Goal: Task Accomplishment & Management: Use online tool/utility

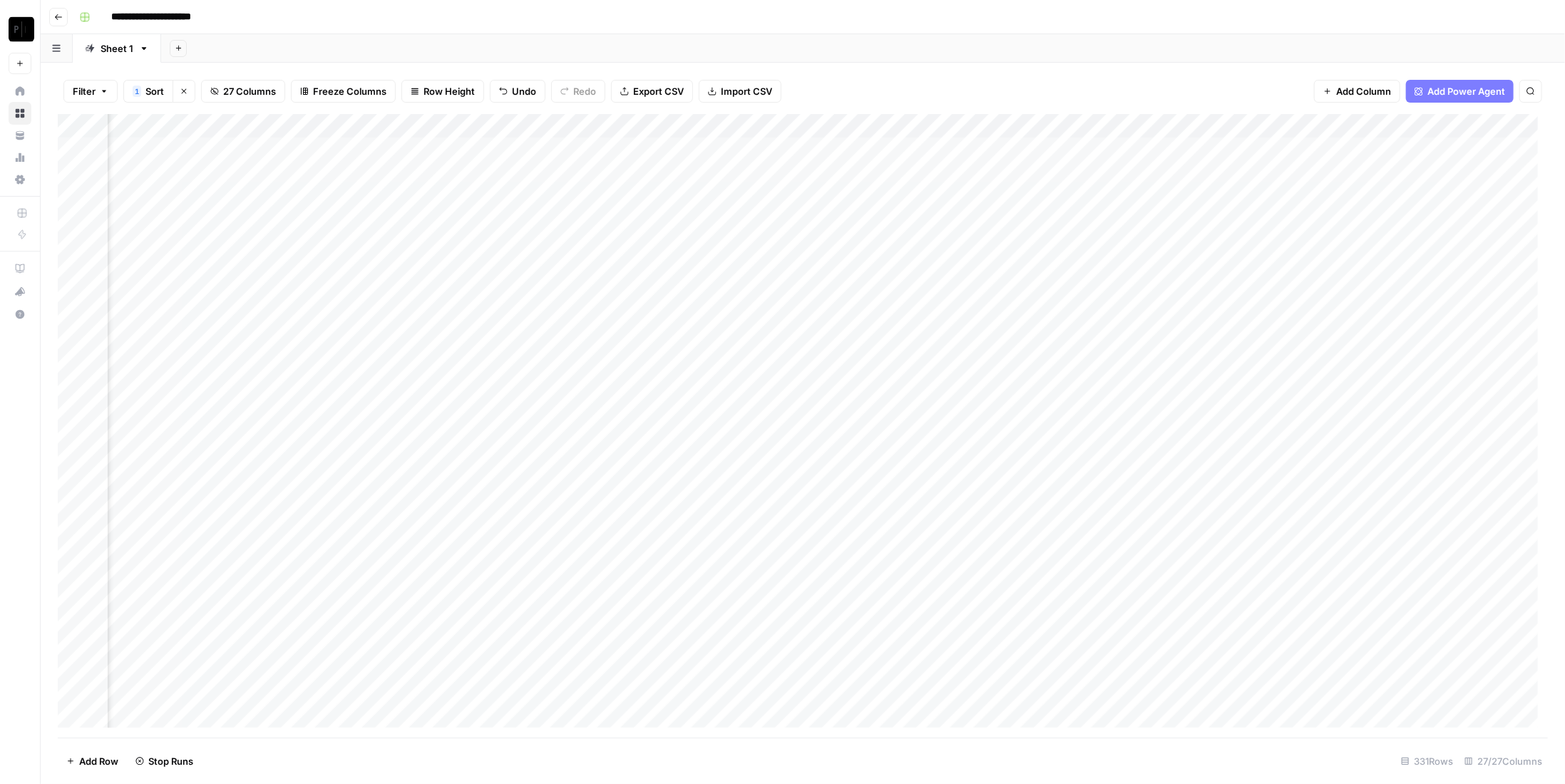
click at [1316, 103] on div "Filter 1 Sort Clear sorts 27 Columns Freeze Columns Row Height Undo Redo Export…" at bounding box center [803, 91] width 1490 height 46
click at [1406, 152] on div "Add Column" at bounding box center [803, 426] width 1490 height 624
click at [1418, 319] on div "Add Column" at bounding box center [803, 426] width 1490 height 624
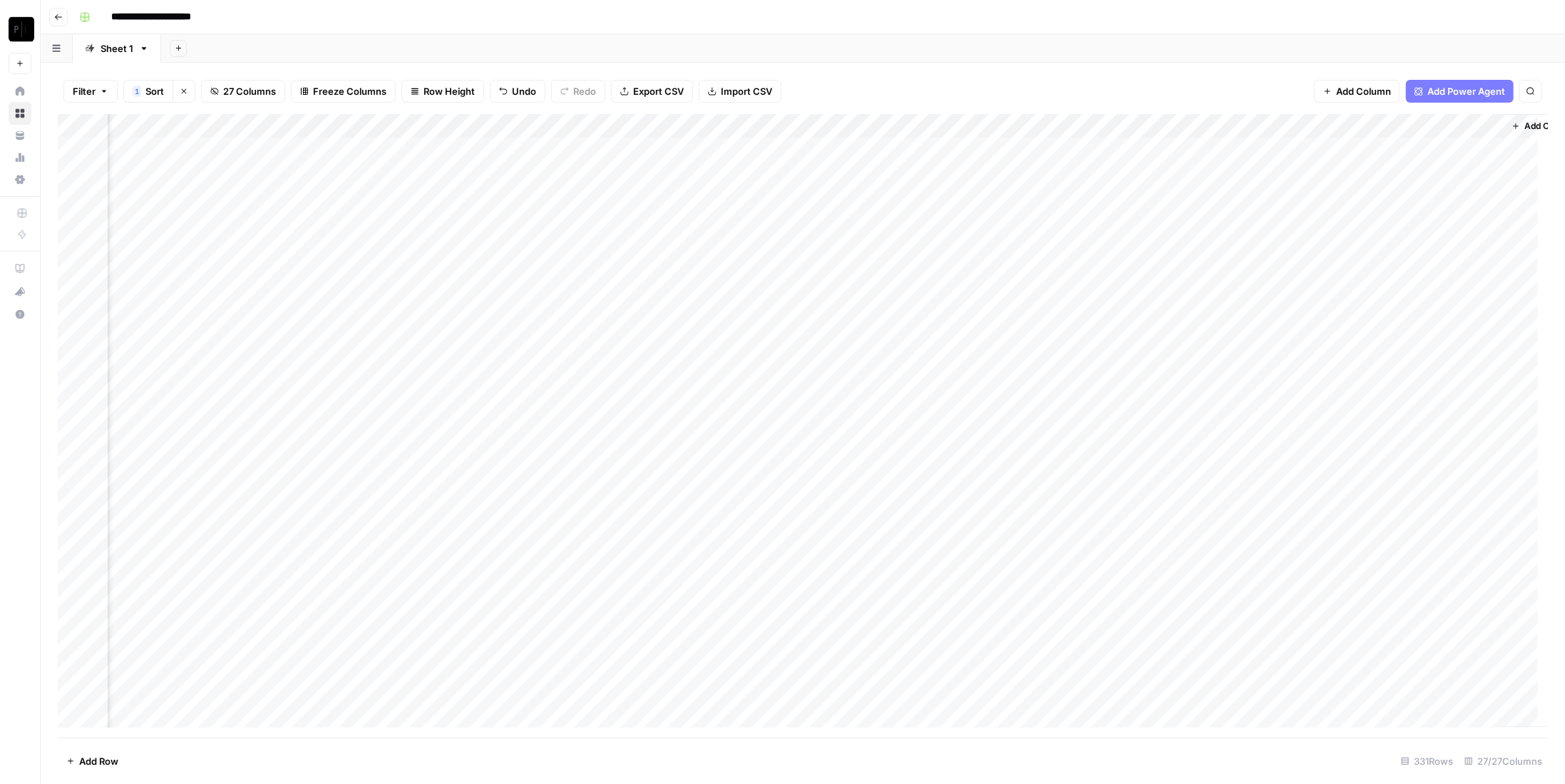
click at [1359, 320] on div "Add Column" at bounding box center [803, 426] width 1490 height 624
click at [1402, 329] on div "Add Column" at bounding box center [803, 426] width 1490 height 624
click at [1404, 158] on div "Add Column" at bounding box center [803, 426] width 1490 height 624
click at [1404, 156] on div "Add Column" at bounding box center [803, 426] width 1490 height 624
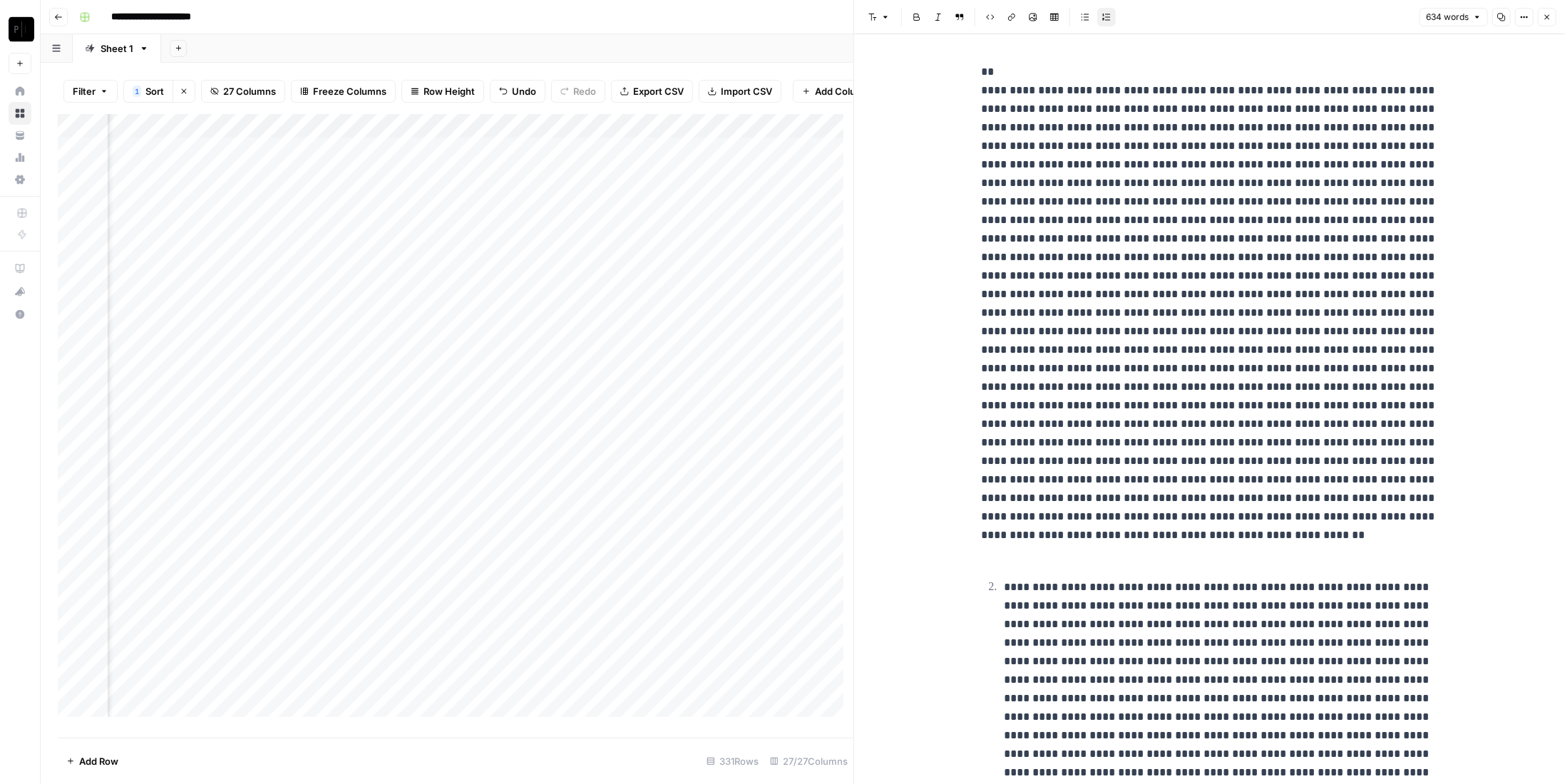
click at [1547, 14] on icon "button" at bounding box center [1548, 17] width 9 height 9
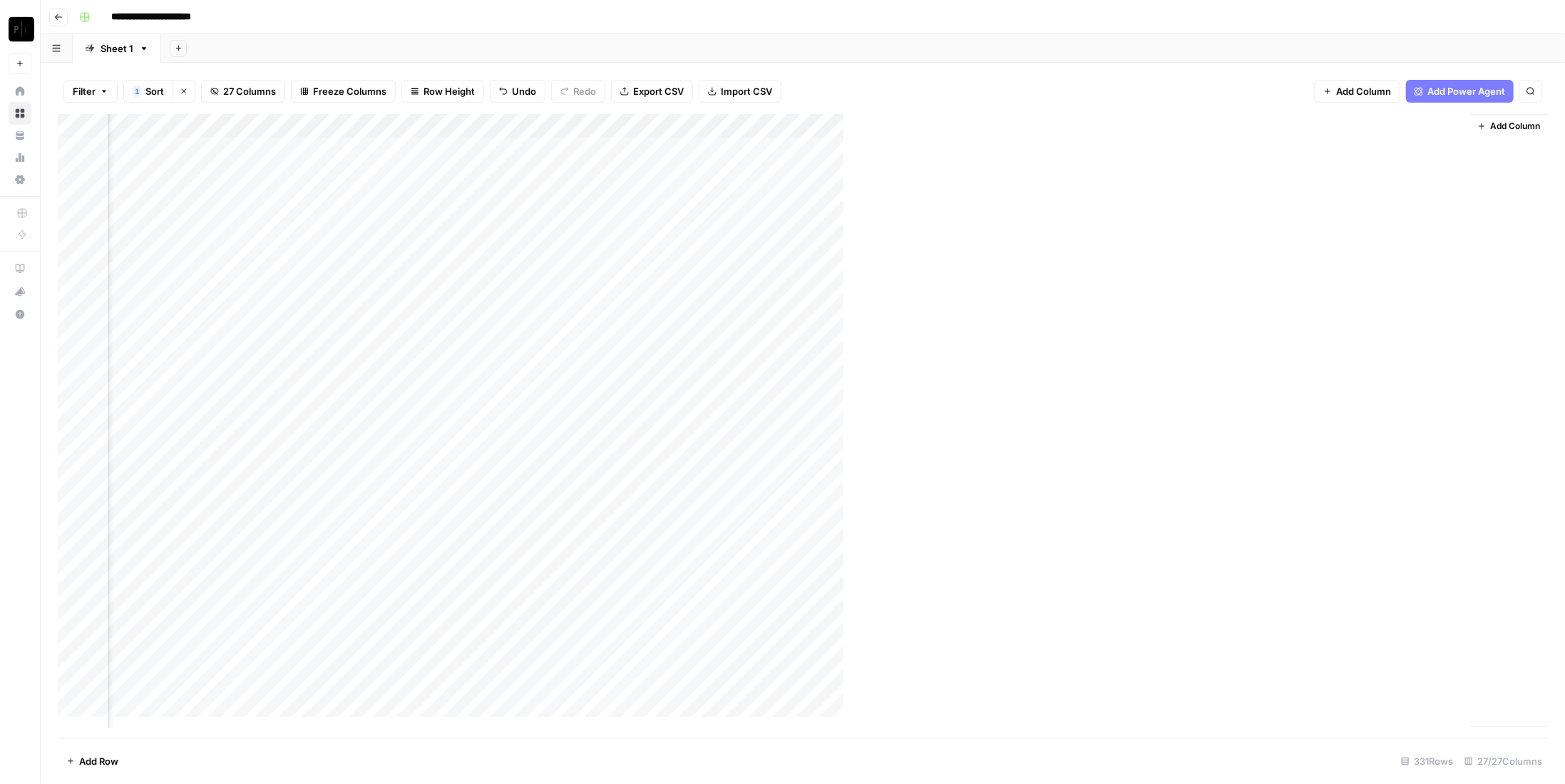
scroll to position [0, 2505]
click at [972, 150] on div "Add Column" at bounding box center [803, 426] width 1490 height 624
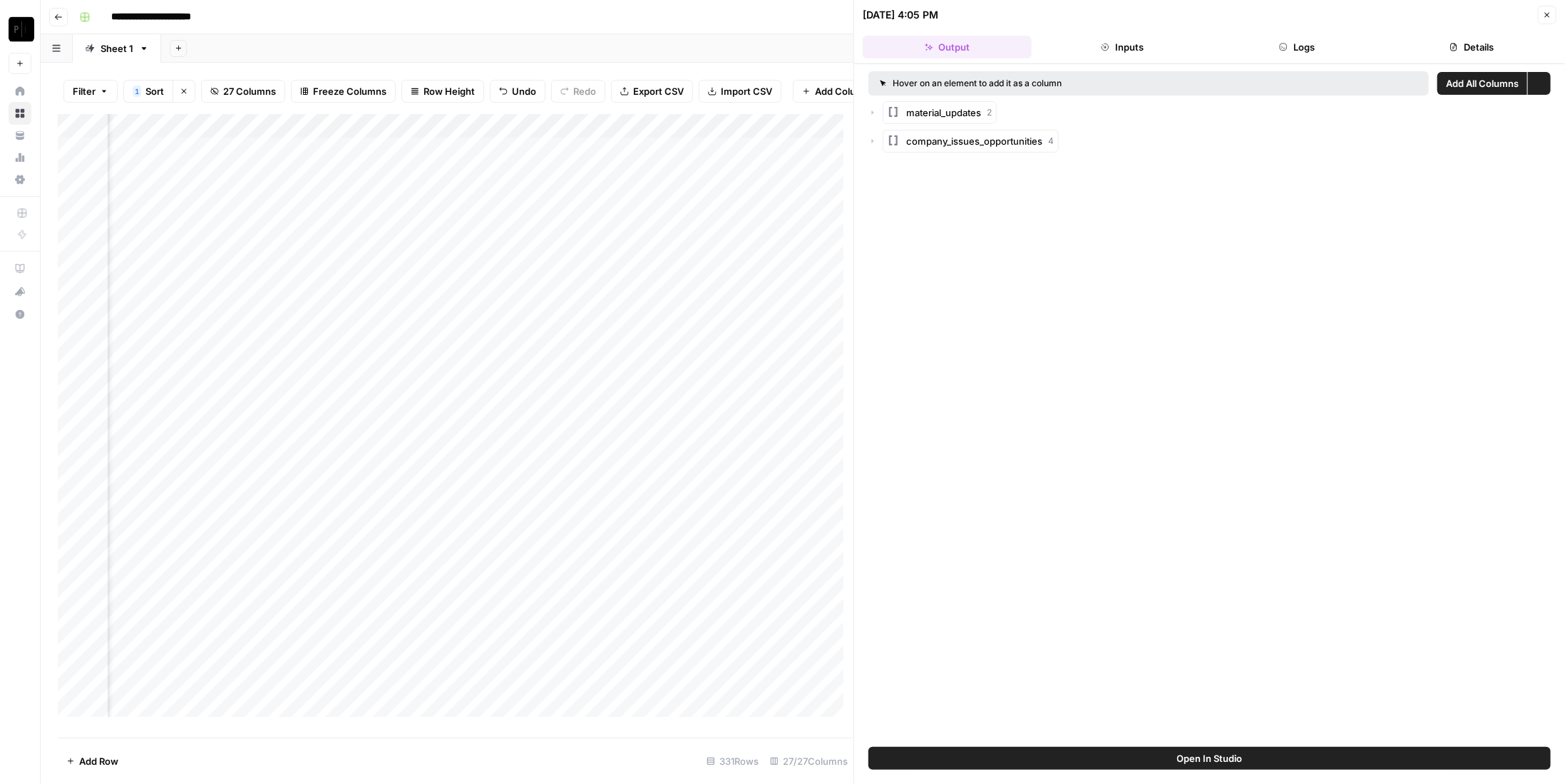
click at [1304, 46] on button "Logs" at bounding box center [1297, 47] width 169 height 23
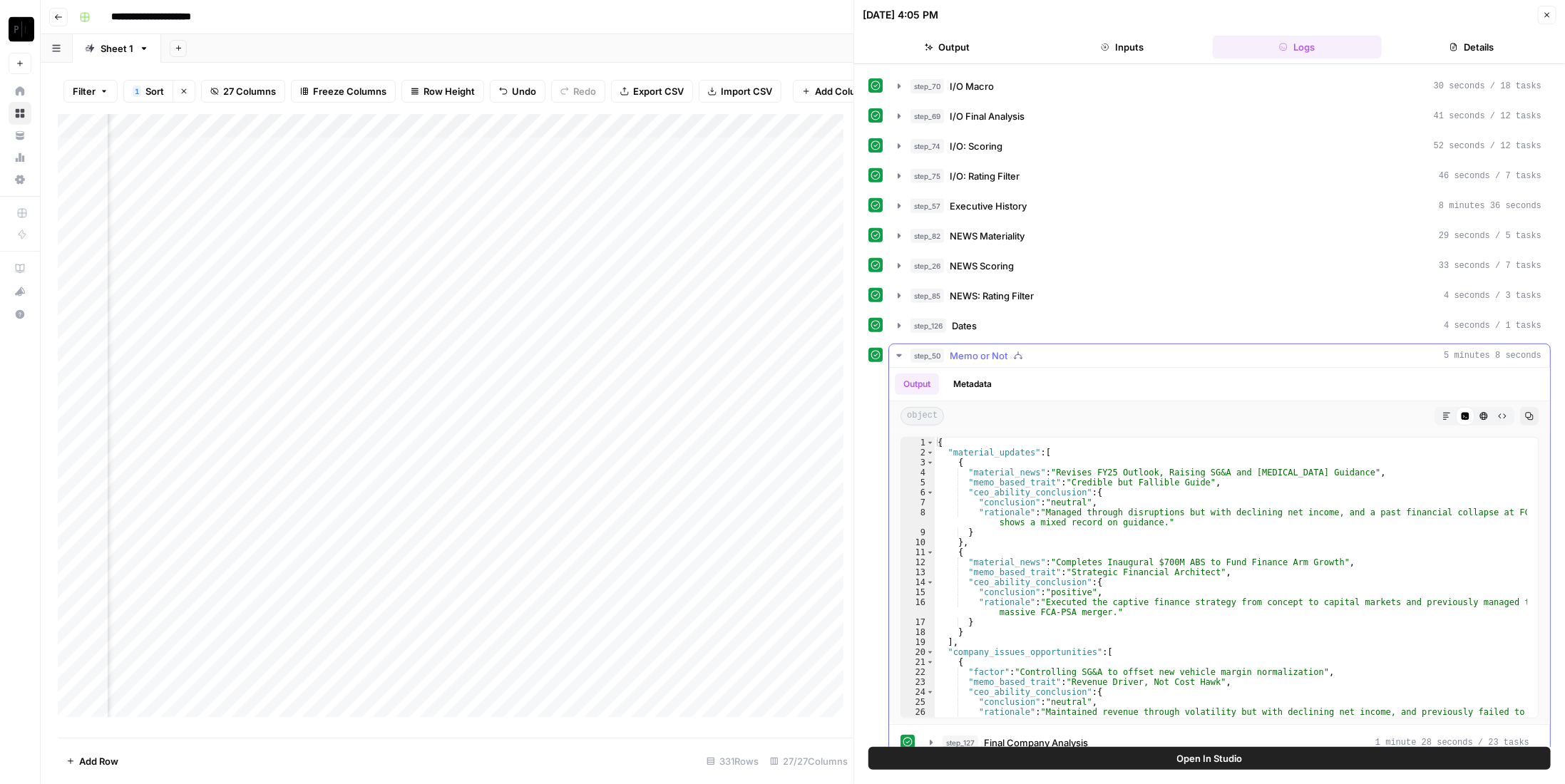
scroll to position [509, 0]
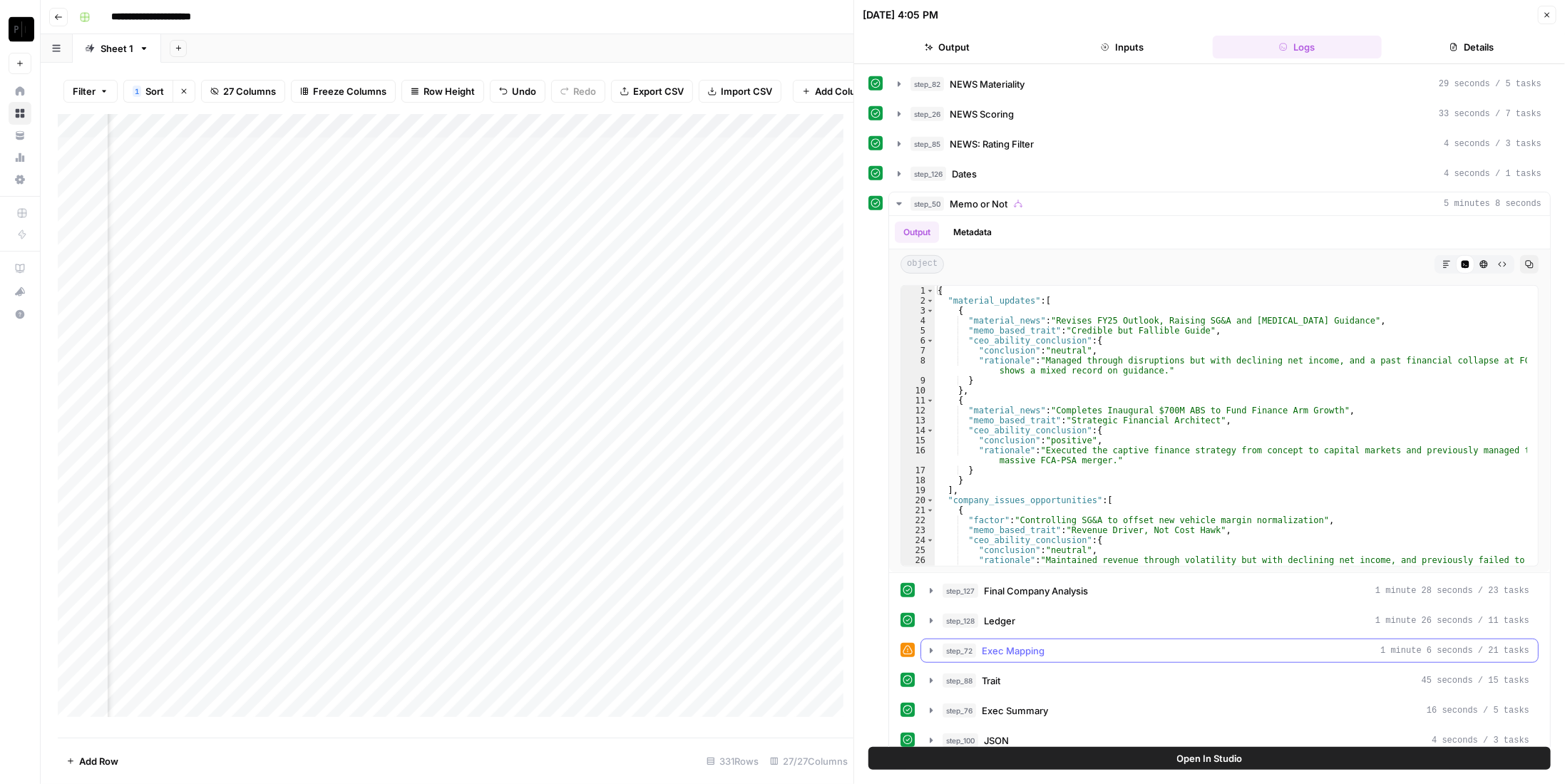
click at [997, 644] on span "Exec Mapping" at bounding box center [1013, 651] width 62 height 14
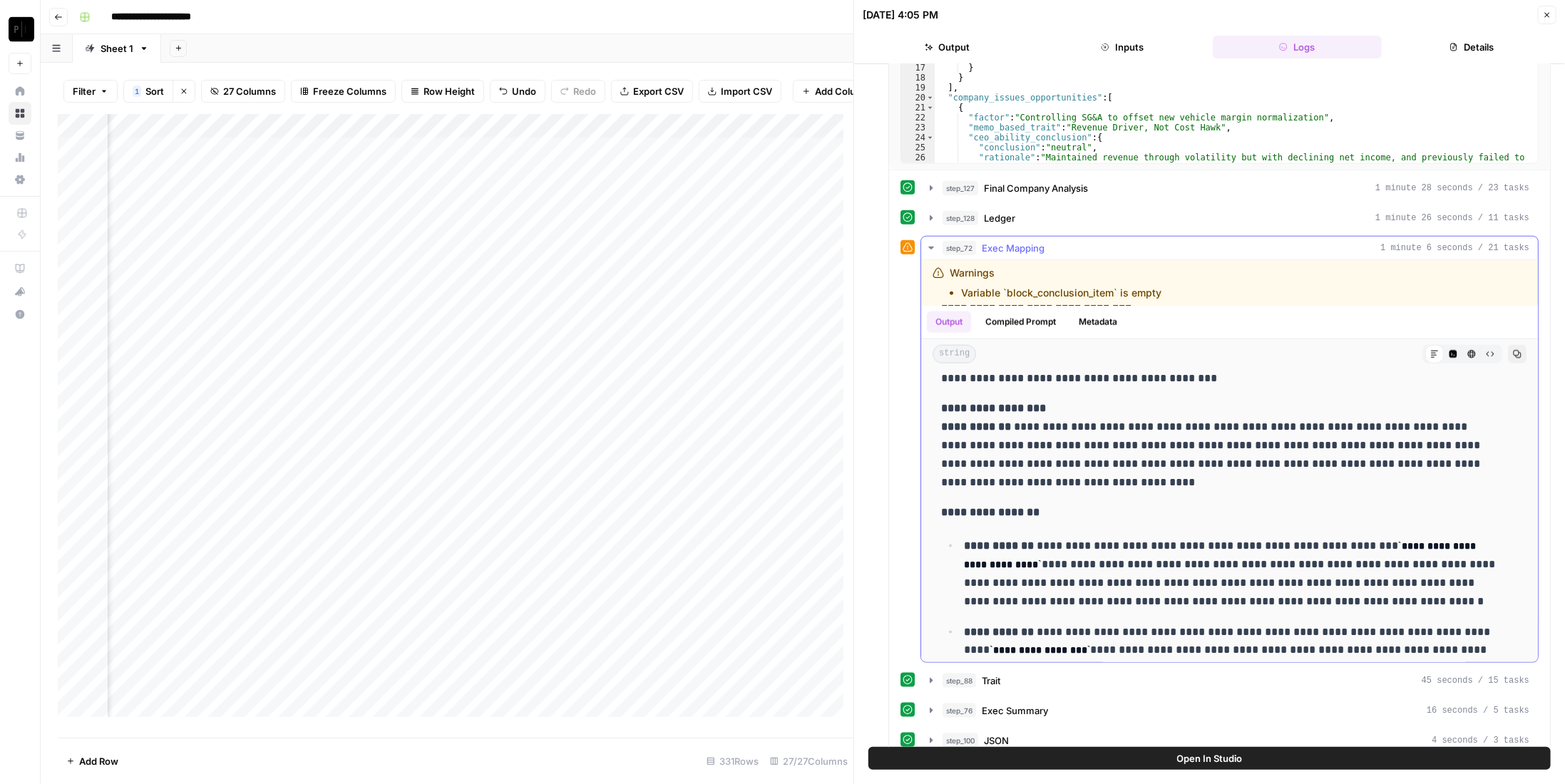
scroll to position [1568, 0]
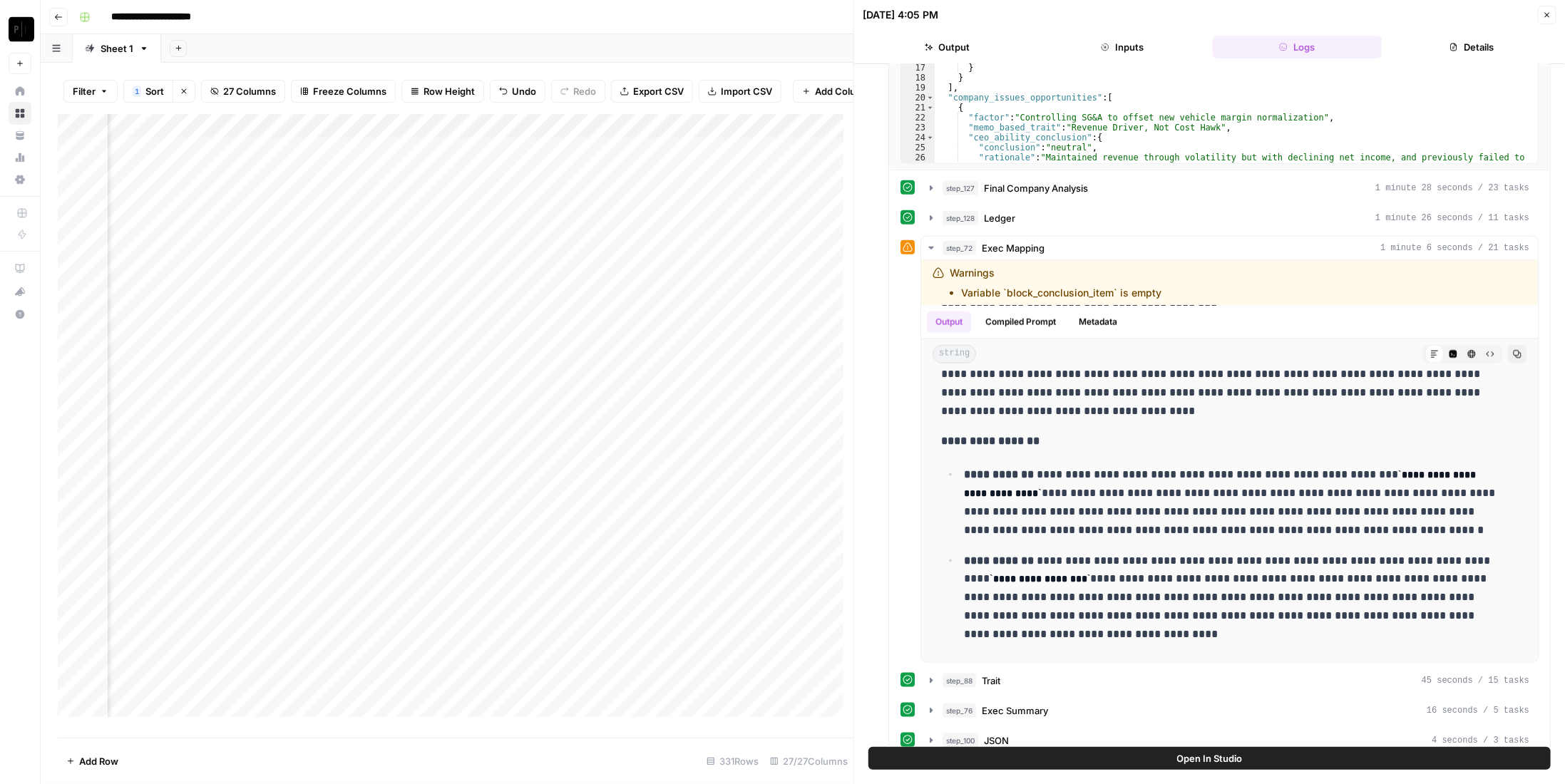
click at [1547, 19] on button "Close" at bounding box center [1547, 15] width 18 height 18
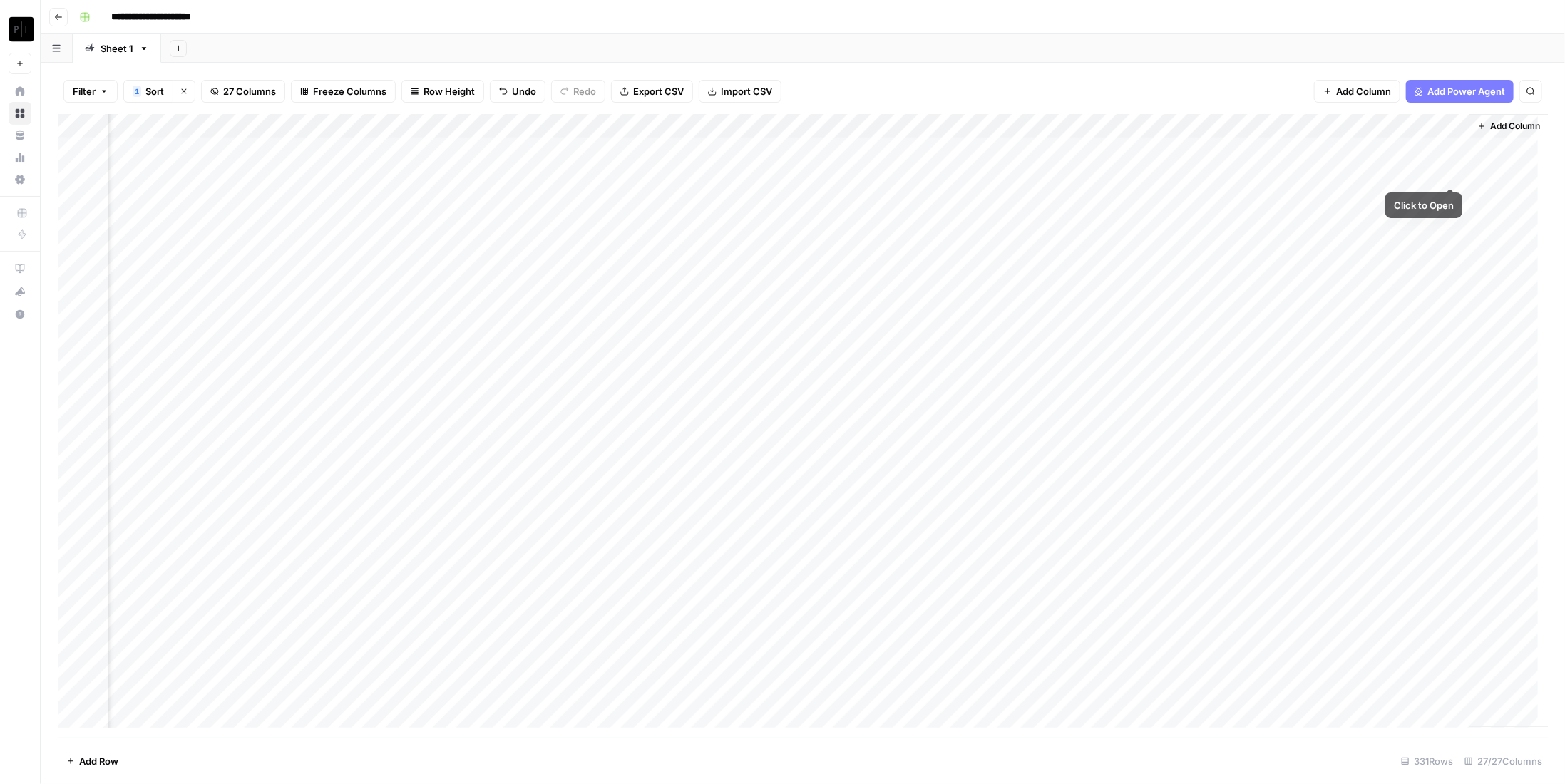
click at [1405, 151] on div "Add Column" at bounding box center [803, 426] width 1490 height 624
click at [388, 347] on div "Add Column" at bounding box center [803, 426] width 1490 height 624
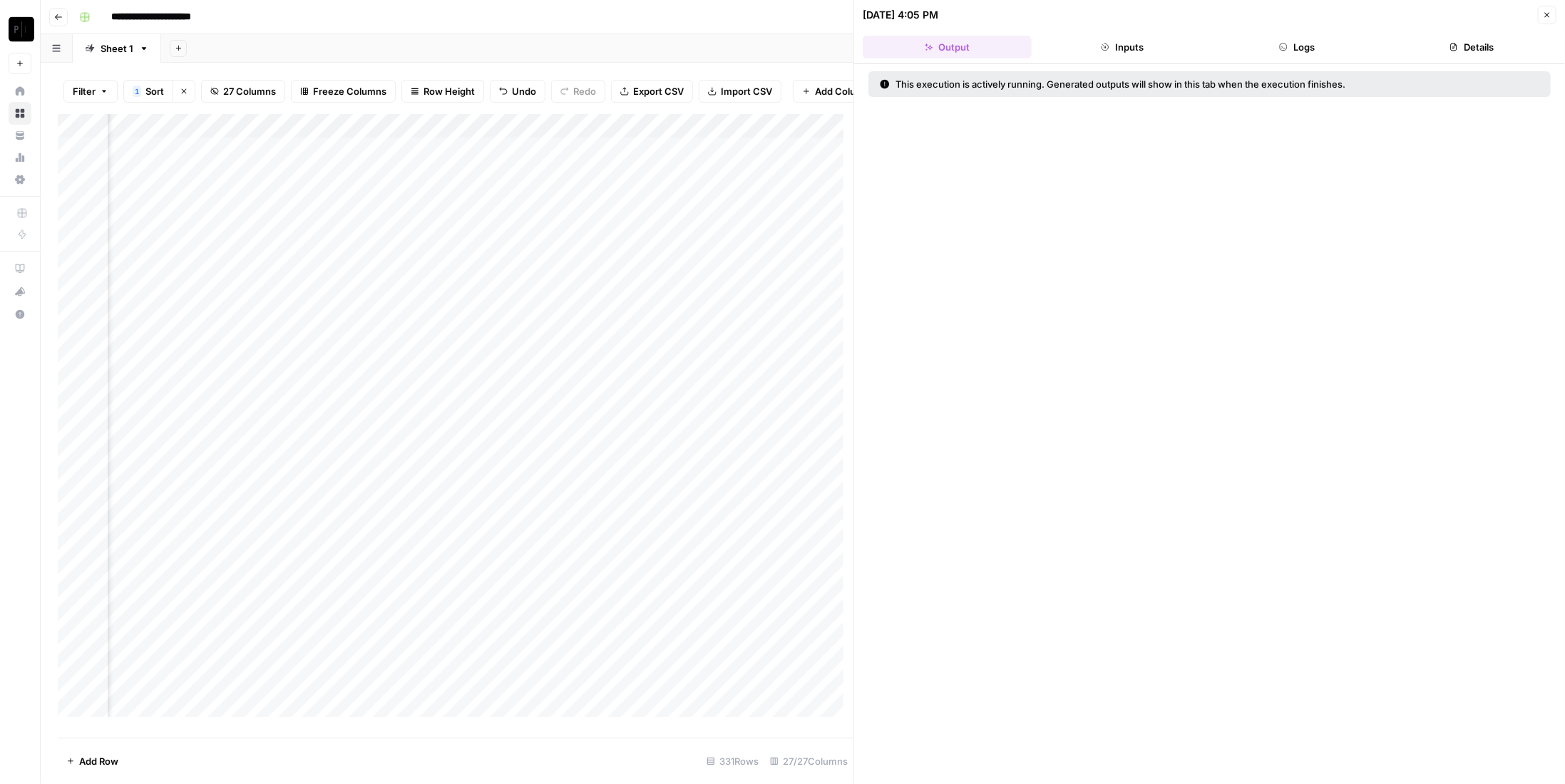
click at [1299, 52] on button "Logs" at bounding box center [1297, 47] width 169 height 23
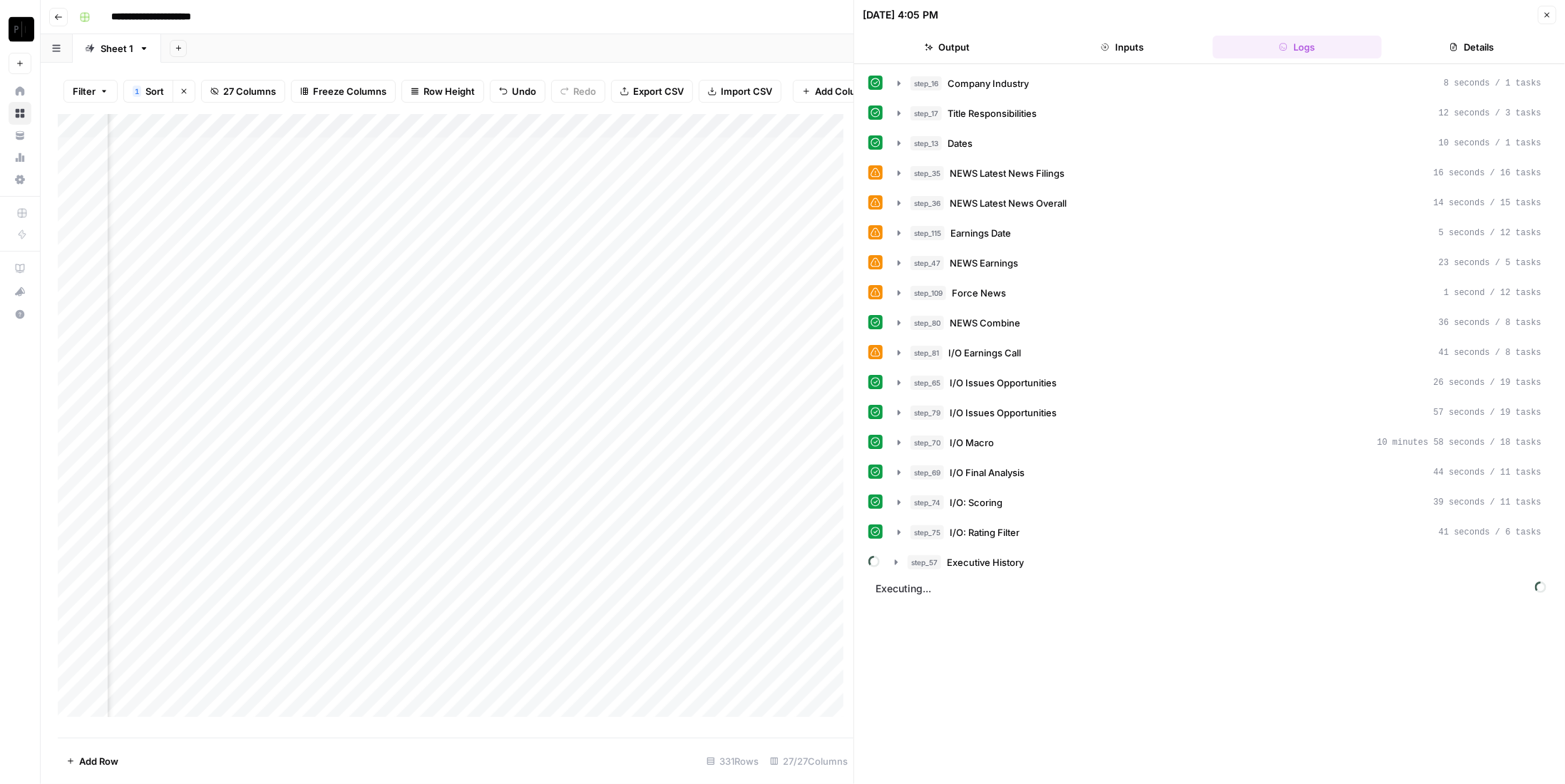
click at [1016, 555] on span "Executive History" at bounding box center [985, 562] width 77 height 14
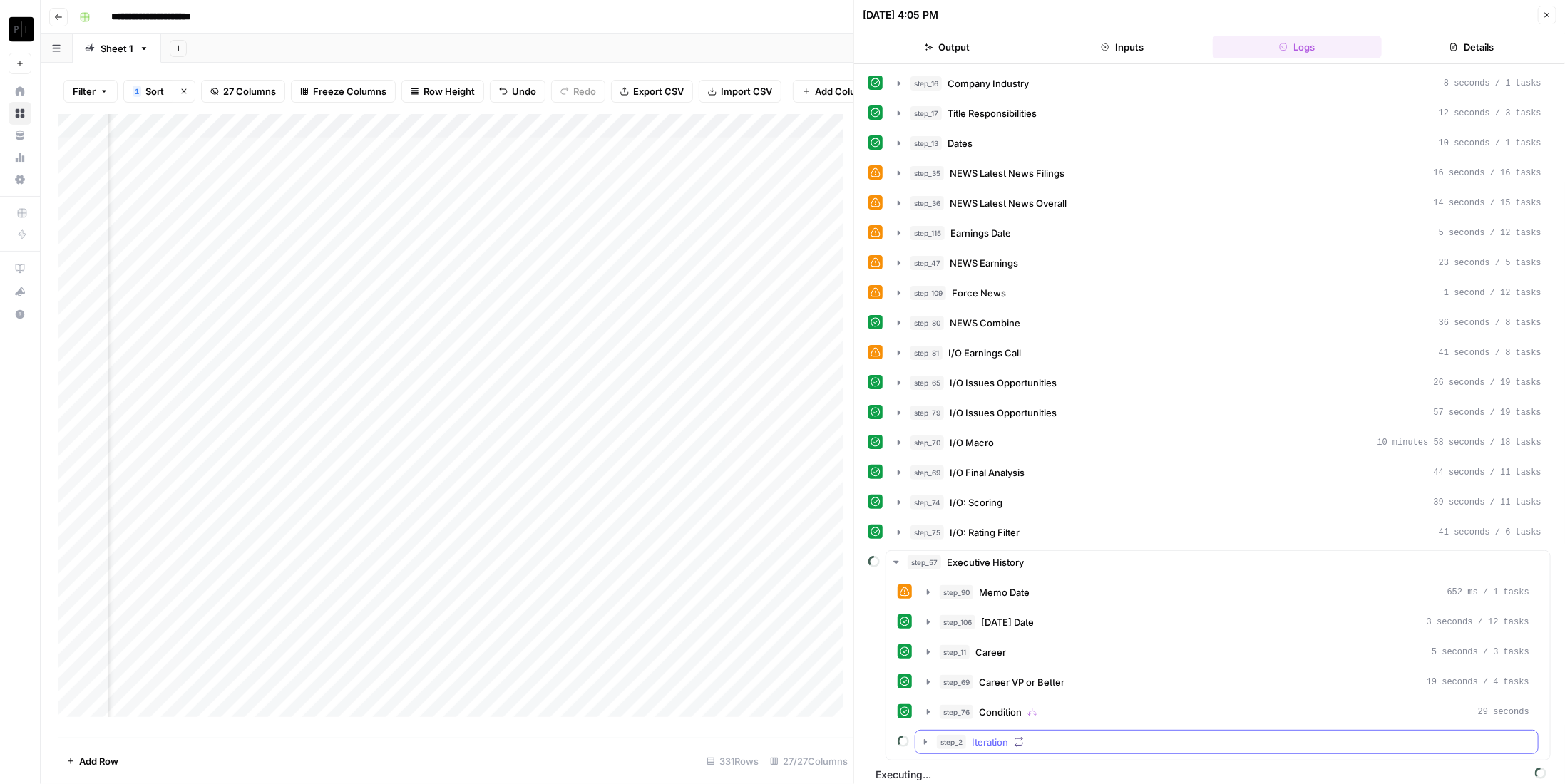
drag, startPoint x: 1021, startPoint y: 732, endPoint x: 1011, endPoint y: 723, distance: 13.5
click at [1021, 735] on div "step_2 Iteration" at bounding box center [1233, 742] width 593 height 14
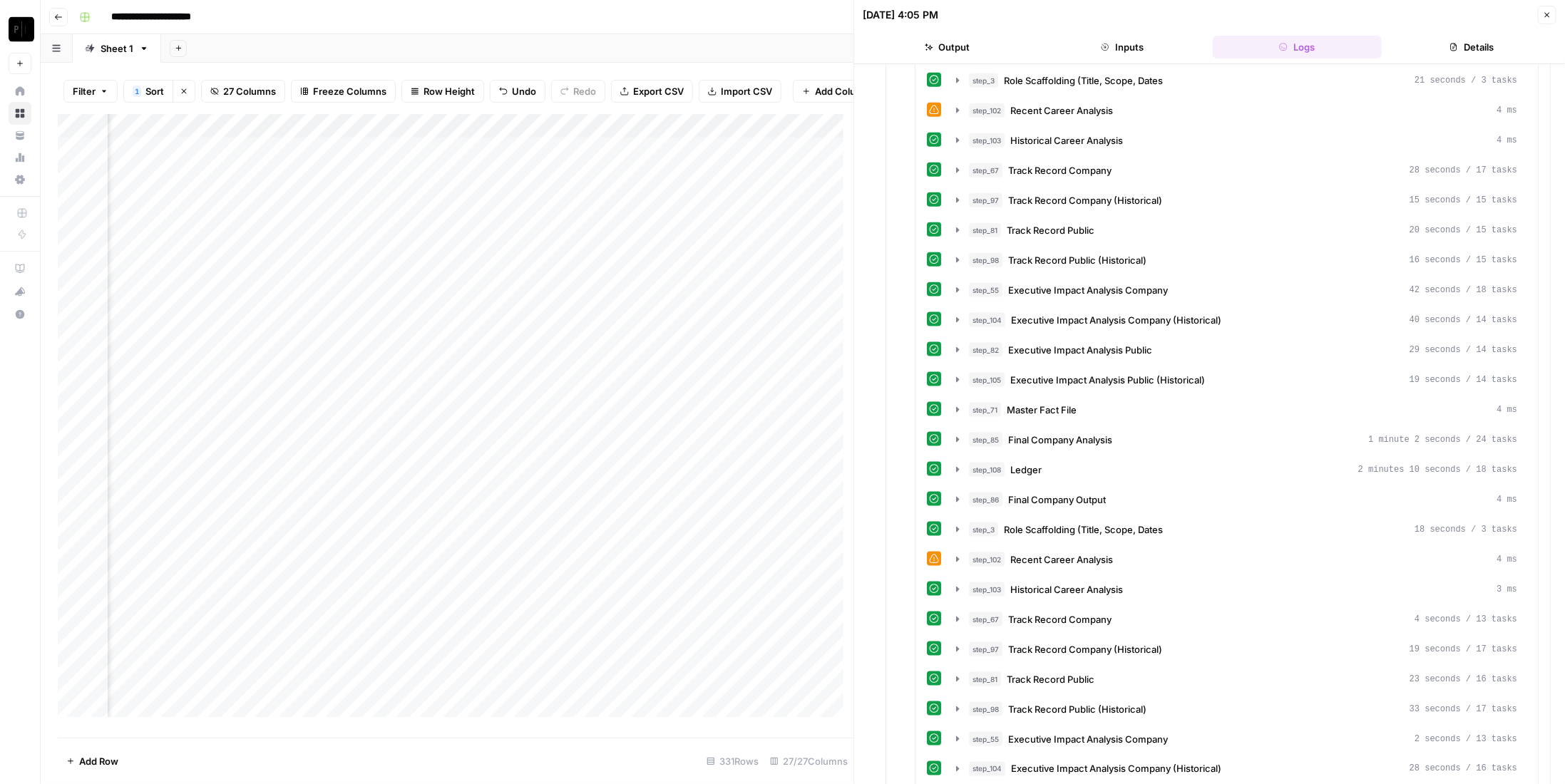
scroll to position [1261, 0]
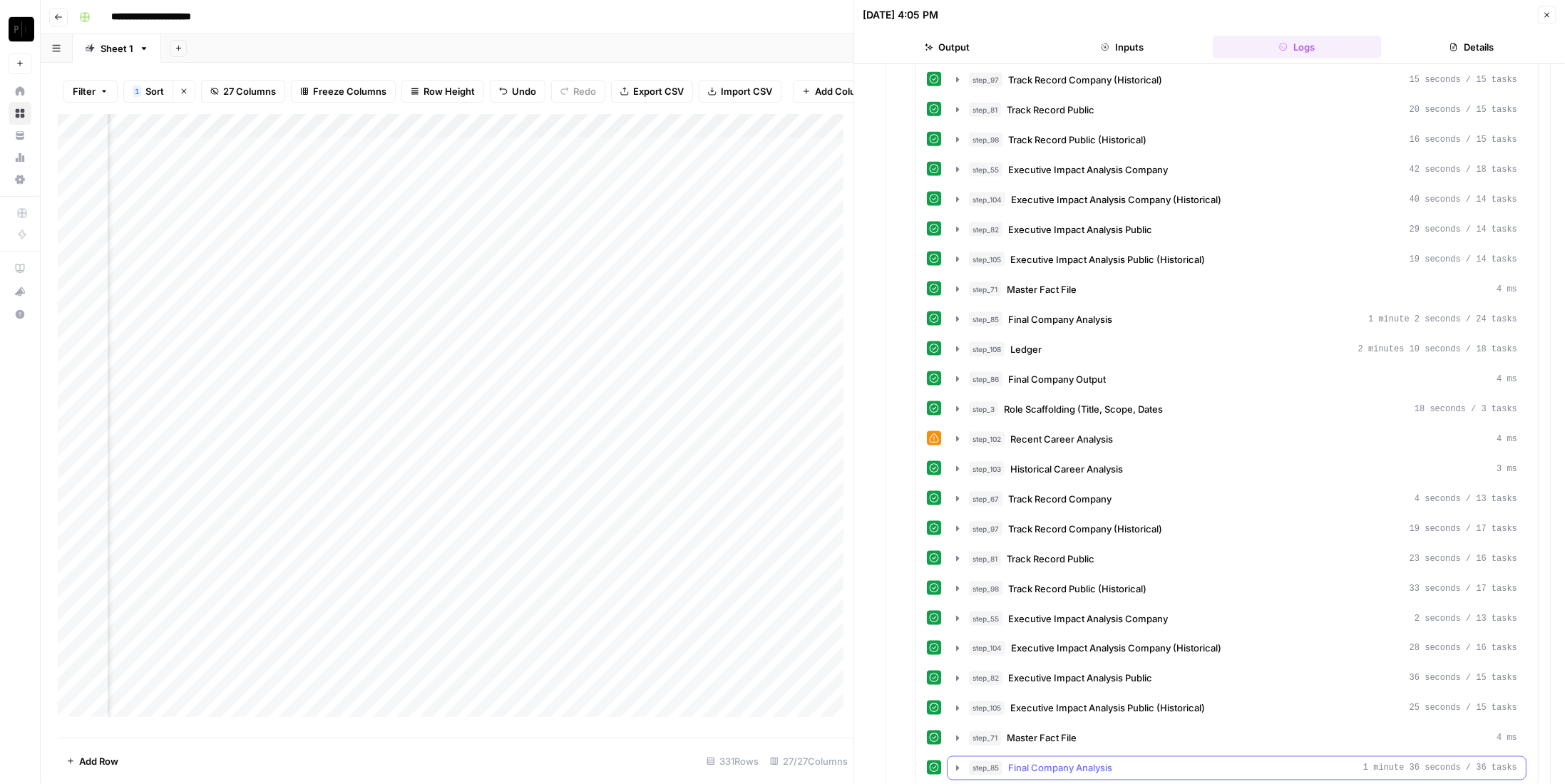
click at [1078, 761] on span "Final Company Analysis" at bounding box center [1060, 768] width 104 height 14
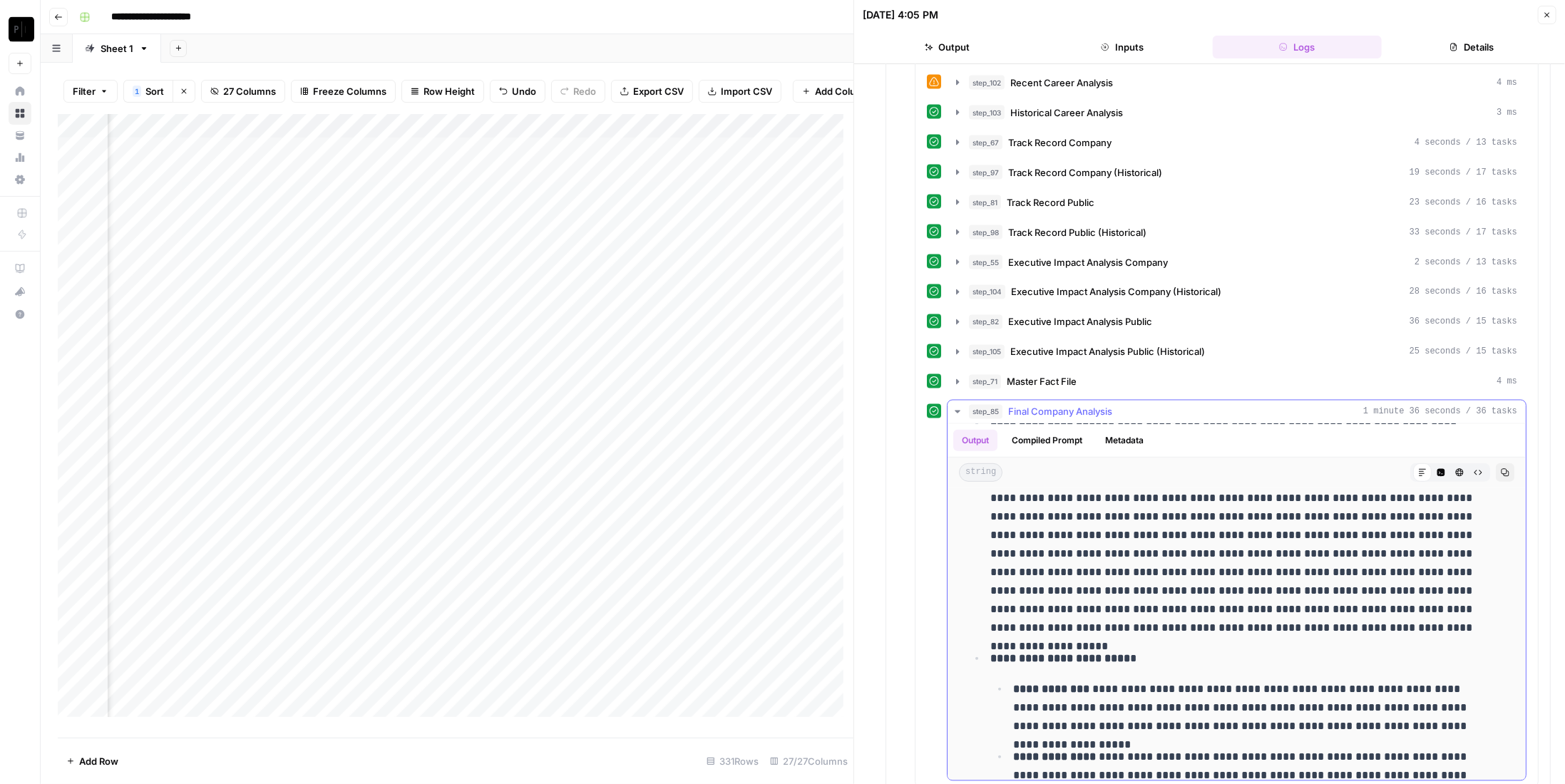
scroll to position [784, 0]
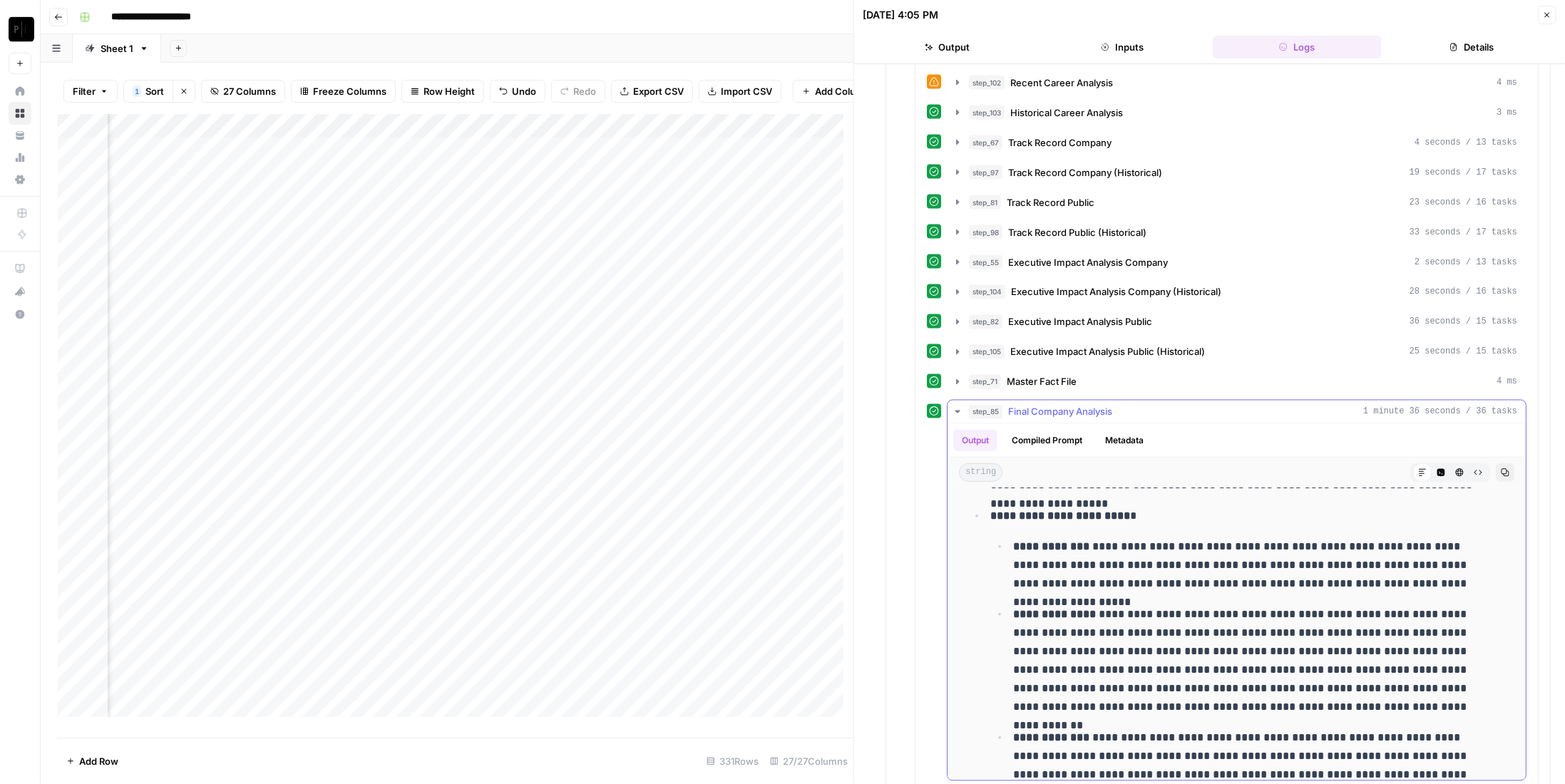
click at [1065, 405] on span "Final Company Analysis" at bounding box center [1060, 411] width 104 height 14
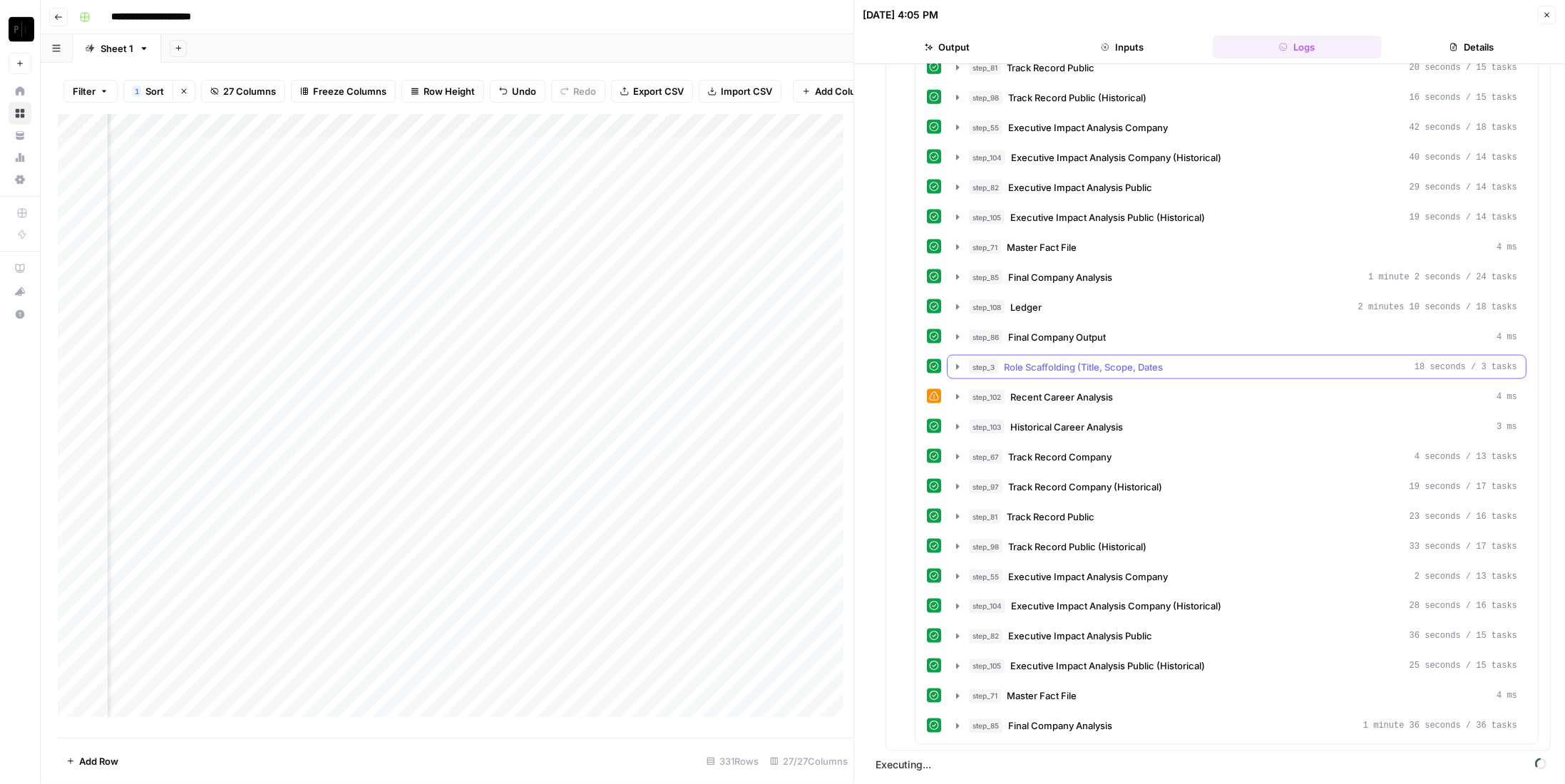
scroll to position [1261, 0]
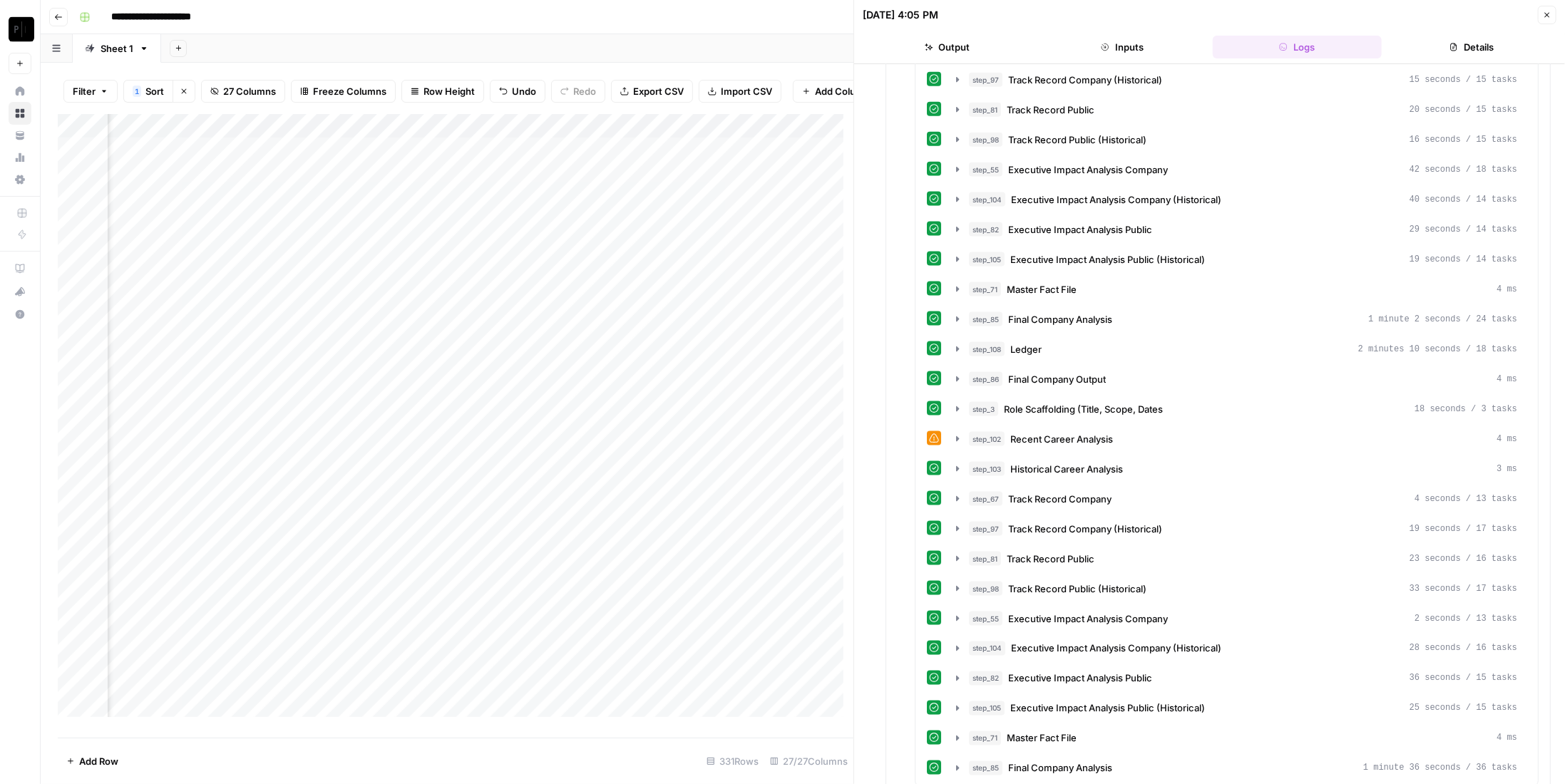
click at [1555, 12] on button "Close" at bounding box center [1547, 15] width 18 height 18
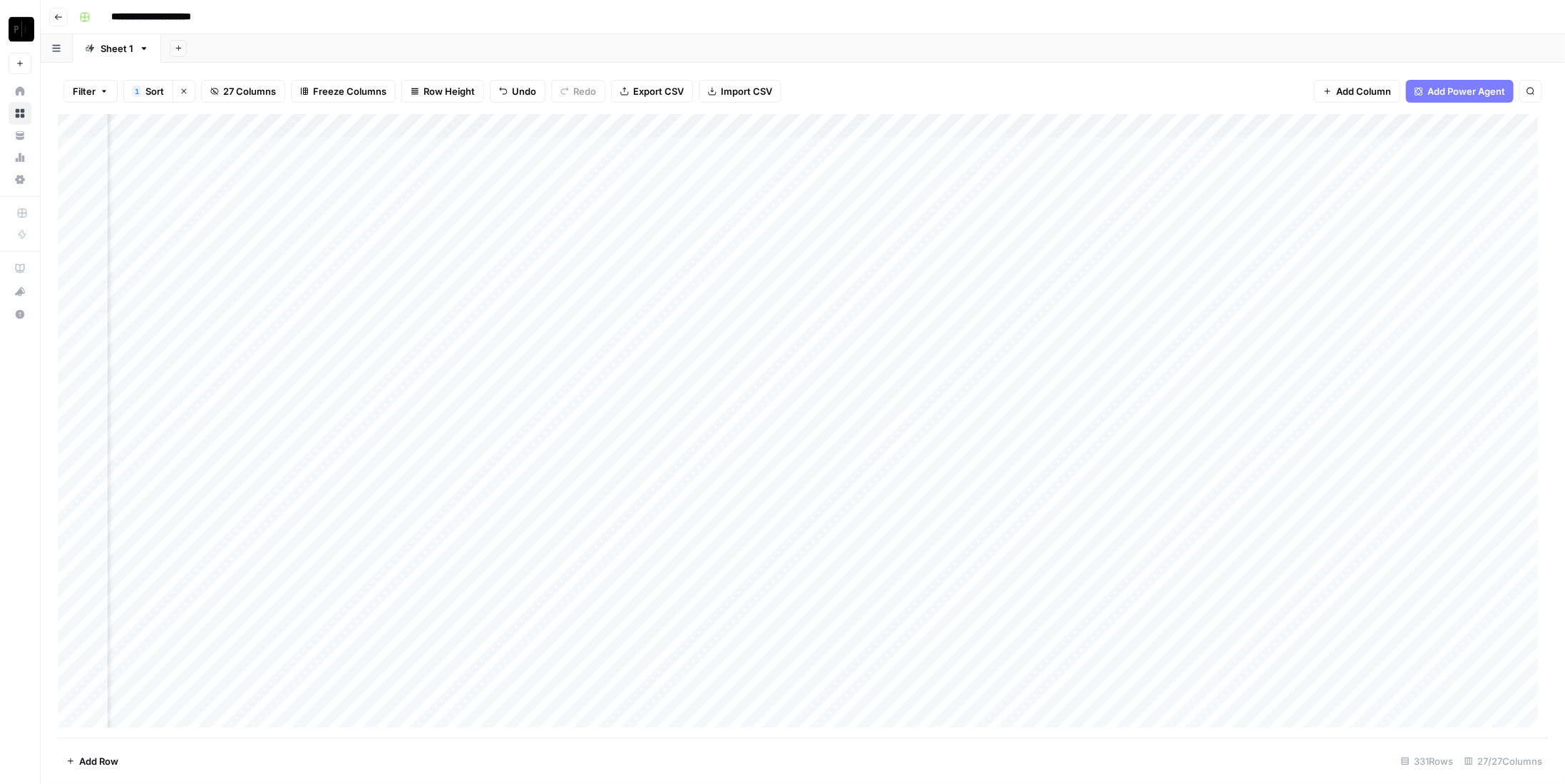
scroll to position [0, 2328]
click at [332, 149] on div "Add Column" at bounding box center [803, 426] width 1490 height 624
click at [332, 174] on div "Add Column" at bounding box center [803, 426] width 1490 height 624
click at [336, 199] on div "Add Column" at bounding box center [803, 426] width 1490 height 624
click at [331, 226] on div "Add Column" at bounding box center [803, 426] width 1490 height 624
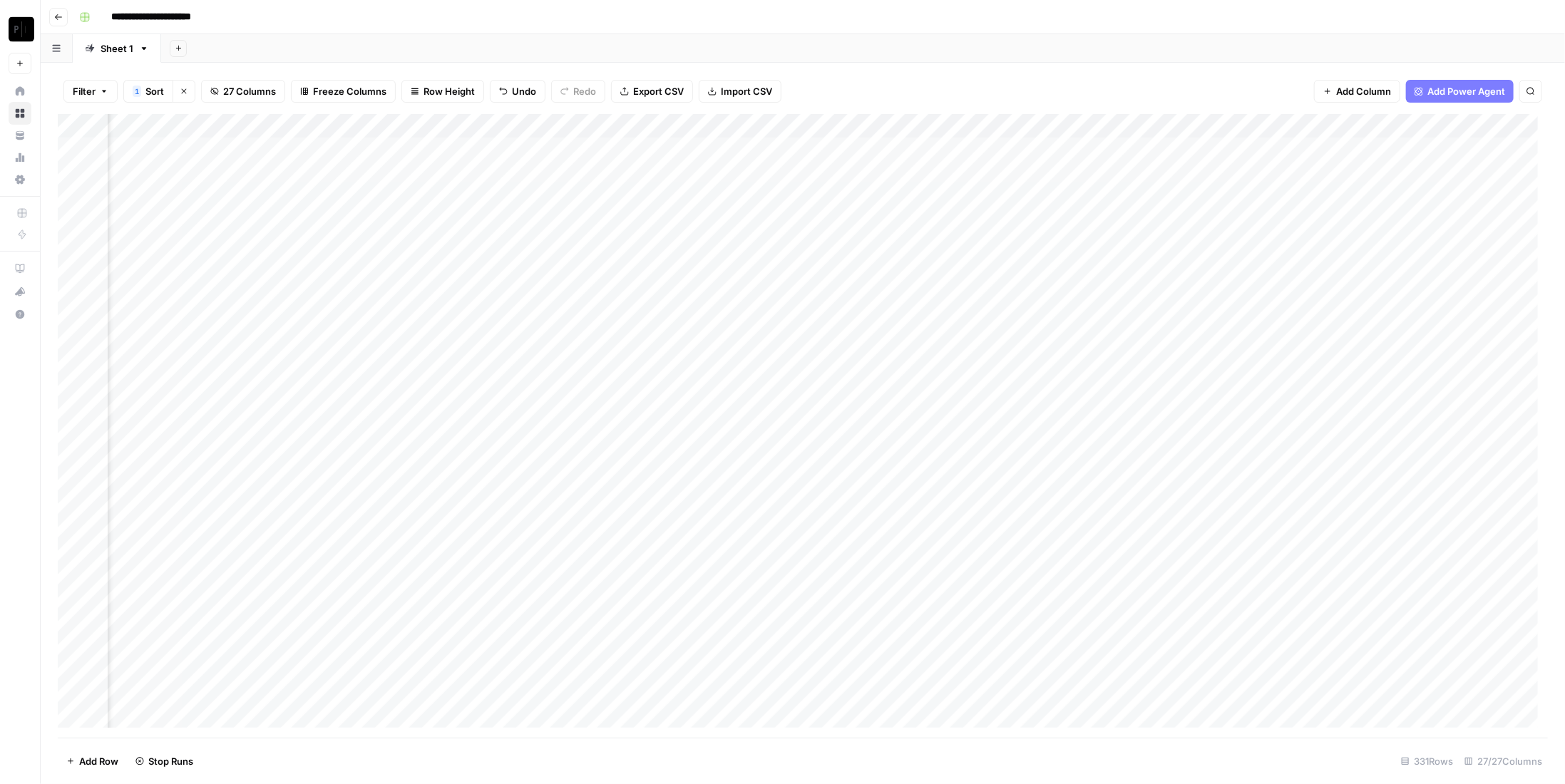
click at [334, 245] on div "Add Column" at bounding box center [803, 426] width 1490 height 624
click at [338, 266] on div "Add Column" at bounding box center [803, 426] width 1490 height 624
click at [332, 303] on div "Add Column" at bounding box center [803, 426] width 1490 height 624
click at [334, 295] on div "Add Column" at bounding box center [803, 426] width 1490 height 624
click at [335, 315] on div "Add Column" at bounding box center [803, 426] width 1490 height 624
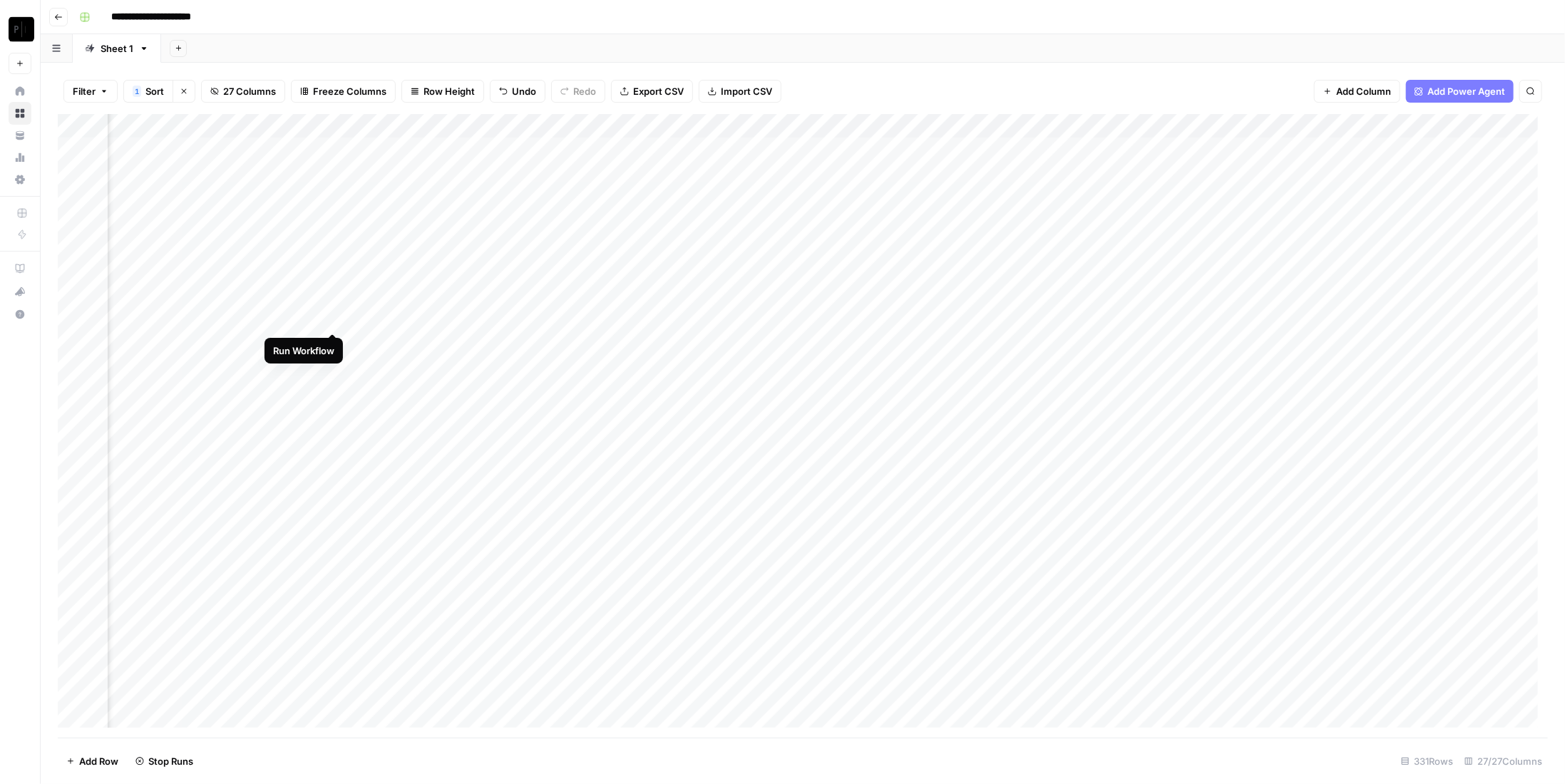
click at [334, 342] on div "Add Column" at bounding box center [803, 426] width 1490 height 624
click at [591, 152] on div "Add Column" at bounding box center [803, 426] width 1490 height 624
click at [586, 177] on div "Add Column" at bounding box center [803, 426] width 1490 height 624
click at [590, 199] on div "Add Column" at bounding box center [803, 426] width 1490 height 624
click at [590, 224] on div "Add Column" at bounding box center [803, 426] width 1490 height 624
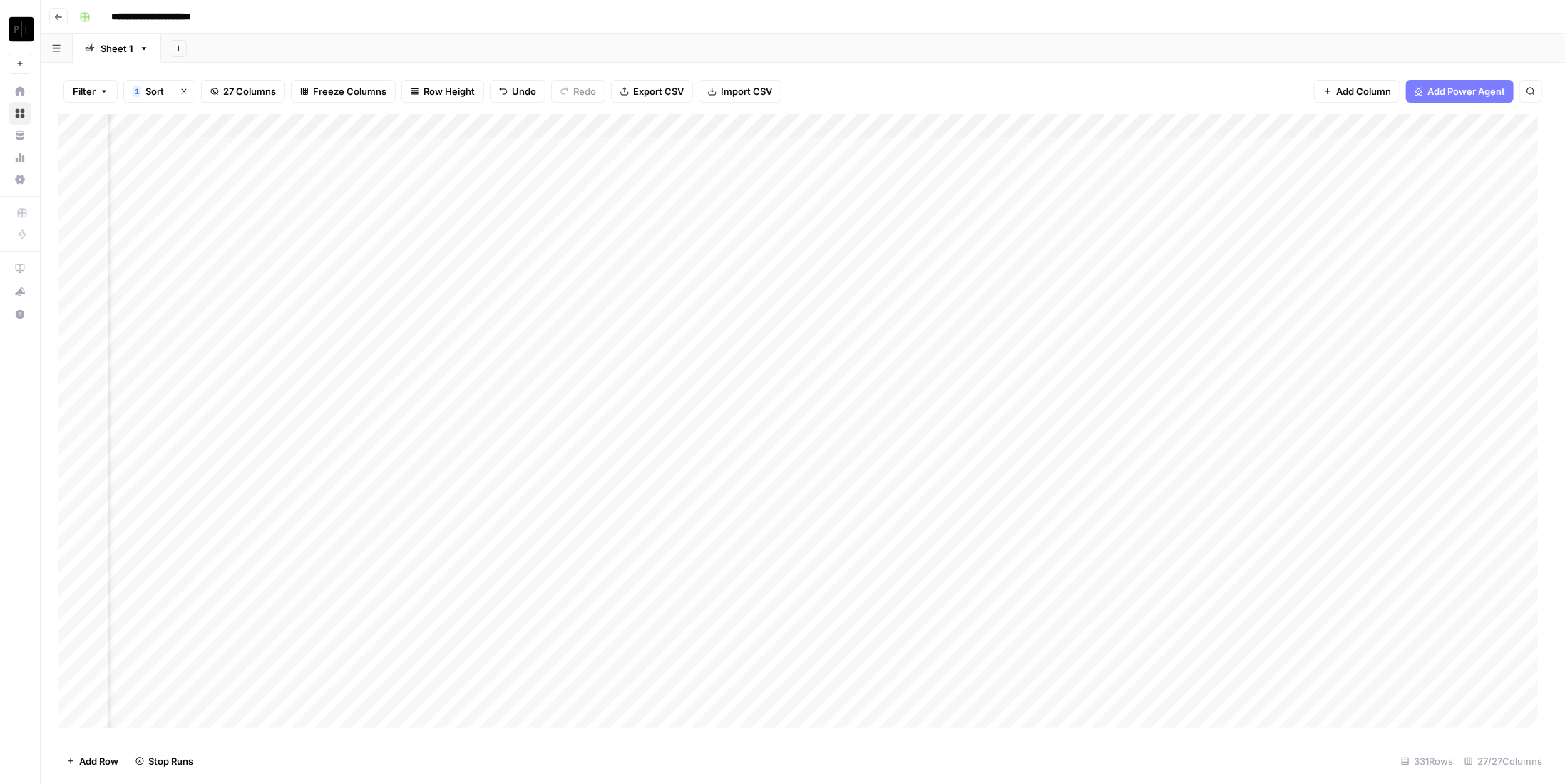
click at [590, 249] on div "Add Column" at bounding box center [803, 426] width 1490 height 624
click at [589, 272] on div "Add Column" at bounding box center [803, 426] width 1490 height 624
click at [592, 292] on div "Add Column" at bounding box center [803, 426] width 1490 height 624
click at [589, 315] on div "Add Column" at bounding box center [803, 426] width 1490 height 624
click at [592, 244] on div "Add Column" at bounding box center [803, 426] width 1490 height 624
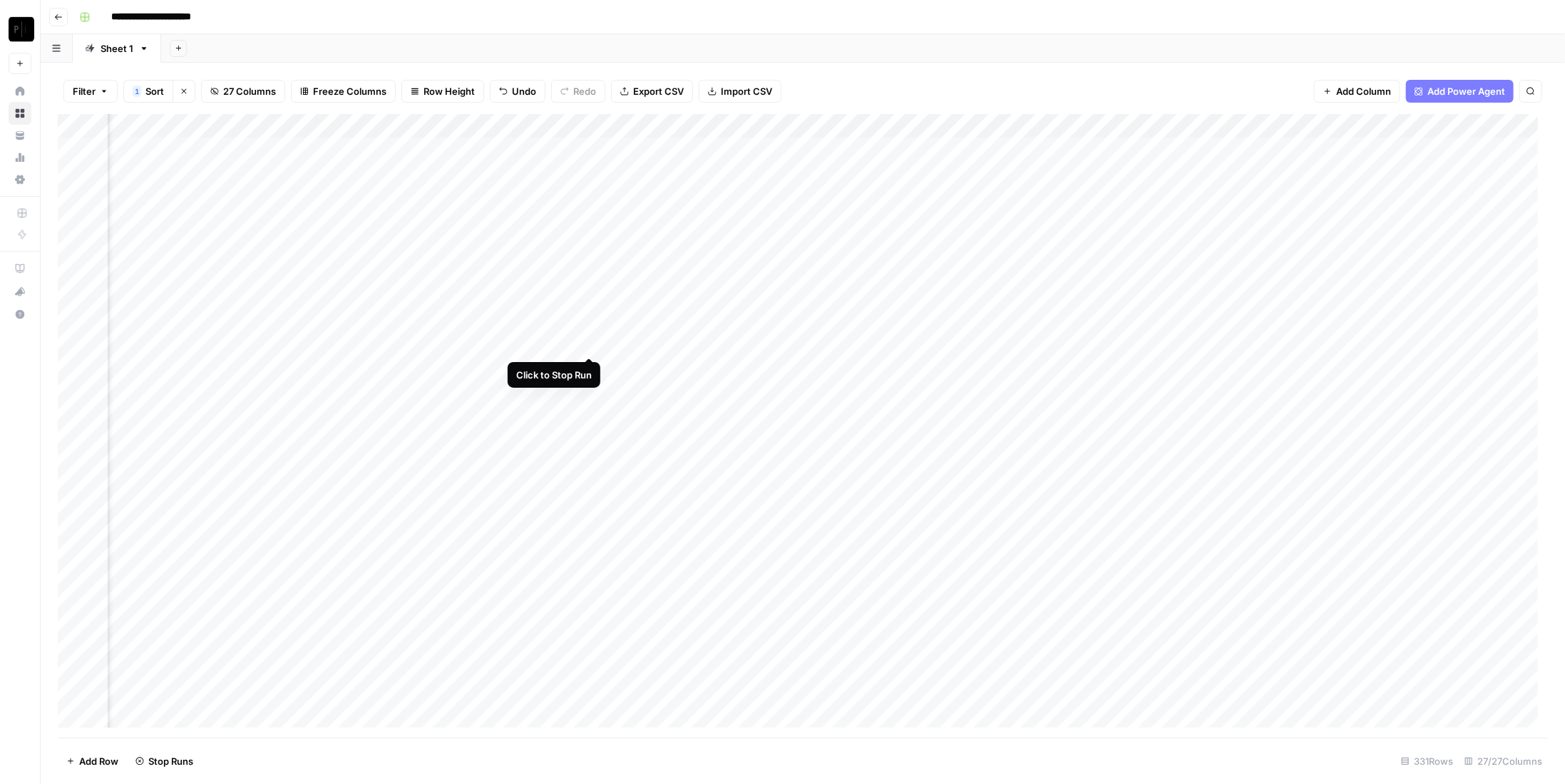
click at [589, 347] on div "Add Column" at bounding box center [803, 426] width 1490 height 624
click at [594, 342] on div "Add Column" at bounding box center [803, 426] width 1490 height 624
click at [885, 150] on div "Add Column" at bounding box center [803, 426] width 1490 height 624
drag, startPoint x: 883, startPoint y: 170, endPoint x: 880, endPoint y: 186, distance: 16.3
click at [883, 170] on div "Add Column" at bounding box center [803, 426] width 1490 height 624
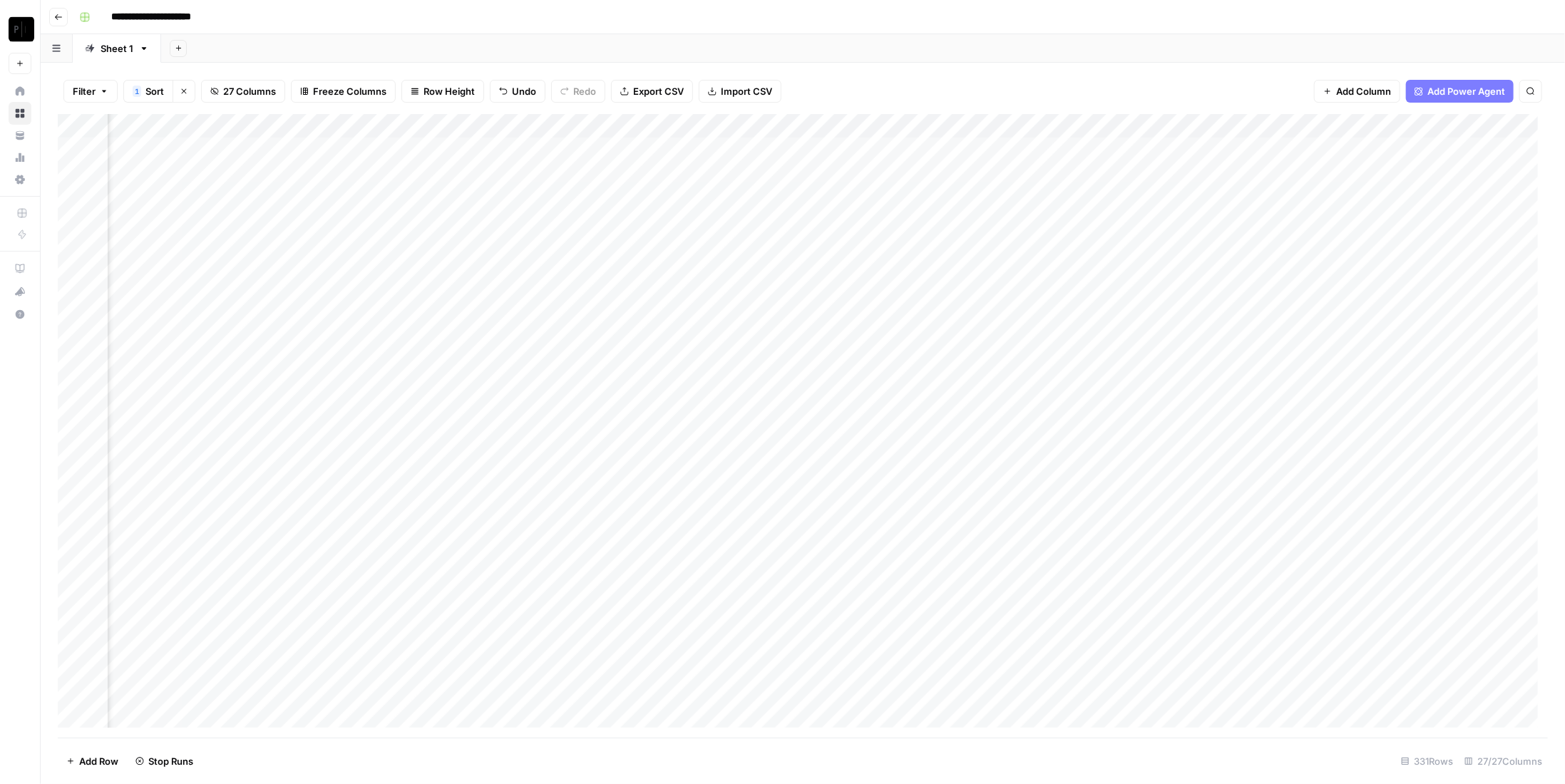
click at [875, 196] on div "Add Column" at bounding box center [803, 426] width 1490 height 624
click at [878, 217] on div "Add Column" at bounding box center [803, 426] width 1490 height 624
click at [878, 248] on div "Add Column" at bounding box center [803, 426] width 1490 height 624
click at [877, 276] on div "Add Column" at bounding box center [803, 426] width 1490 height 624
click at [878, 295] on div "Add Column" at bounding box center [803, 426] width 1490 height 624
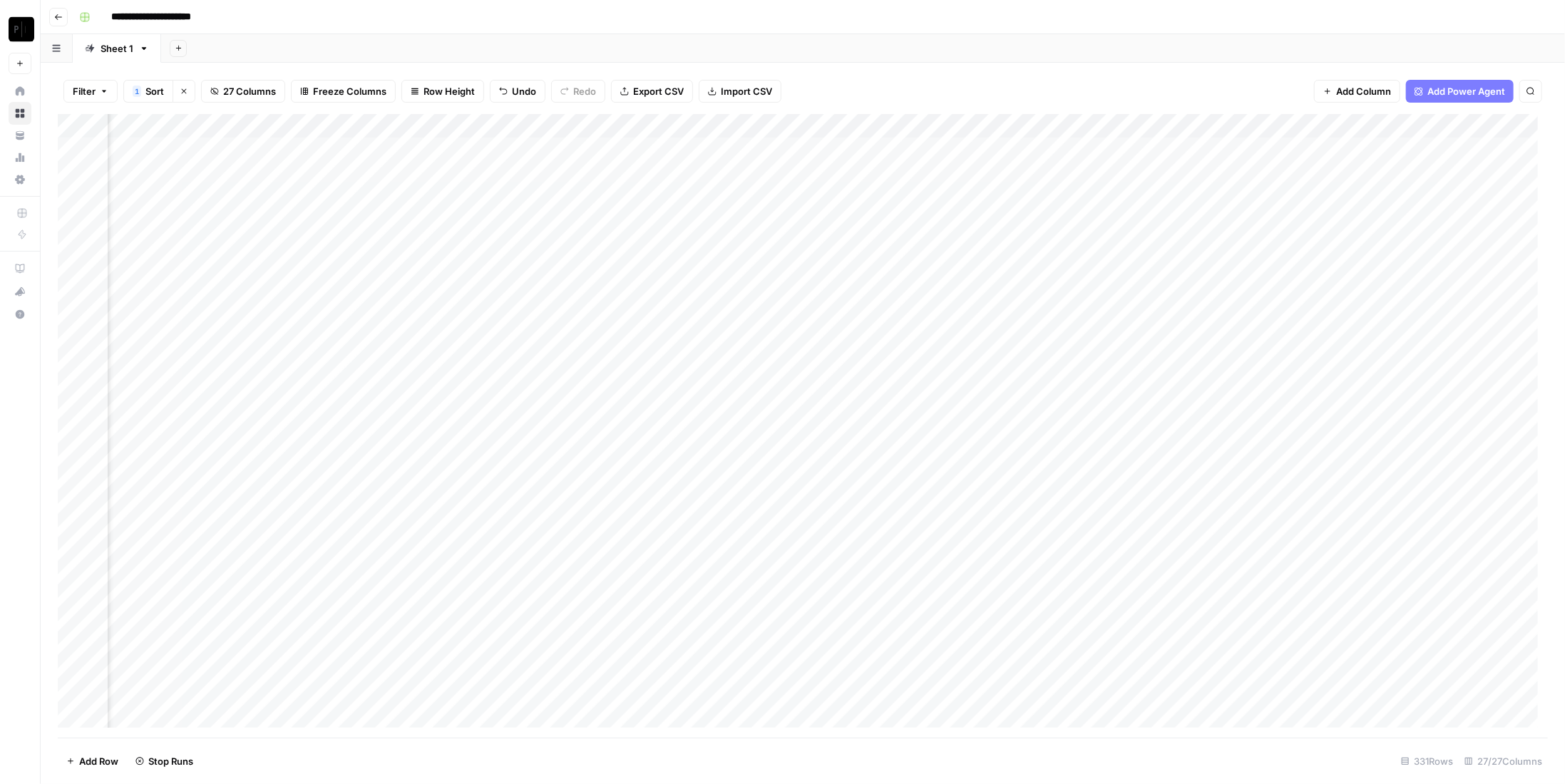
click at [880, 321] on div "Add Column" at bounding box center [803, 426] width 1490 height 624
click at [880, 344] on div "Add Column" at bounding box center [803, 426] width 1490 height 624
click at [1168, 150] on div "Add Column" at bounding box center [803, 426] width 1490 height 624
click at [1175, 173] on div "Add Column" at bounding box center [803, 426] width 1490 height 624
click at [1162, 195] on div "Add Column" at bounding box center [803, 426] width 1490 height 624
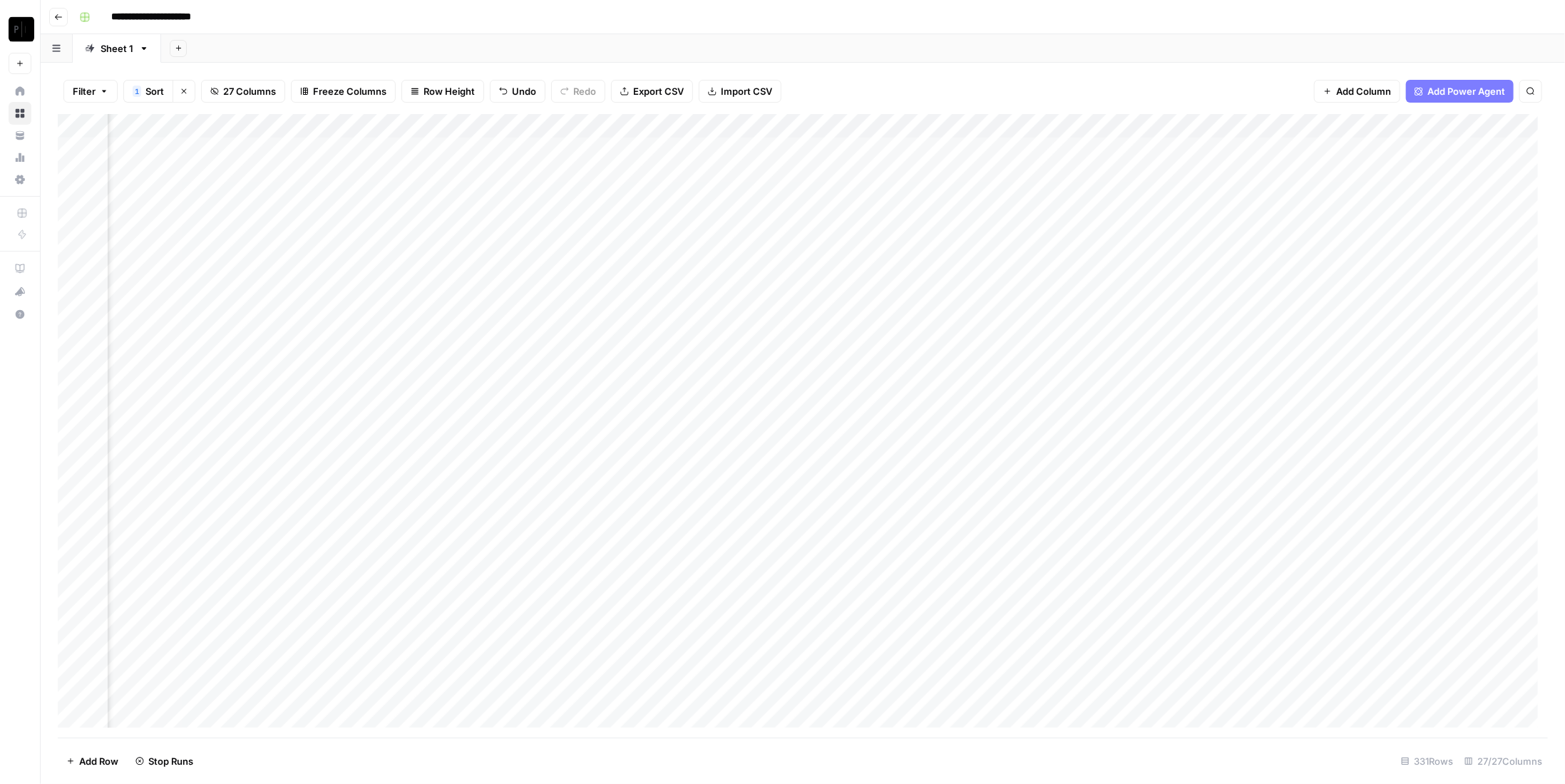
click at [1169, 221] on div "Add Column" at bounding box center [803, 426] width 1490 height 624
click at [1170, 246] on div "Add Column" at bounding box center [803, 426] width 1490 height 624
click at [1167, 269] on div "Add Column" at bounding box center [803, 426] width 1490 height 624
click at [1166, 295] on div "Add Column" at bounding box center [803, 426] width 1490 height 624
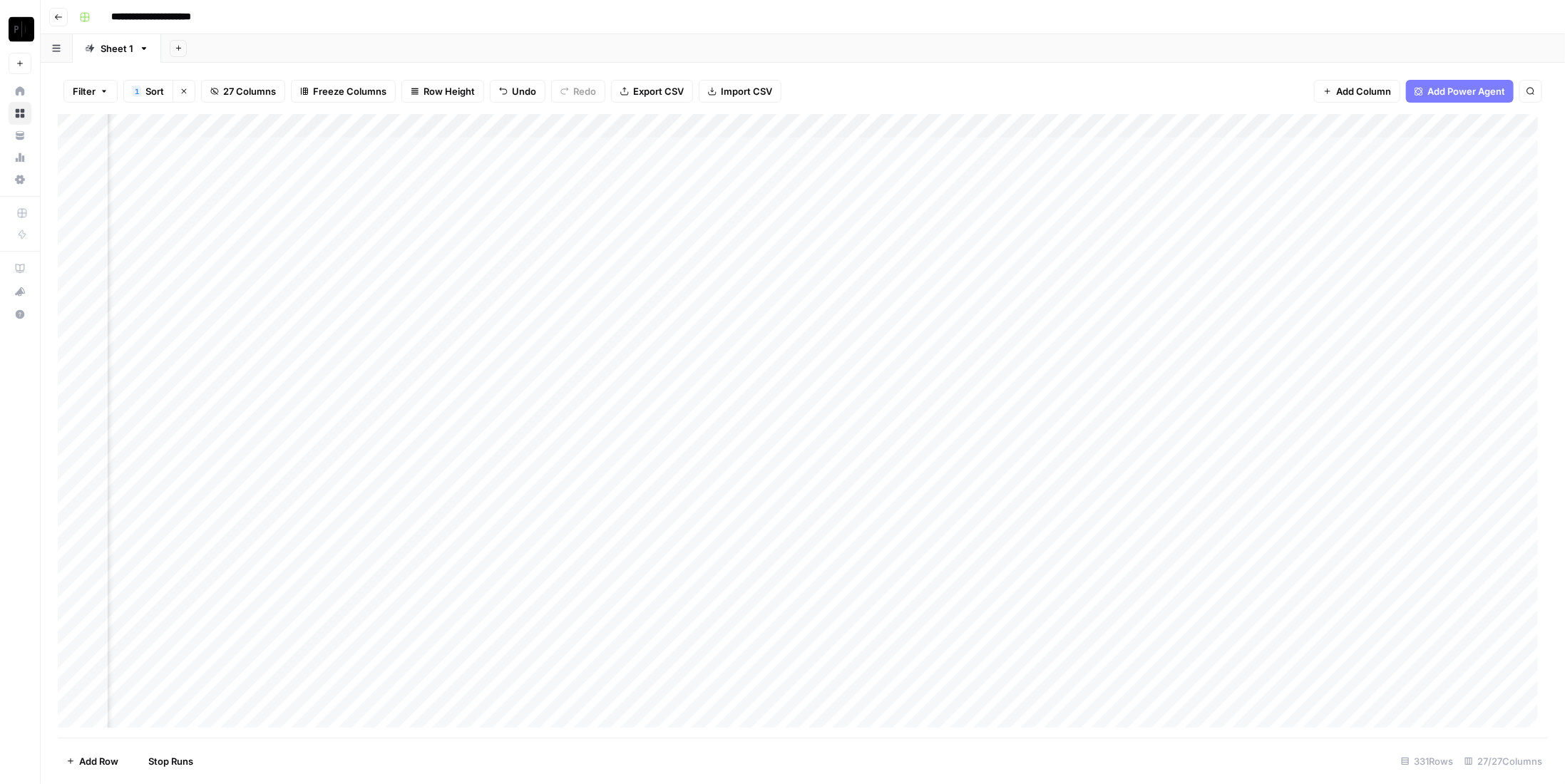
click at [1169, 319] on div "Add Column" at bounding box center [803, 426] width 1490 height 624
click at [1167, 344] on div "Add Column" at bounding box center [803, 426] width 1490 height 624
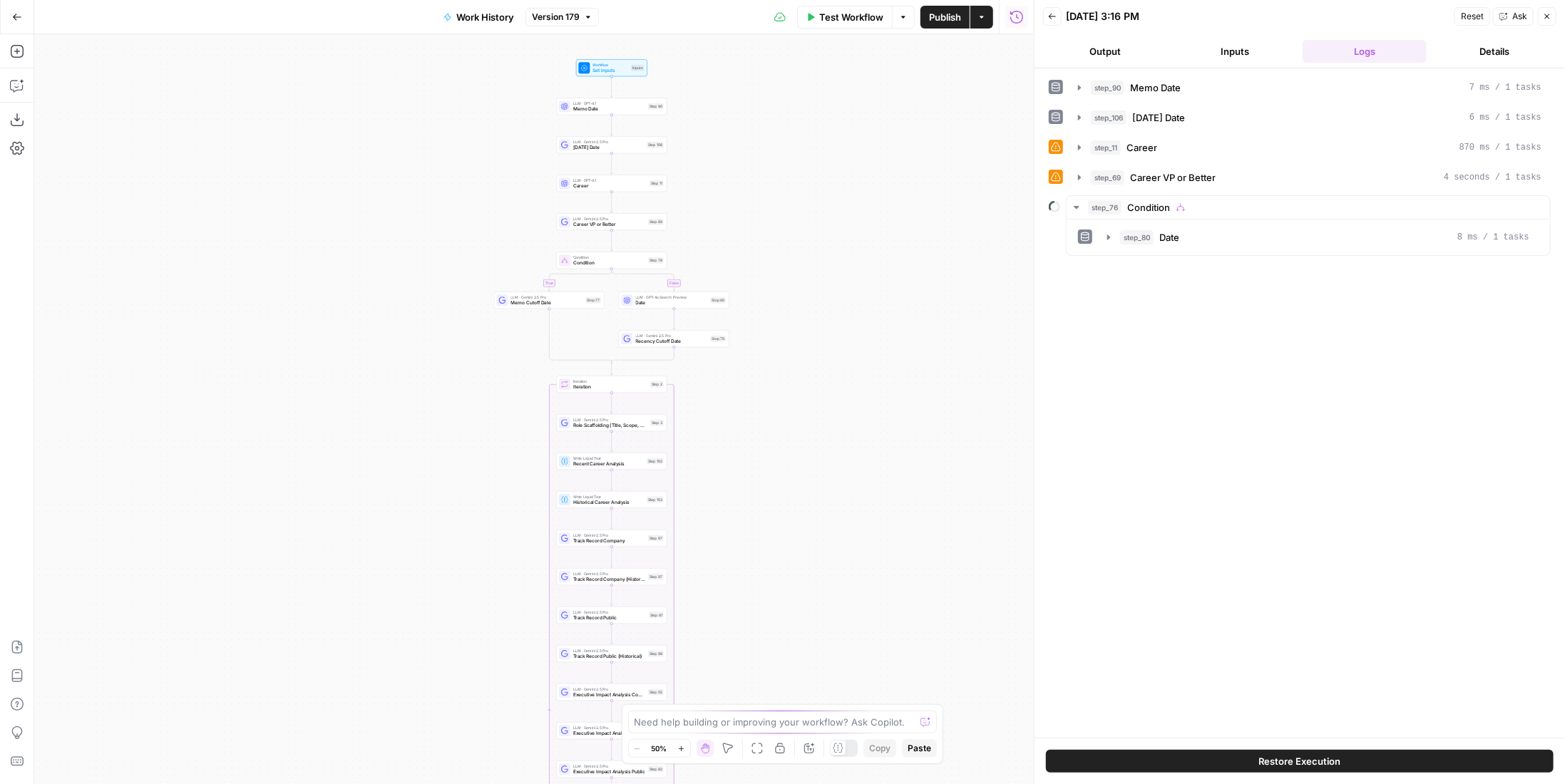
drag, startPoint x: 763, startPoint y: 252, endPoint x: 846, endPoint y: 474, distance: 237.0
click at [846, 474] on div "true false Workflow Set Inputs Inputs LLM · GPT-4.1 Memo Date Step 90 LLM · Gem…" at bounding box center [534, 409] width 1000 height 750
drag, startPoint x: 821, startPoint y: 503, endPoint x: 822, endPoint y: 164, distance: 339.0
click at [820, 136] on div "true false Workflow Set Inputs Inputs LLM · GPT-4.1 Memo Date Step 90 LLM · Gem…" at bounding box center [534, 409] width 1000 height 750
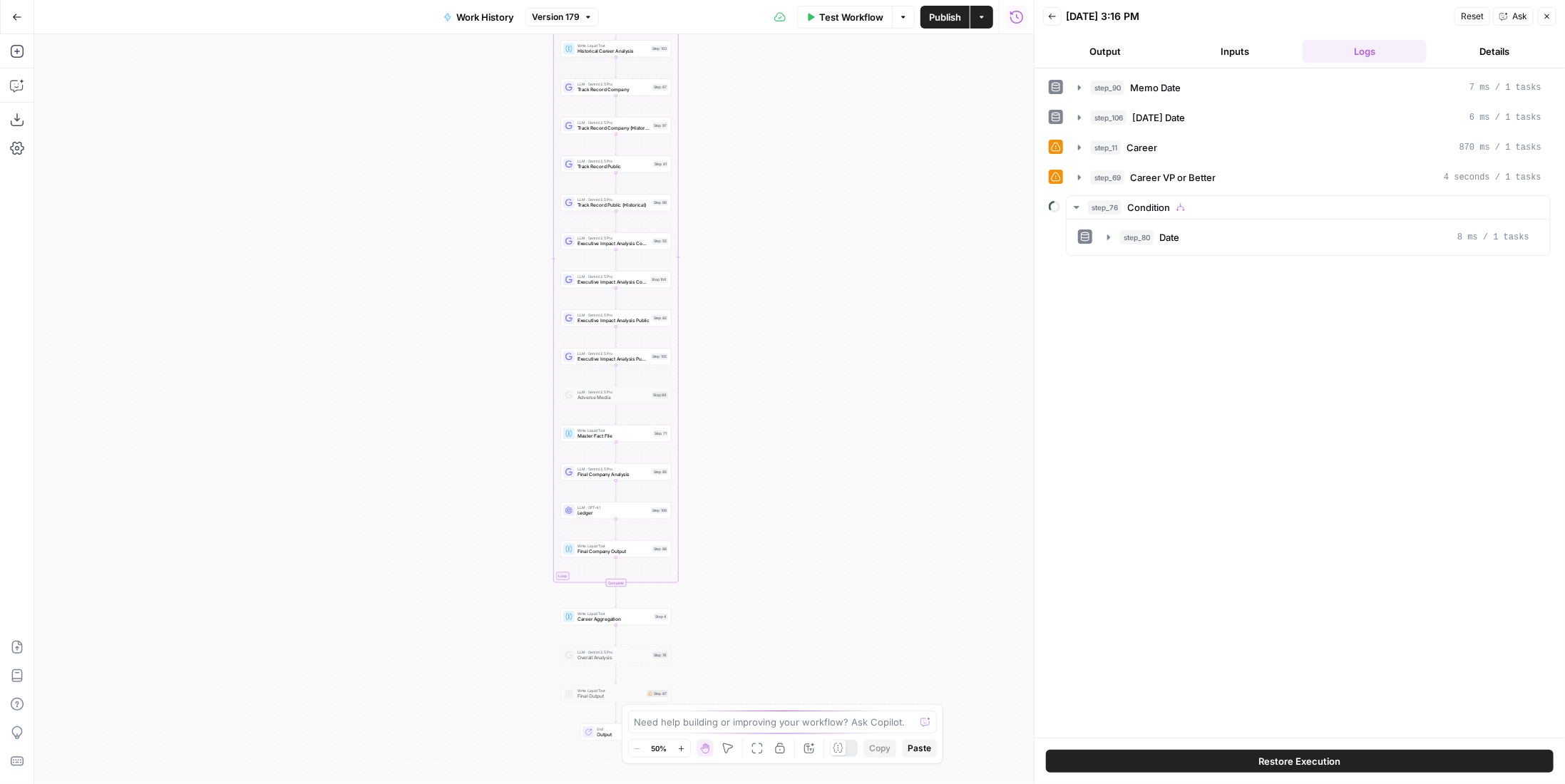
drag, startPoint x: 830, startPoint y: 535, endPoint x: 839, endPoint y: 486, distance: 49.8
click at [867, 230] on div "true false Workflow Set Inputs Inputs LLM · GPT-4.1 Memo Date Step 90 LLM · Gem…" at bounding box center [534, 409] width 1000 height 750
click at [831, 473] on div "true false Workflow Set Inputs Inputs LLM · GPT-4.1 Memo Date Step 90 LLM · Gem…" at bounding box center [534, 409] width 1000 height 750
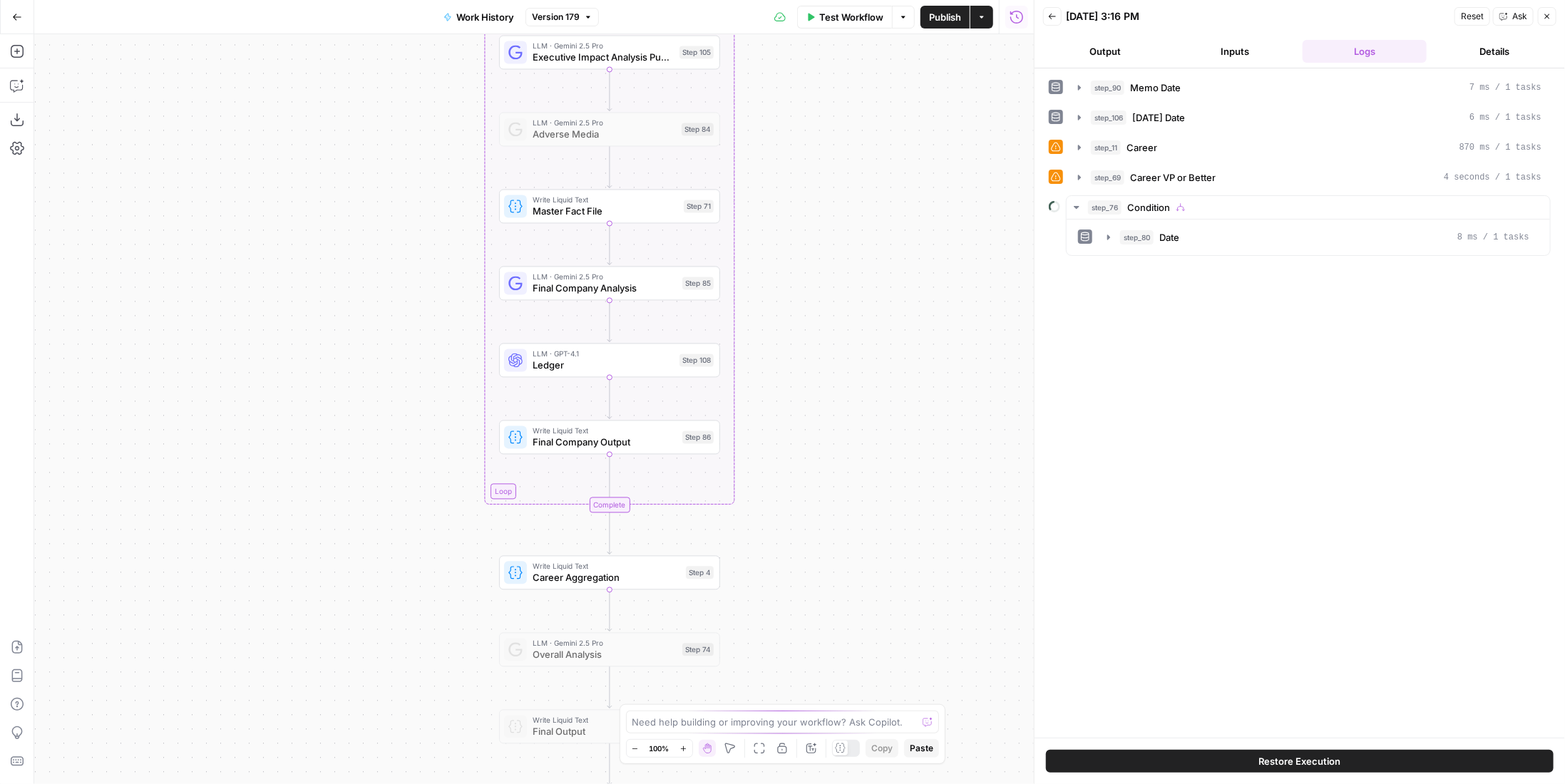
drag, startPoint x: 733, startPoint y: 217, endPoint x: 847, endPoint y: 473, distance: 280.2
click at [847, 473] on div "true false Workflow Set Inputs Inputs LLM · GPT-4.1 Memo Date Step 90 LLM · Gem…" at bounding box center [534, 409] width 1000 height 750
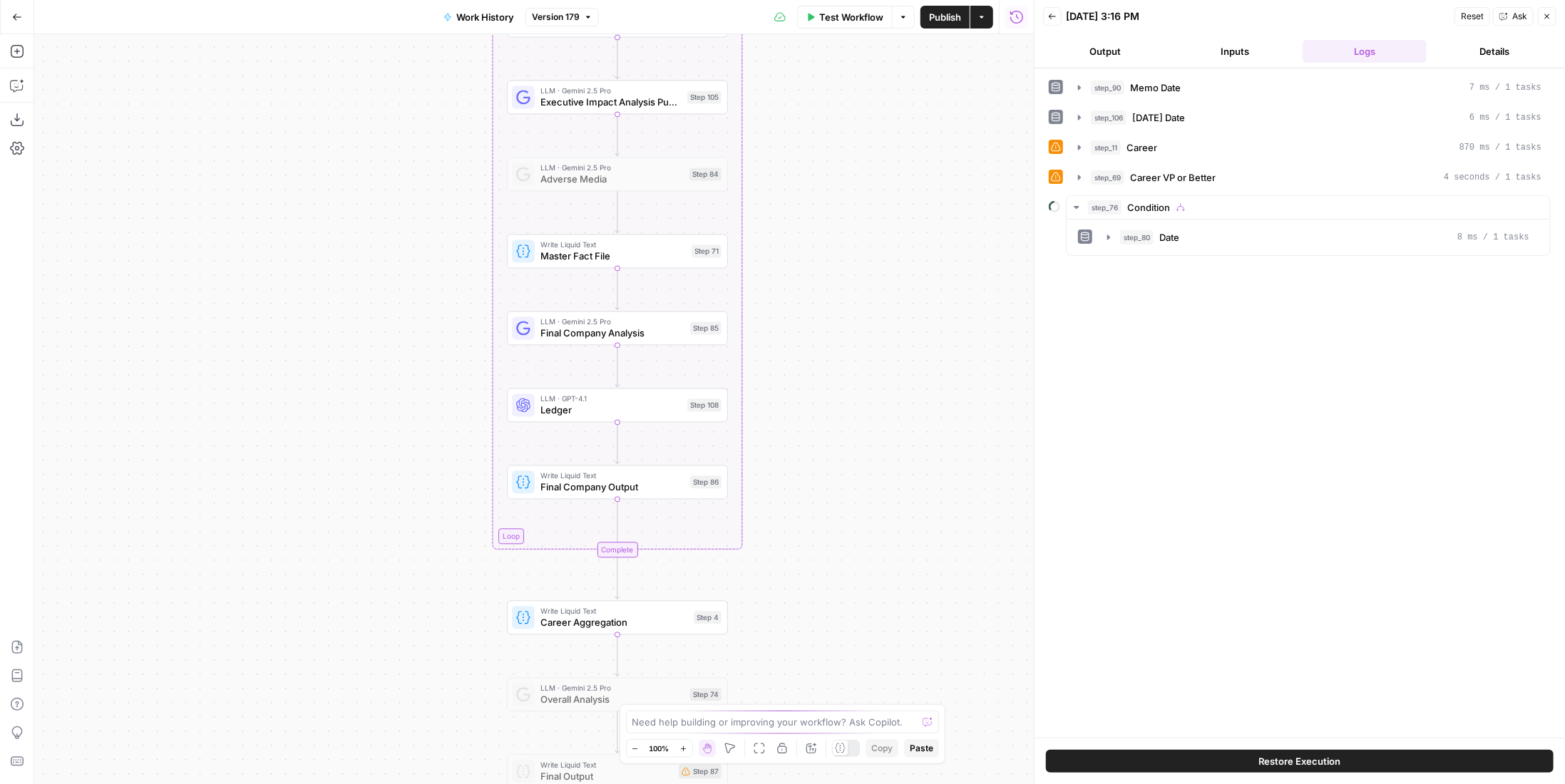
drag, startPoint x: 825, startPoint y: 338, endPoint x: 843, endPoint y: 471, distance: 134.2
click at [843, 471] on div "true false Workflow Set Inputs Inputs LLM · GPT-4.1 Memo Date Step 90 LLM · Gem…" at bounding box center [534, 409] width 1000 height 750
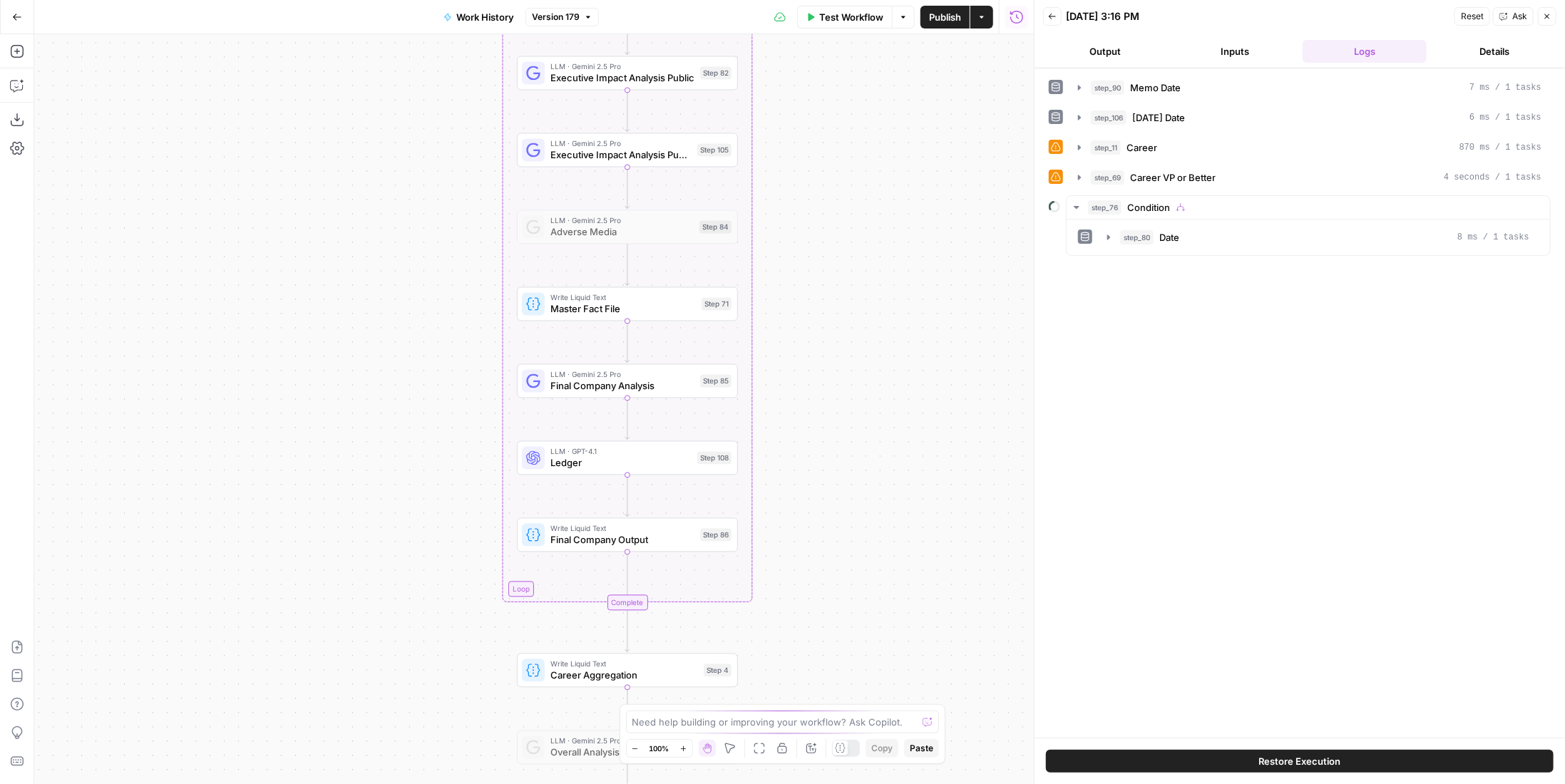
click at [677, 464] on span "Ledger" at bounding box center [620, 463] width 141 height 14
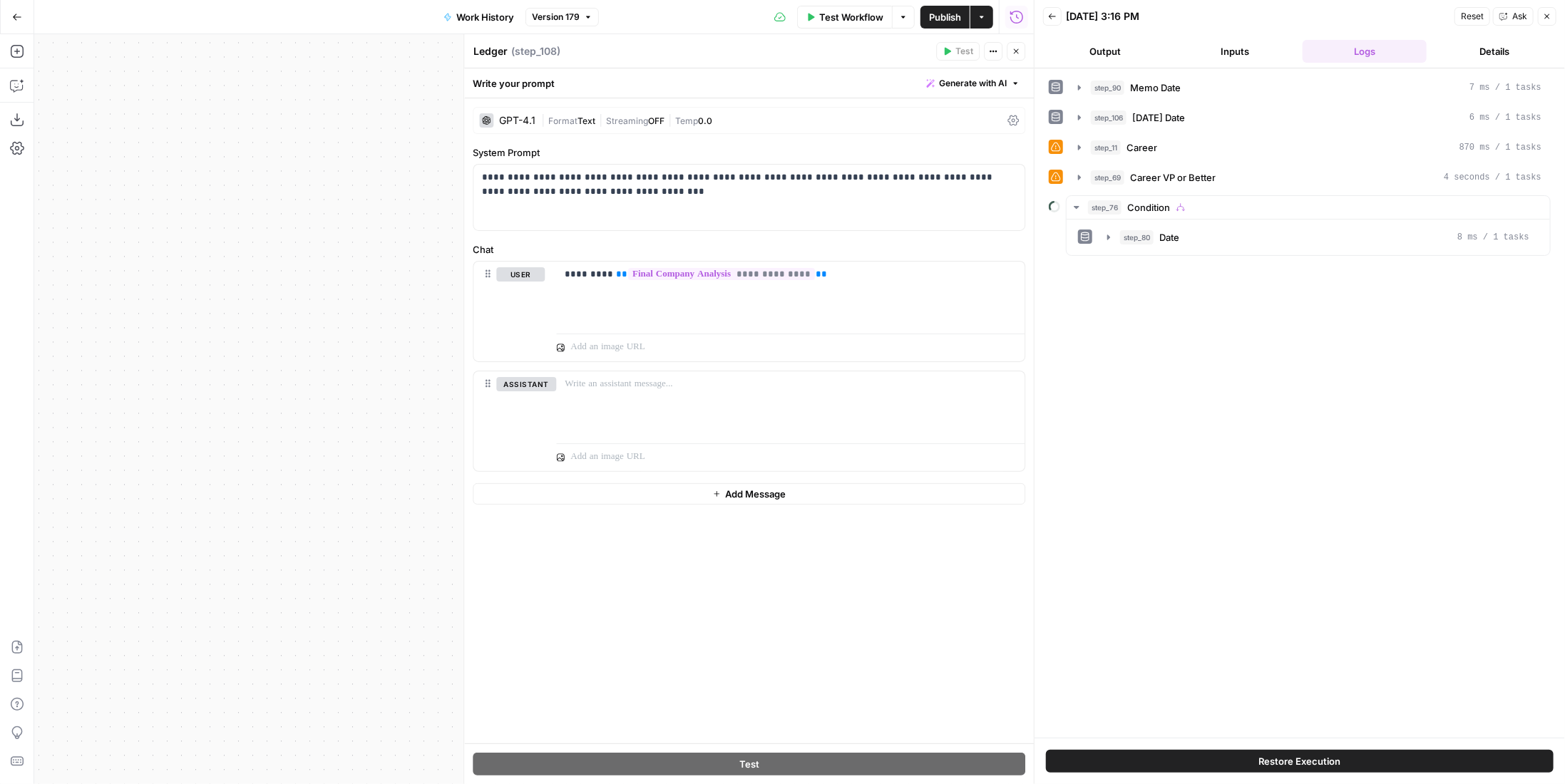
click at [592, 123] on span "Text" at bounding box center [586, 120] width 18 height 10
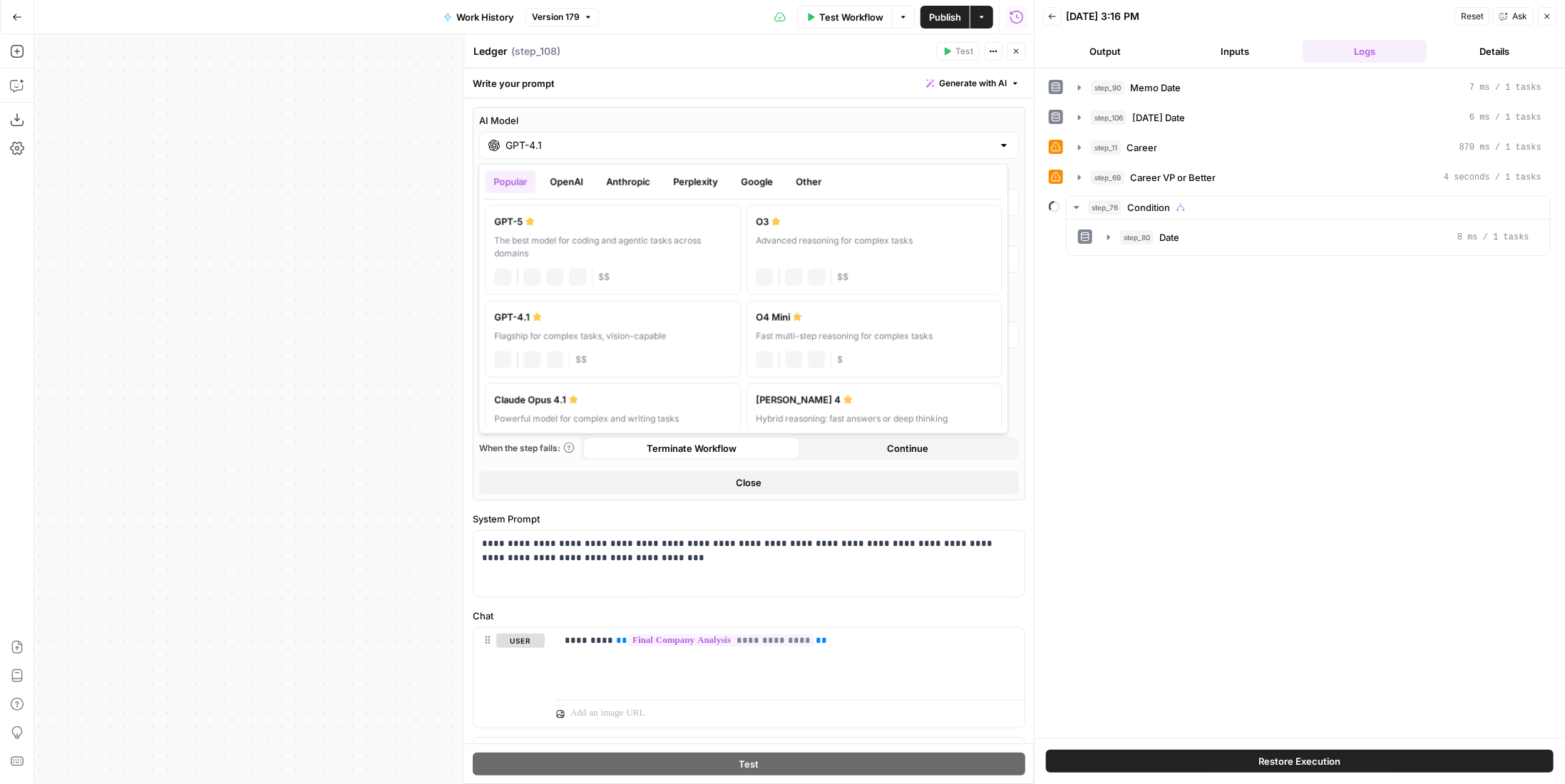
click at [773, 155] on div "GPT-4.1" at bounding box center [749, 145] width 540 height 27
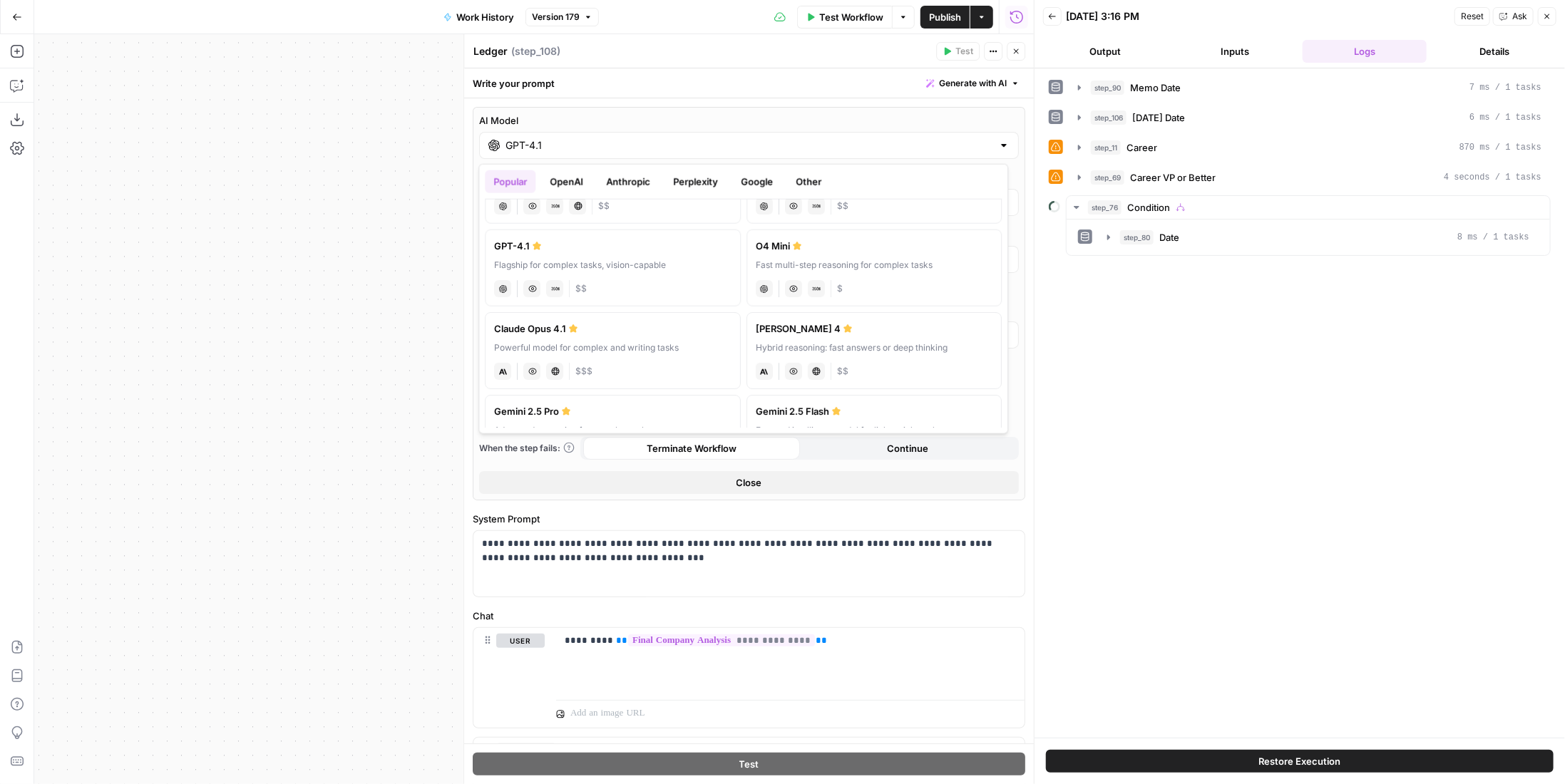
click at [575, 184] on button "OpenAI" at bounding box center [567, 182] width 50 height 23
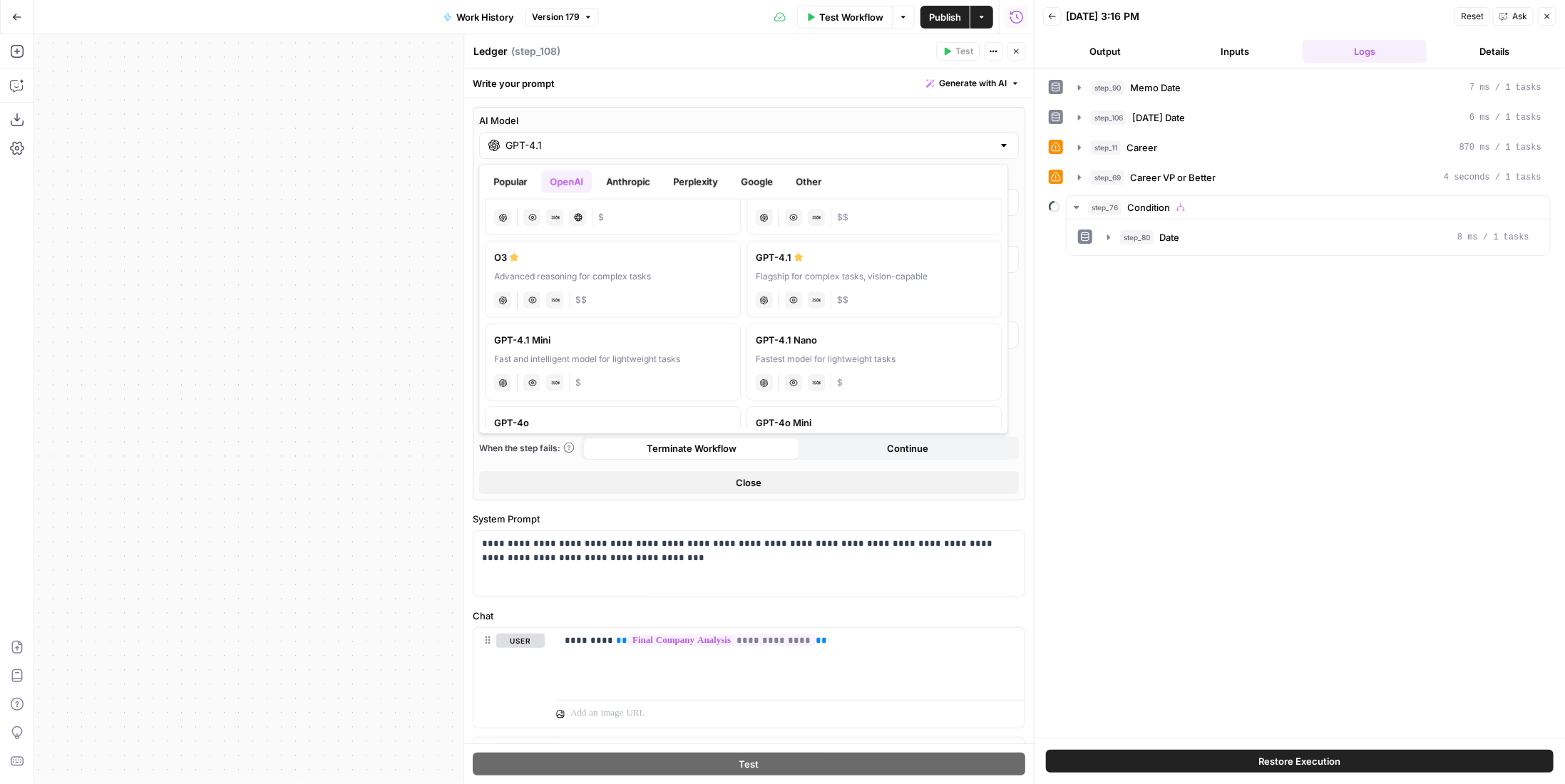
click at [953, 359] on div "Fastest model for lightweight tasks" at bounding box center [874, 359] width 237 height 13
type input "GPT-4.1 Nano"
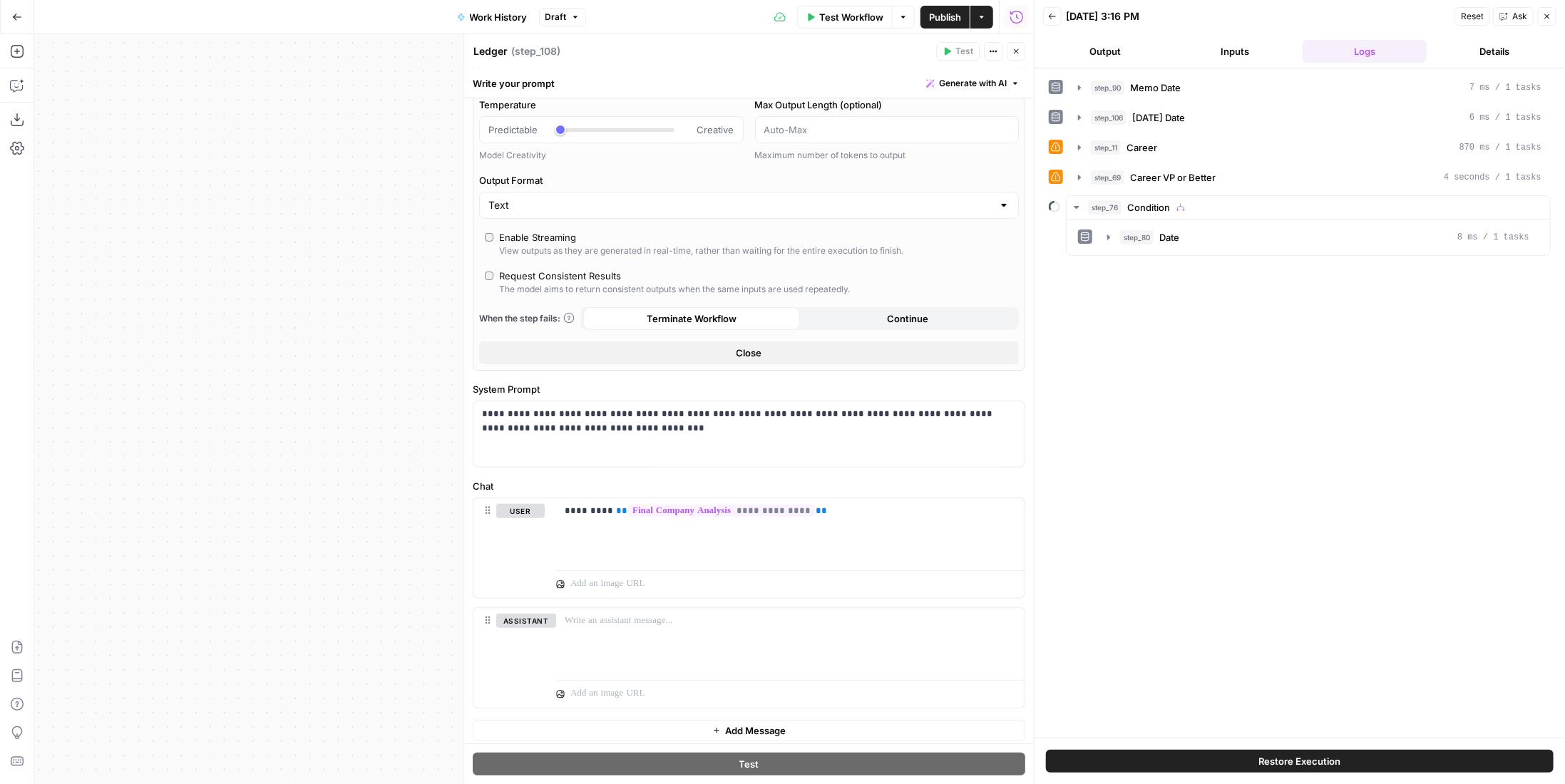
scroll to position [0, 0]
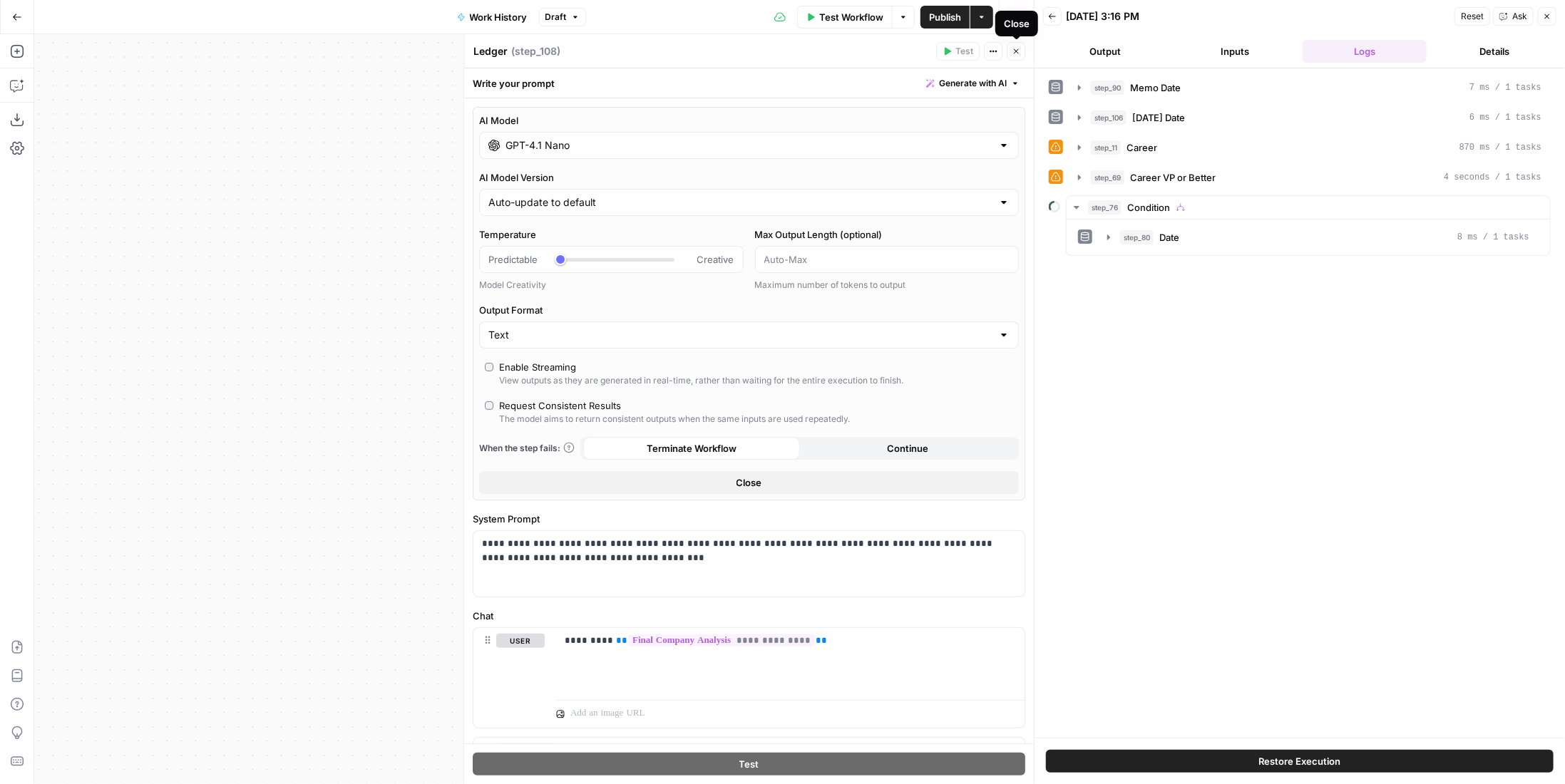
click at [1019, 55] on button "Close" at bounding box center [1016, 51] width 18 height 18
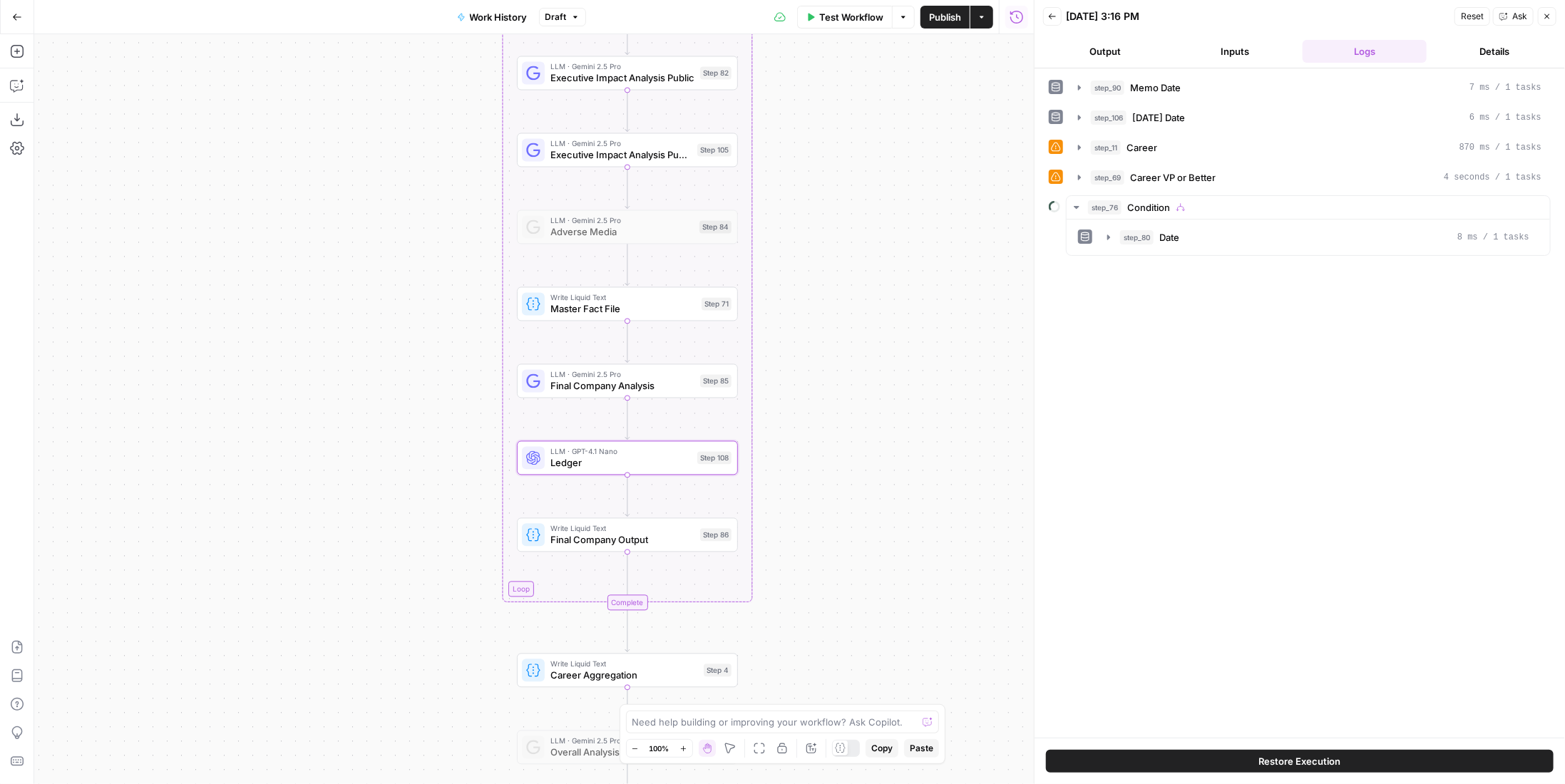
click at [945, 14] on span "Publish" at bounding box center [945, 17] width 32 height 14
click at [862, 10] on span "Test Workflow" at bounding box center [851, 17] width 64 height 14
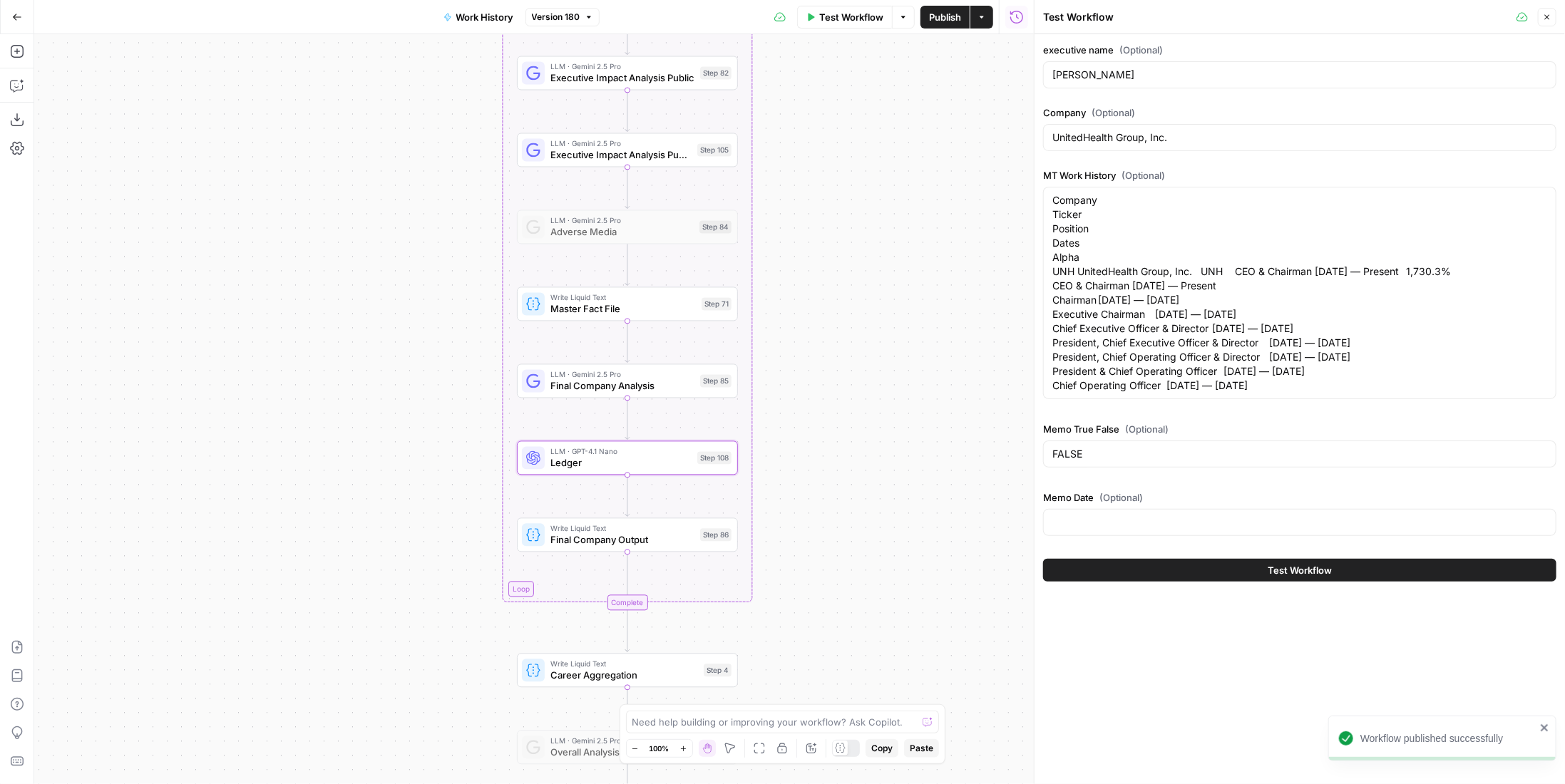
click at [1204, 581] on button "Test Workflow" at bounding box center [1300, 570] width 513 height 23
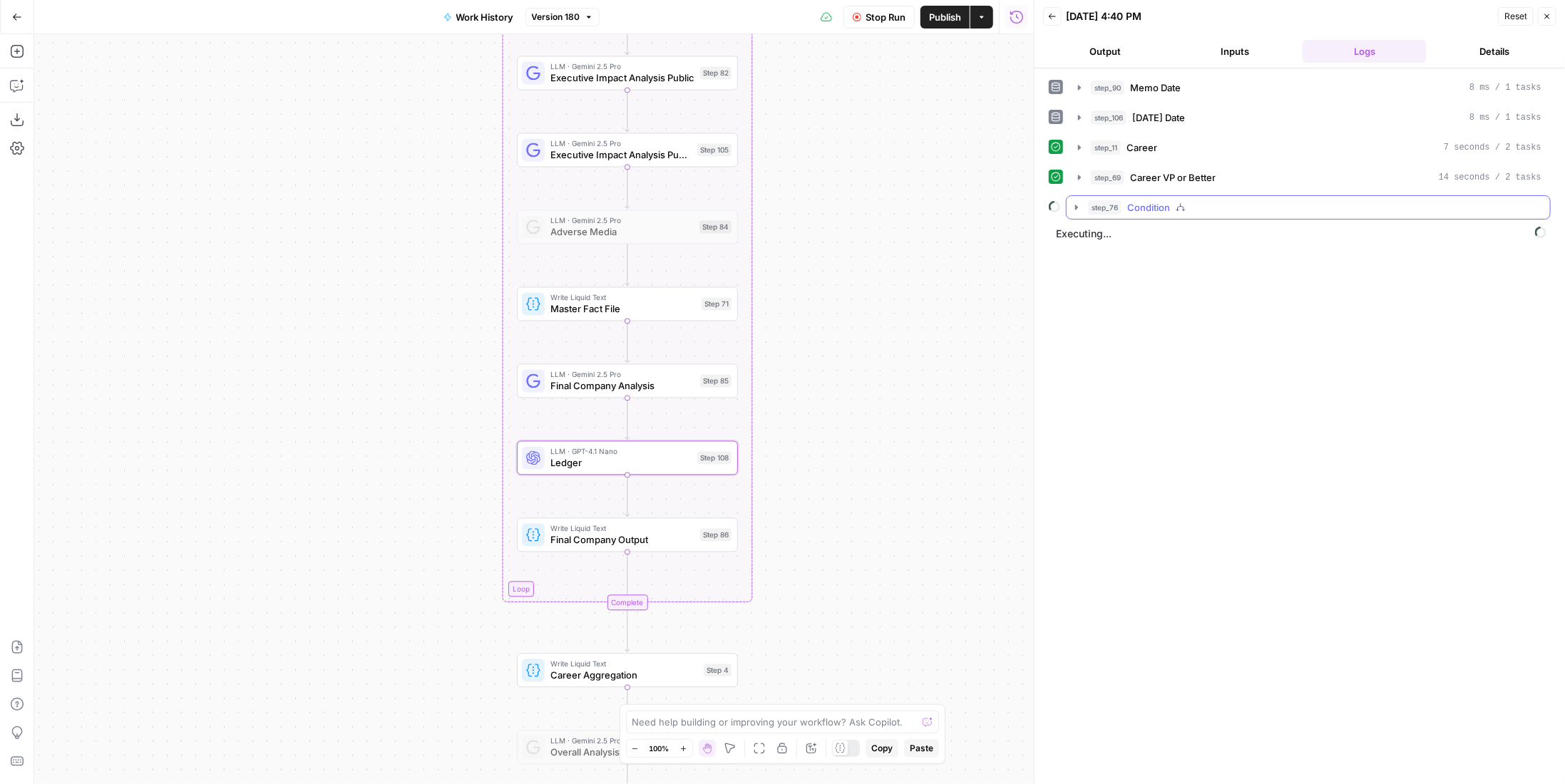
click at [1133, 196] on button "step_76 Condition" at bounding box center [1308, 207] width 484 height 23
click at [1138, 200] on span "Condition" at bounding box center [1148, 207] width 42 height 14
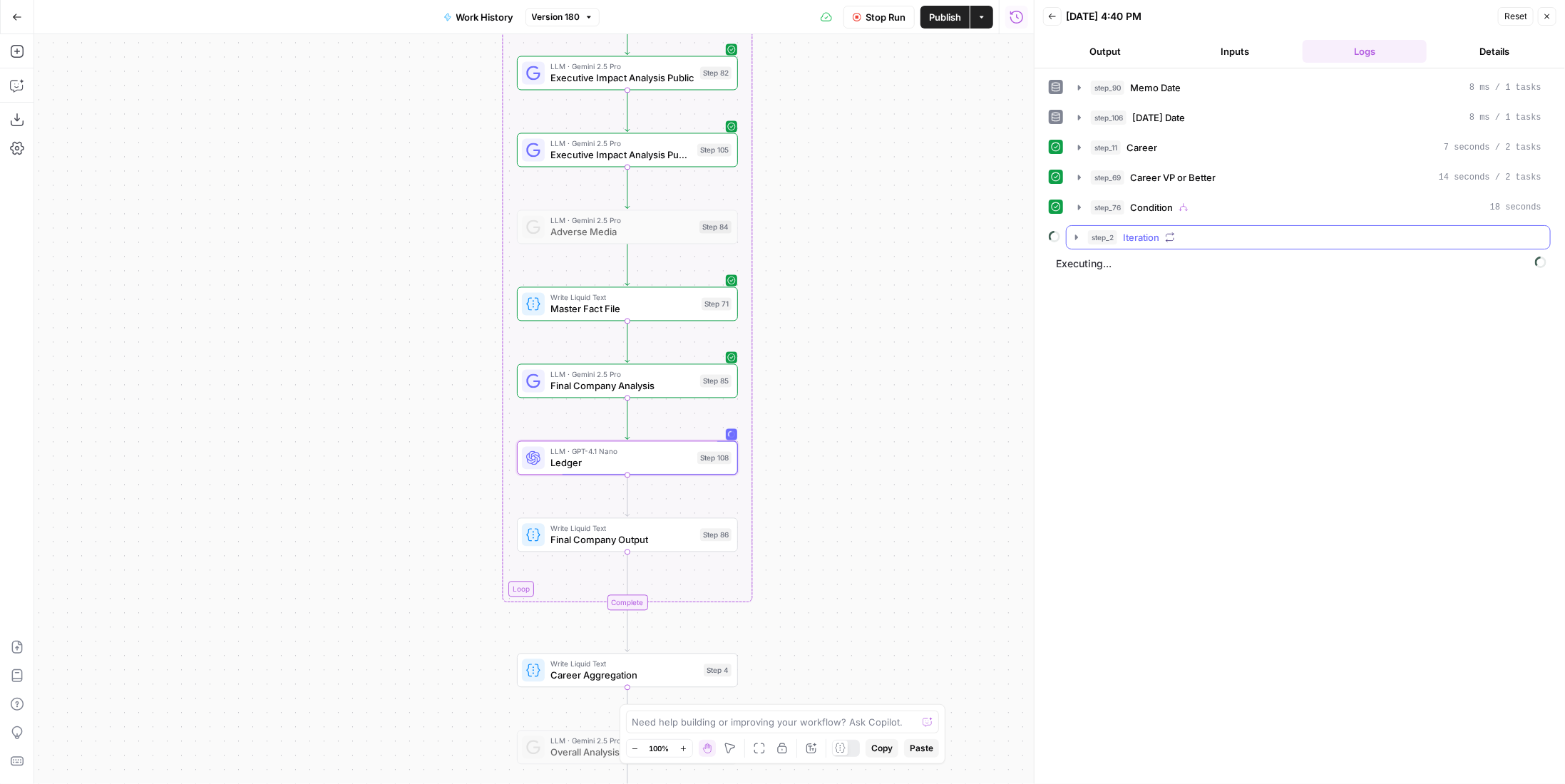
click at [1195, 230] on div "step_2 Iteration" at bounding box center [1315, 237] width 453 height 14
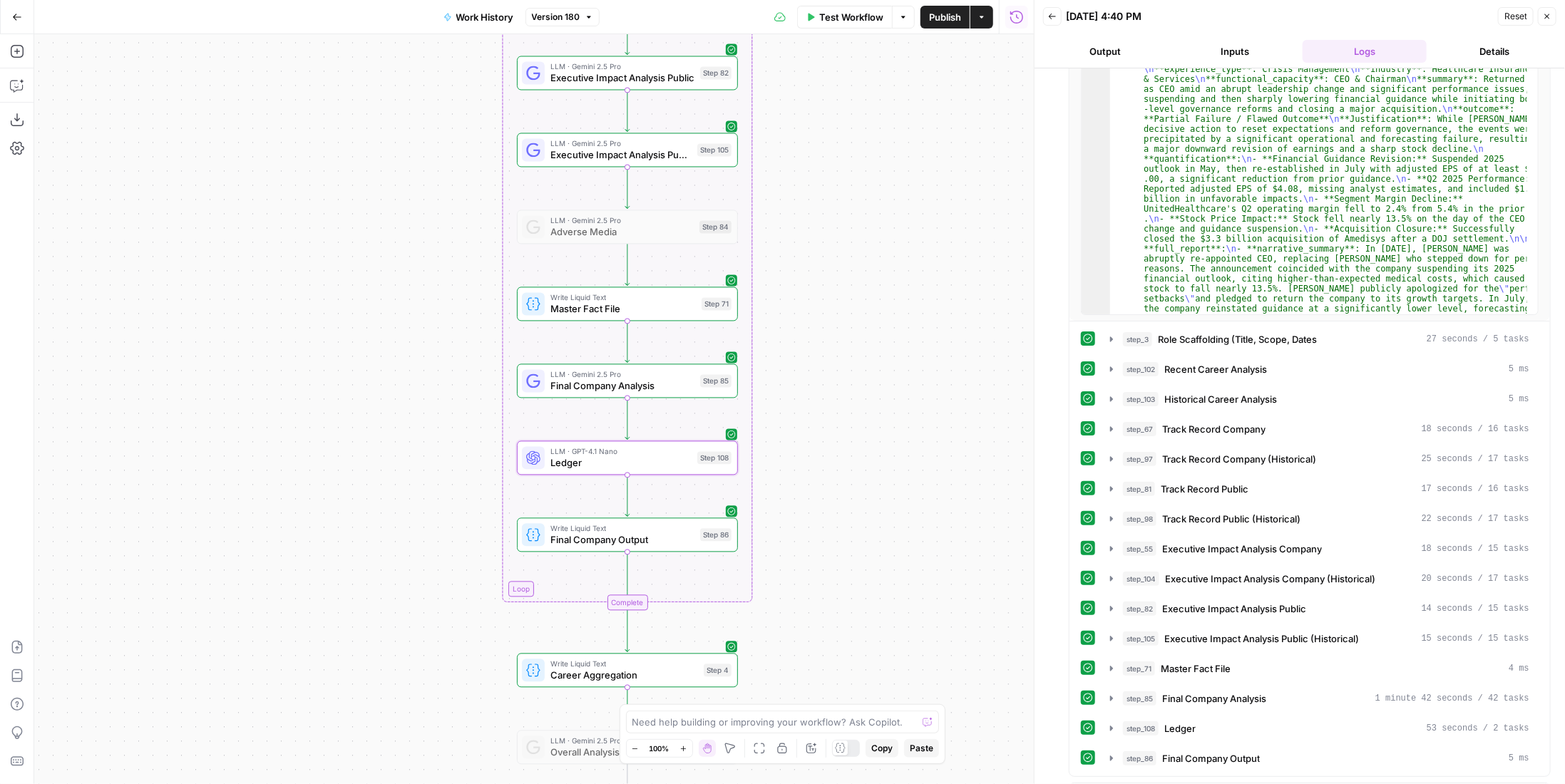
scroll to position [570, 0]
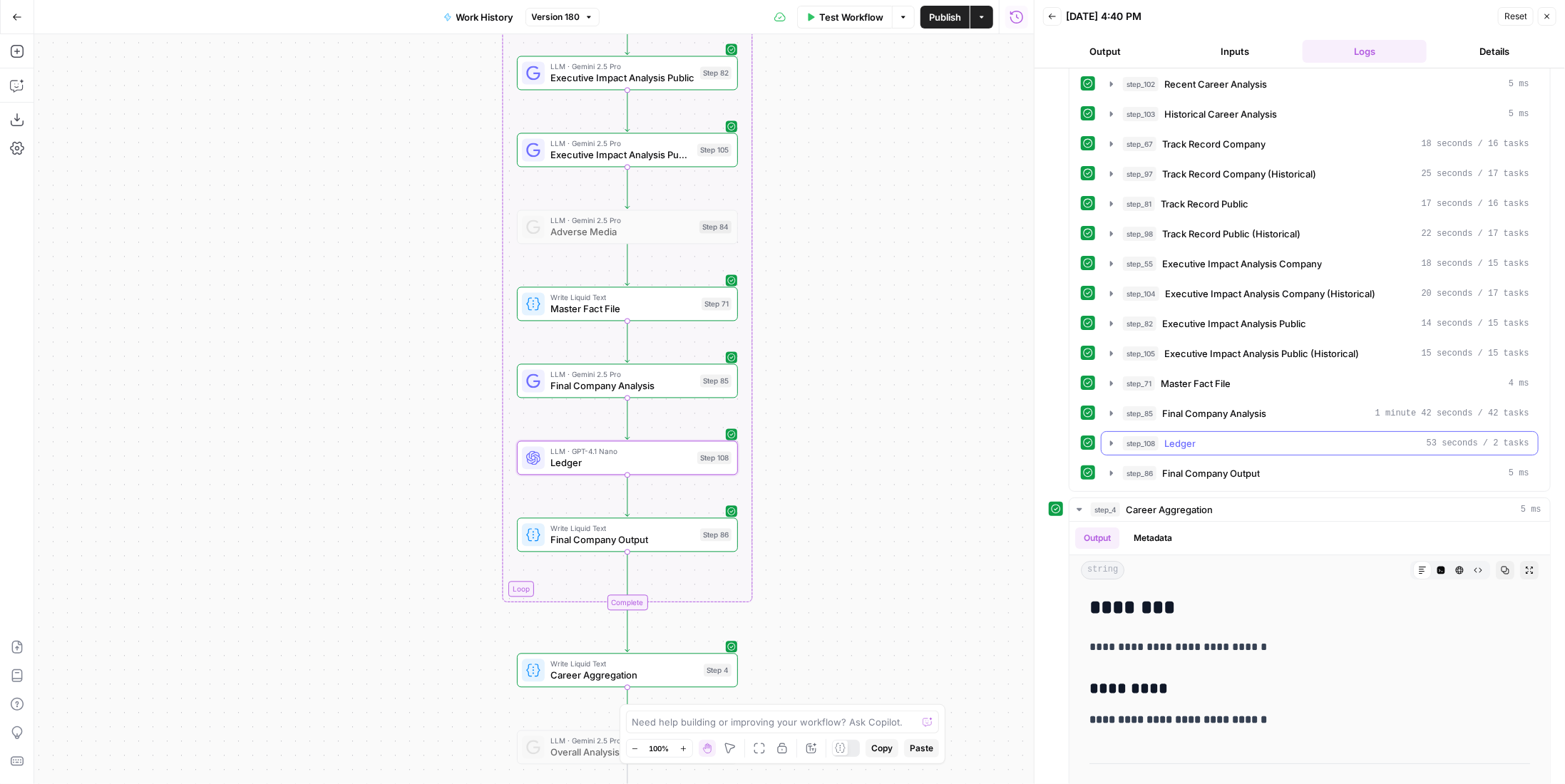
click at [1239, 437] on div "step_108 Ledger 53 seconds / 2 tasks" at bounding box center [1326, 444] width 406 height 14
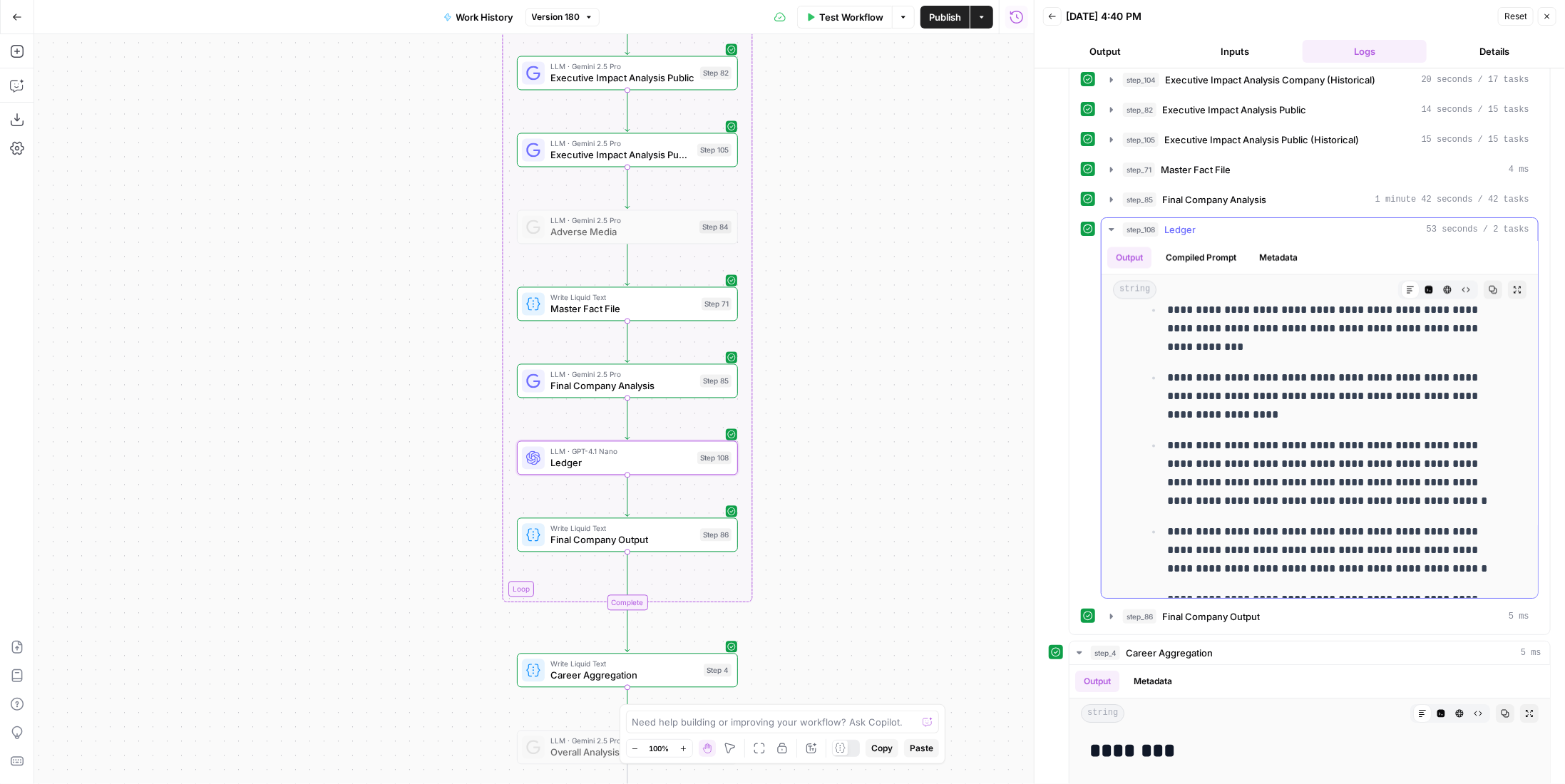
scroll to position [13244, 0]
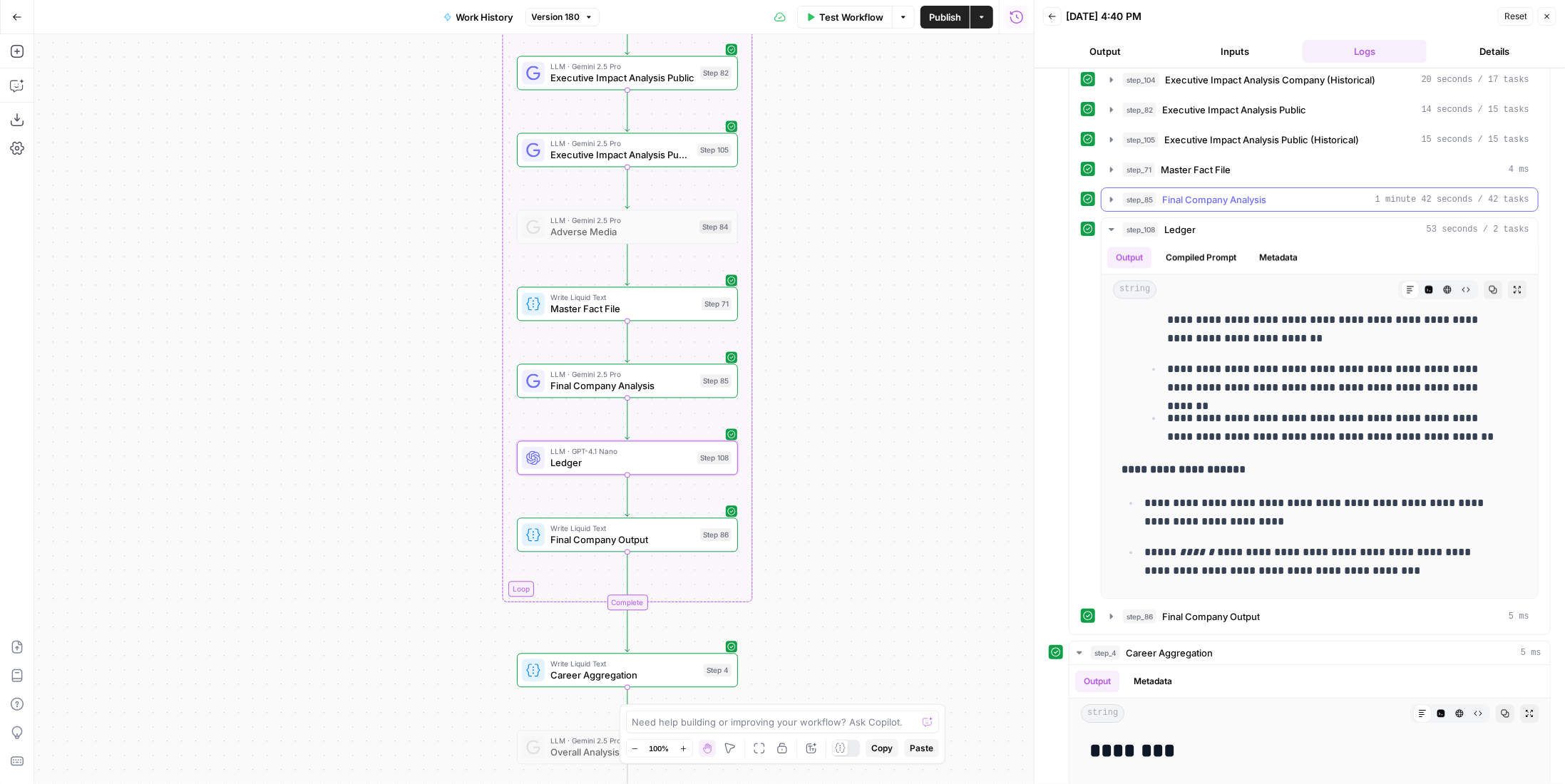
click at [1260, 192] on span "Final Company Analysis" at bounding box center [1214, 199] width 104 height 14
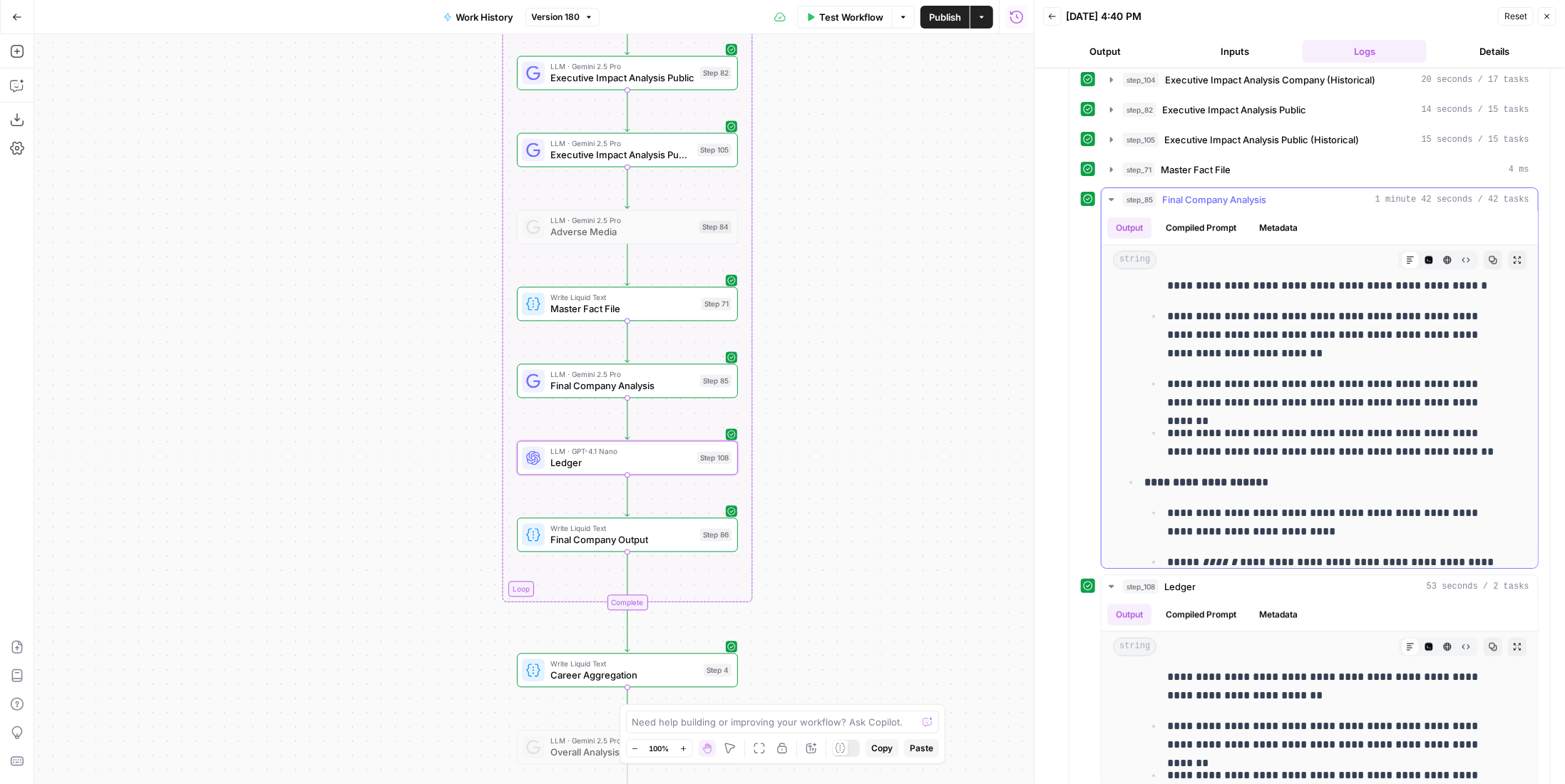
scroll to position [15634, 0]
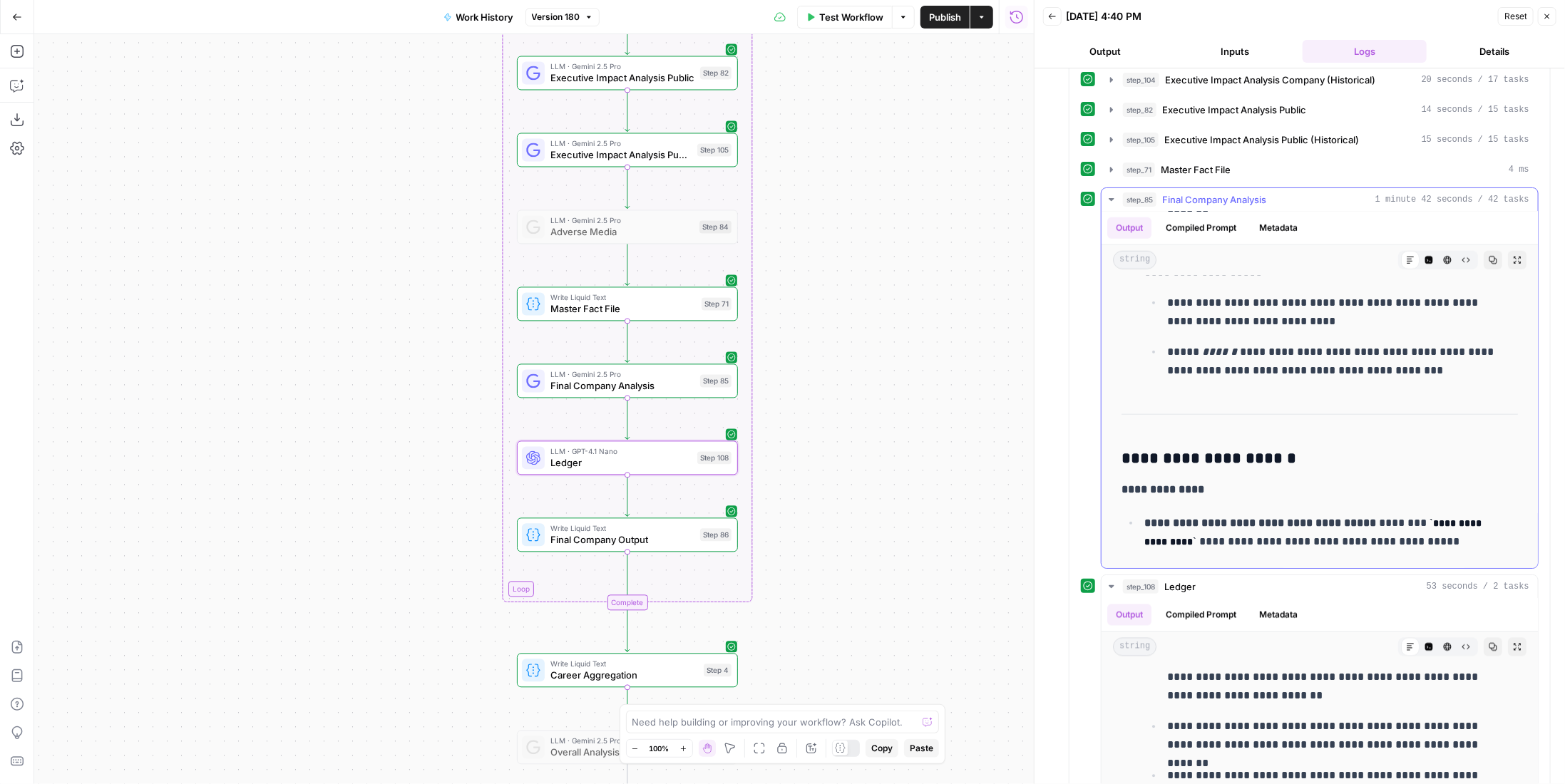
click at [1241, 192] on span "Final Company Analysis" at bounding box center [1214, 199] width 104 height 14
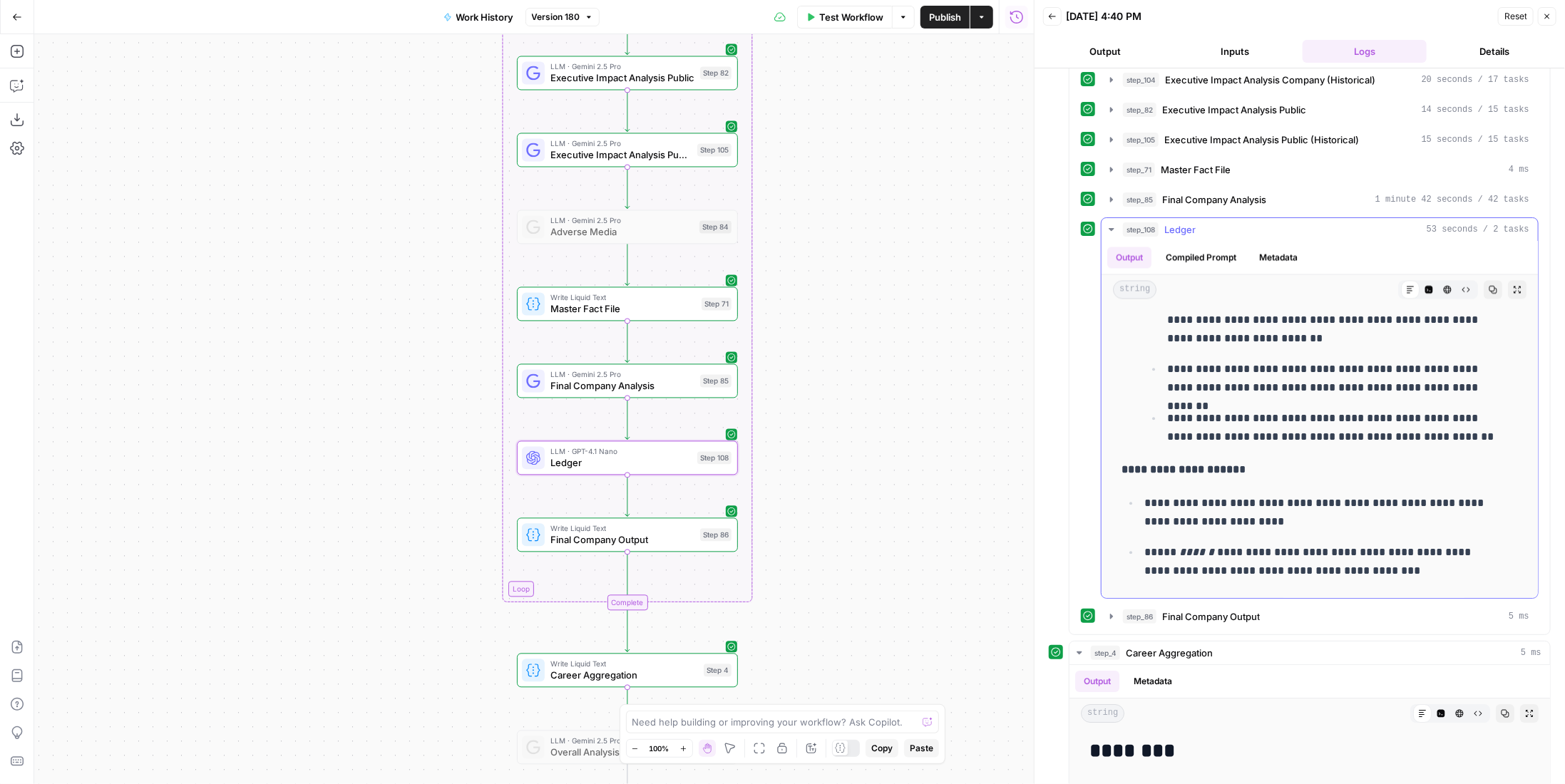
click at [1188, 223] on span "Ledger" at bounding box center [1180, 230] width 31 height 14
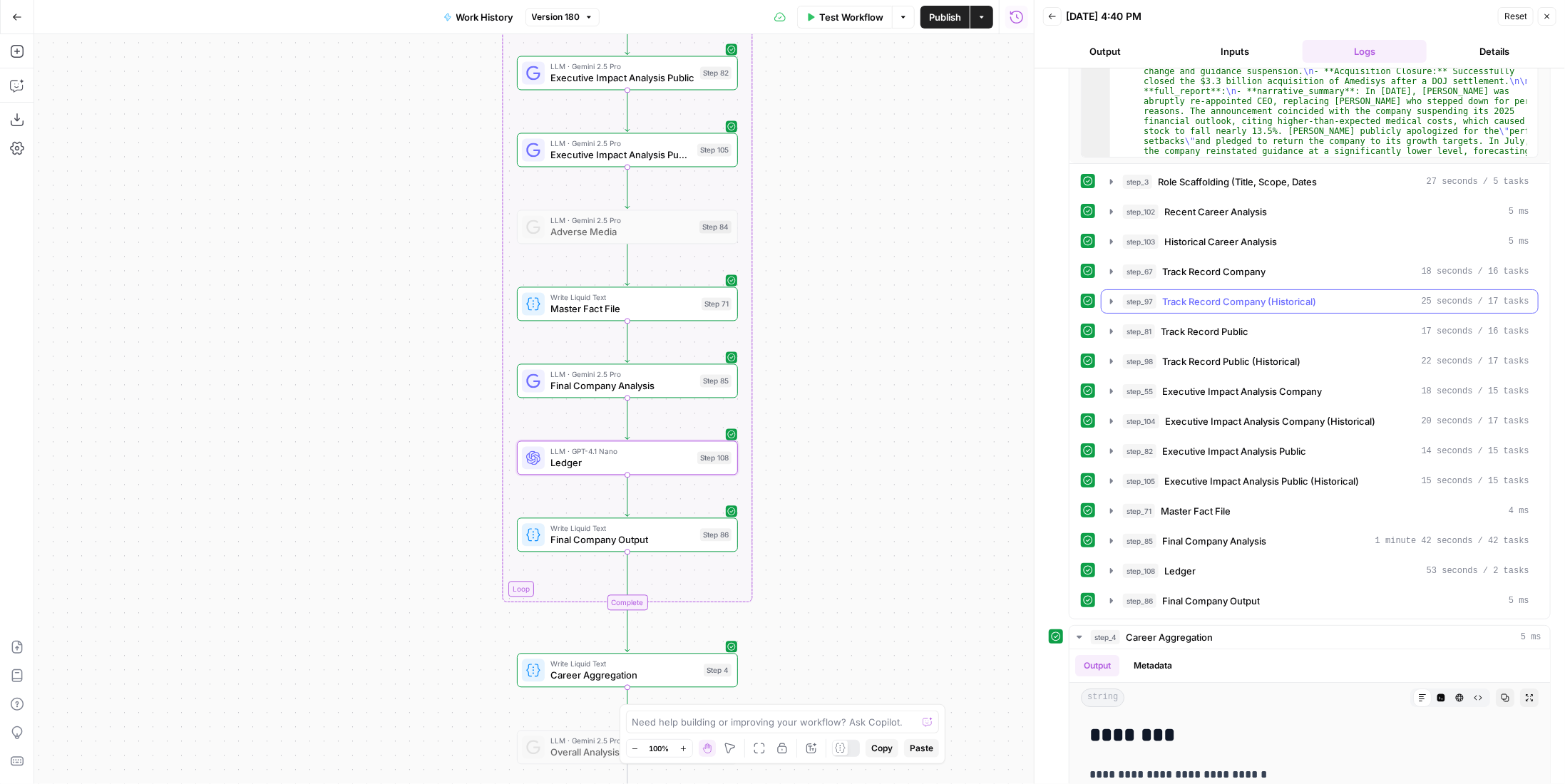
scroll to position [657, 0]
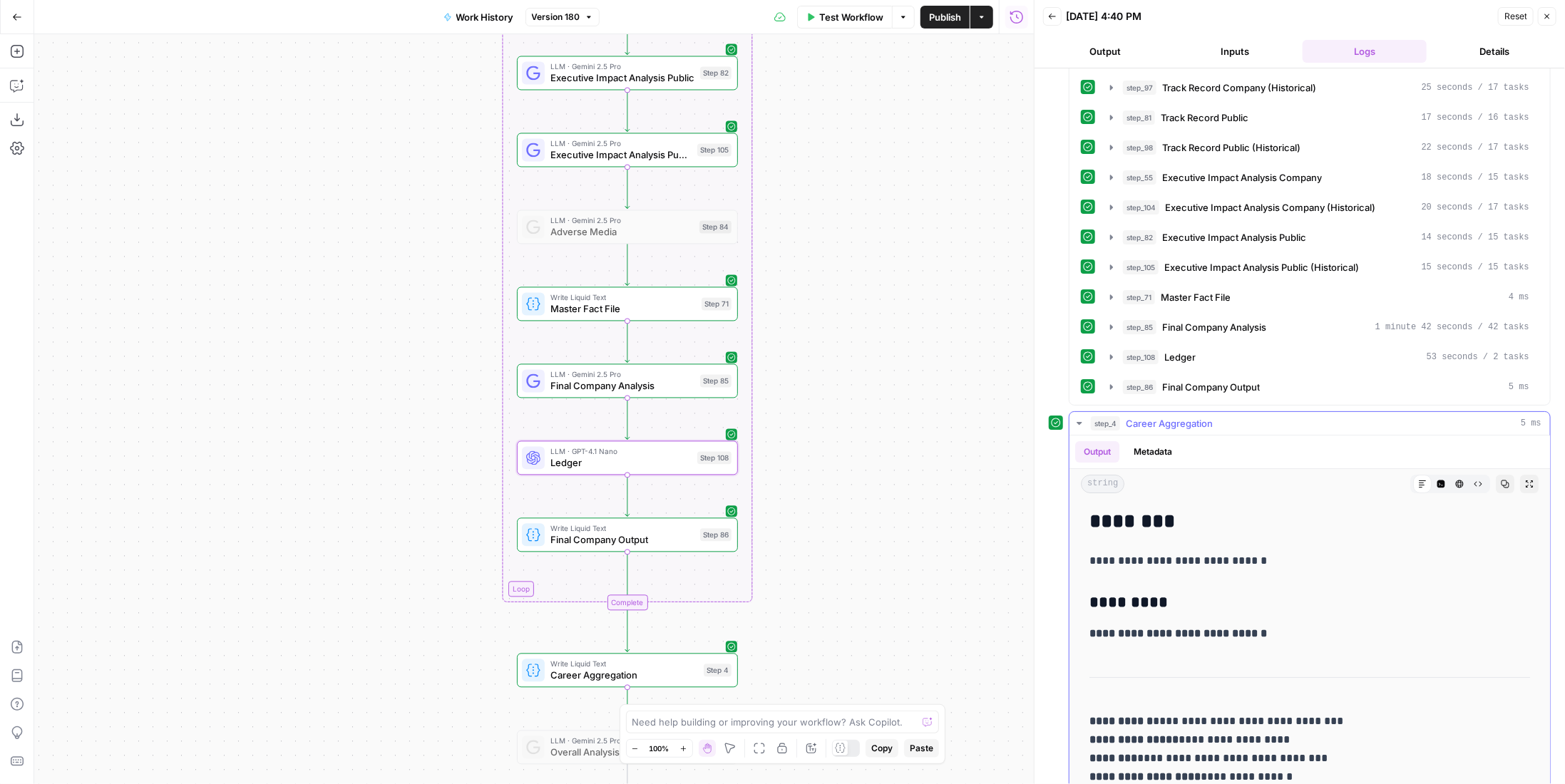
click at [1194, 417] on span "Career Aggregation" at bounding box center [1169, 424] width 87 height 14
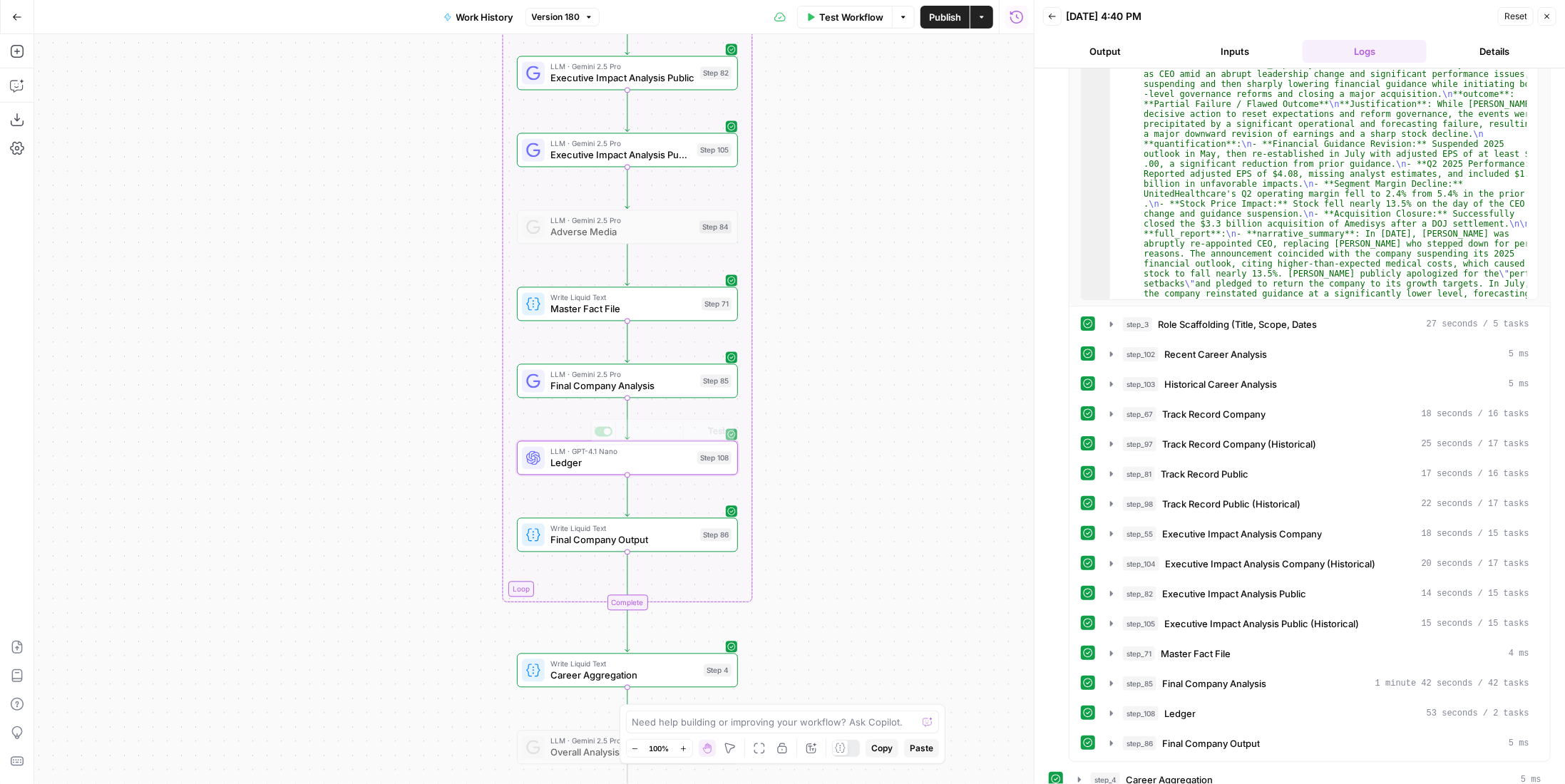
click at [678, 461] on span "Ledger" at bounding box center [620, 463] width 141 height 14
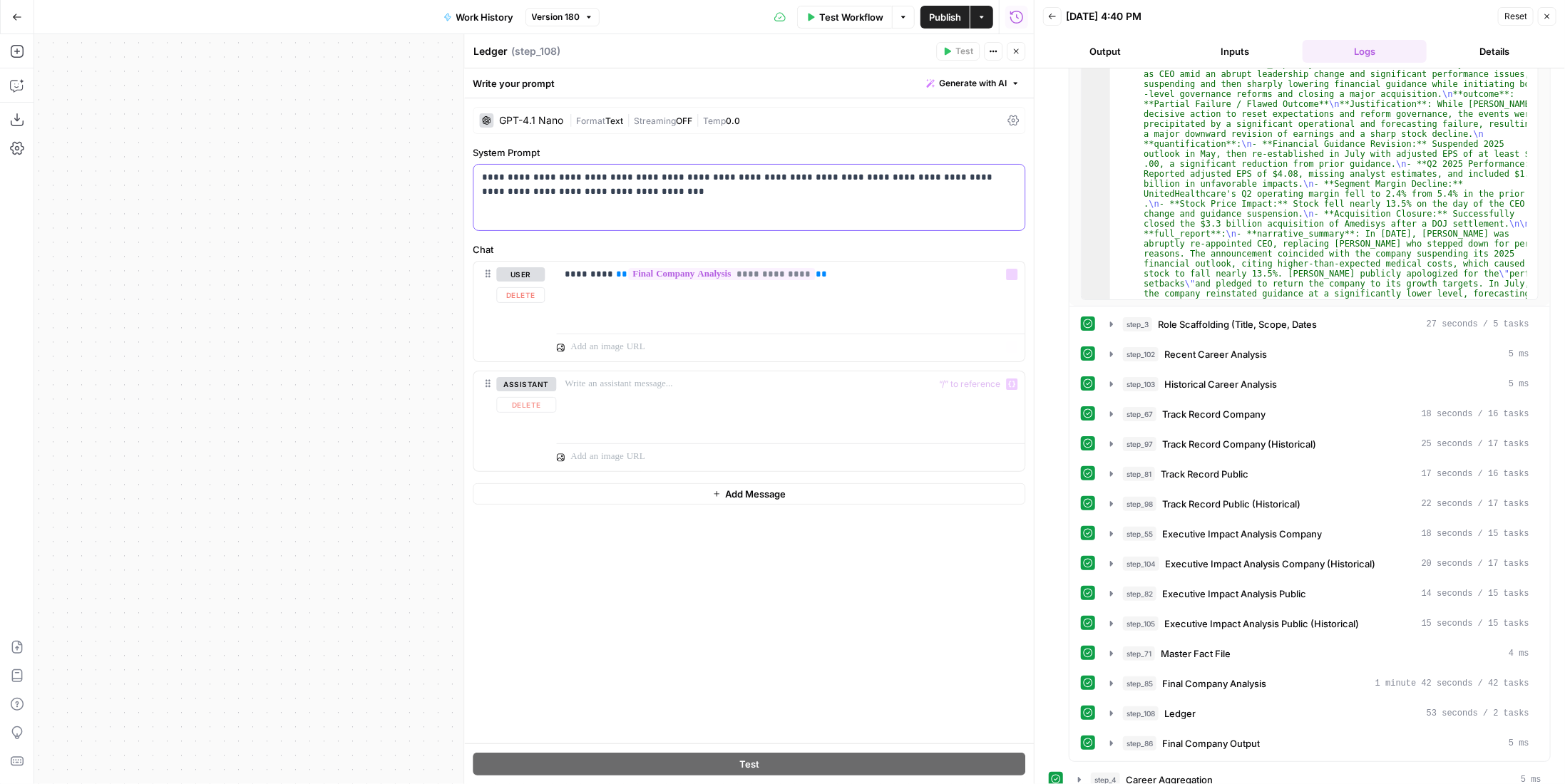
click at [760, 226] on div "**********" at bounding box center [749, 198] width 551 height 66
click at [751, 234] on div "**********" at bounding box center [749, 421] width 569 height 645
click at [731, 201] on div "**********" at bounding box center [749, 198] width 551 height 66
click at [951, 19] on span "Publish" at bounding box center [945, 17] width 32 height 14
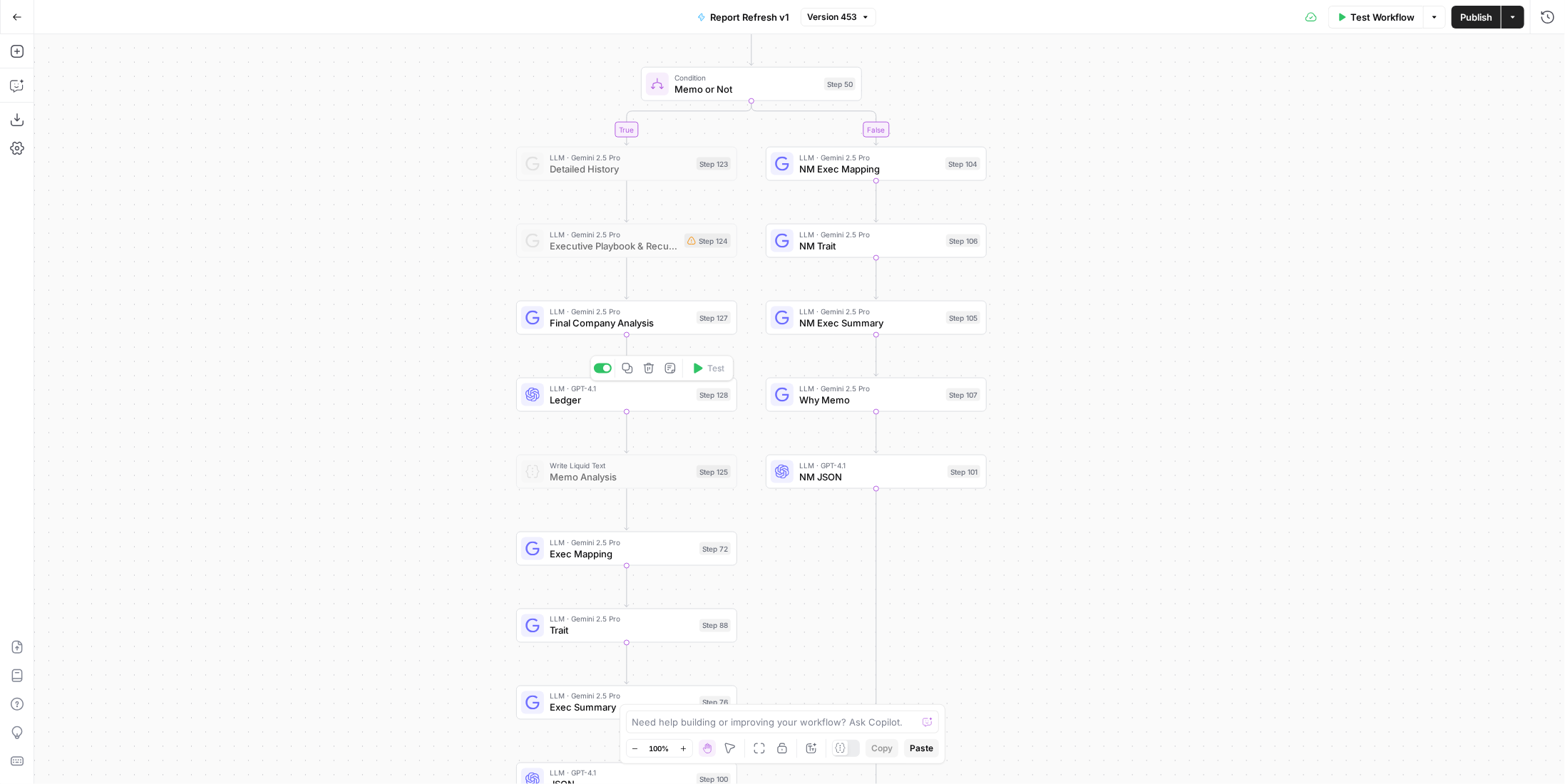
click at [684, 394] on span "Ledger" at bounding box center [620, 399] width 141 height 14
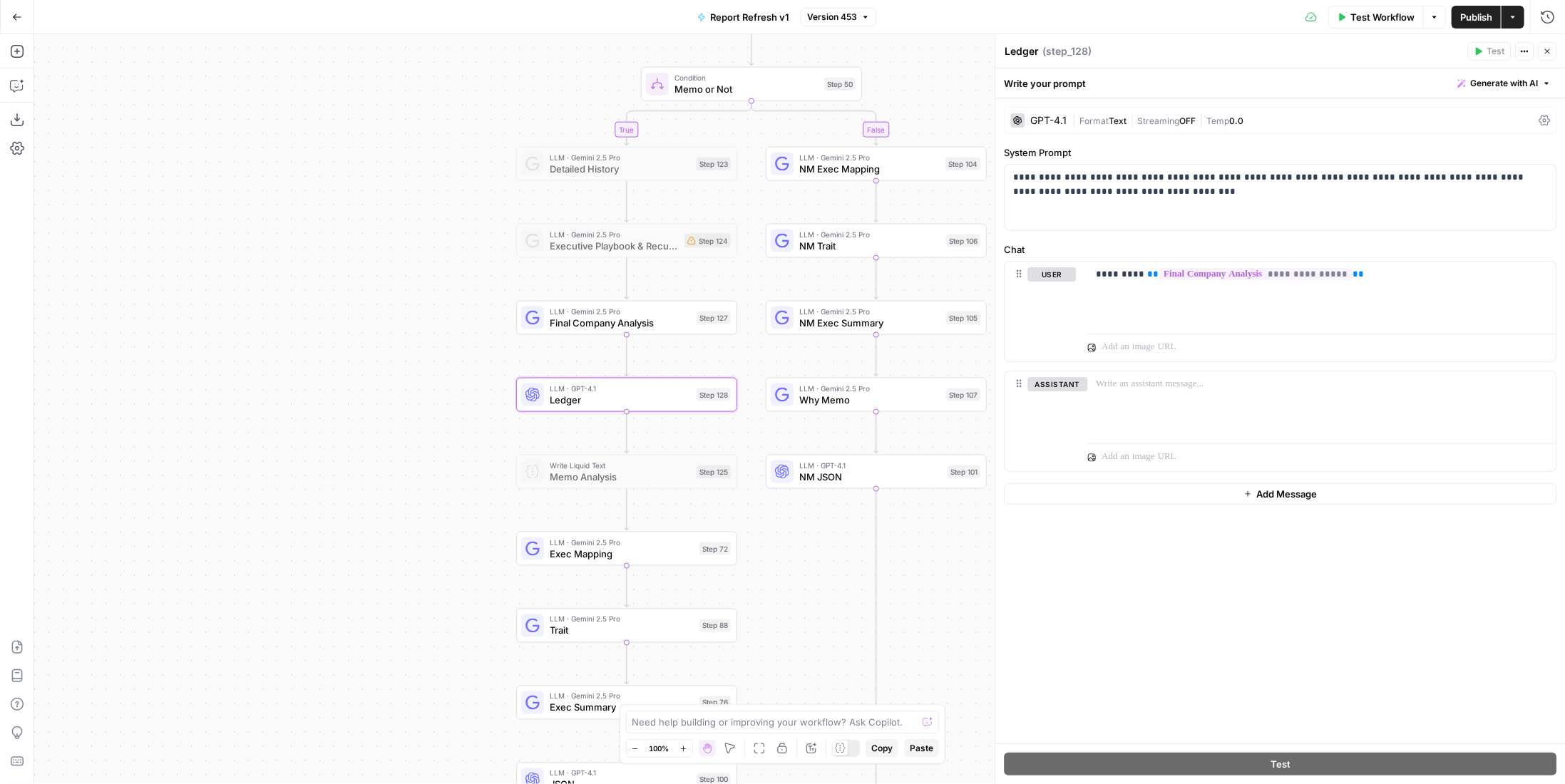
click at [1153, 114] on div "| Format Text | Streaming OFF | Temp 0.0" at bounding box center [1302, 121] width 461 height 14
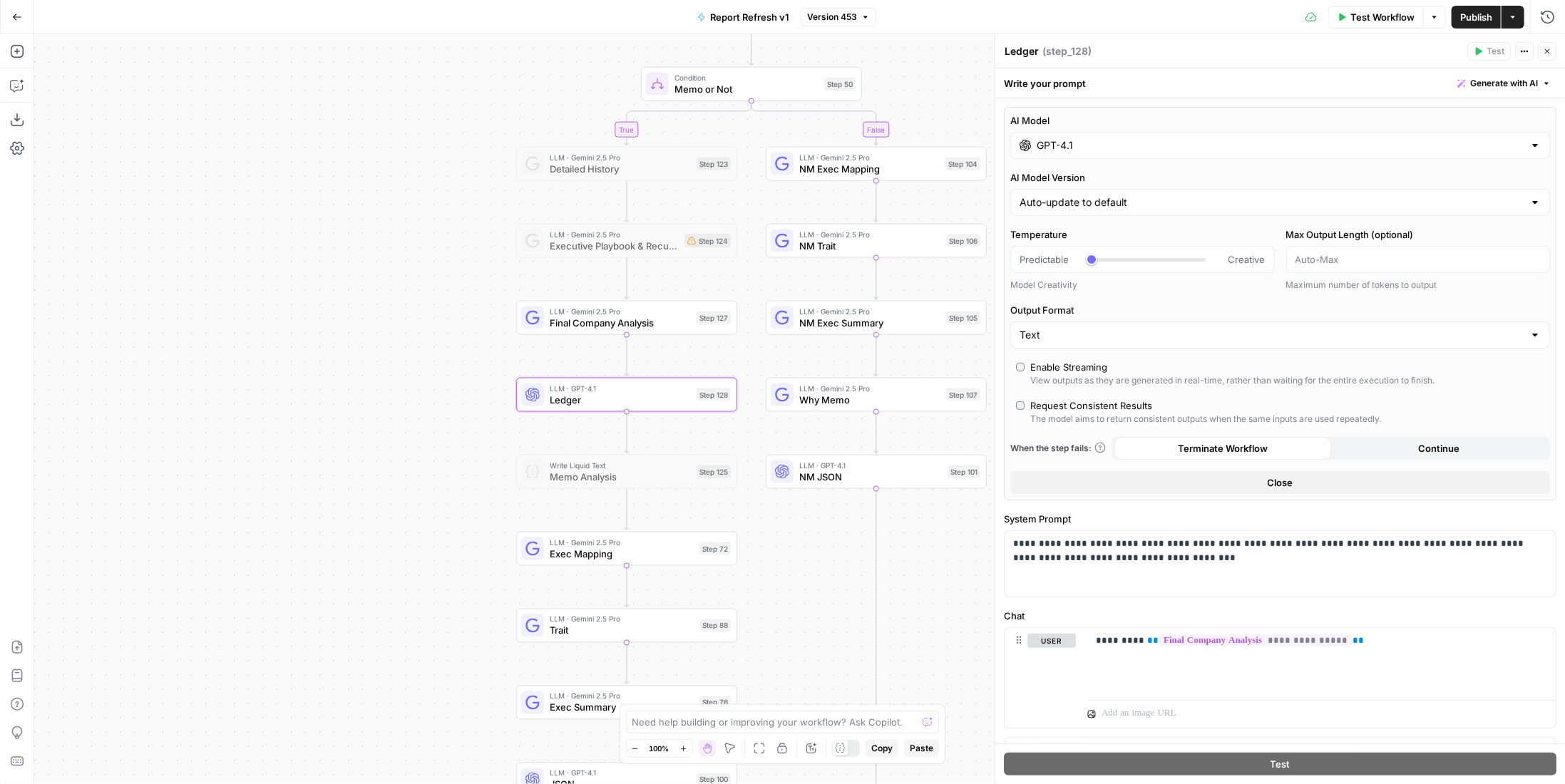
click at [1230, 139] on input "GPT-4.1" at bounding box center [1280, 146] width 487 height 14
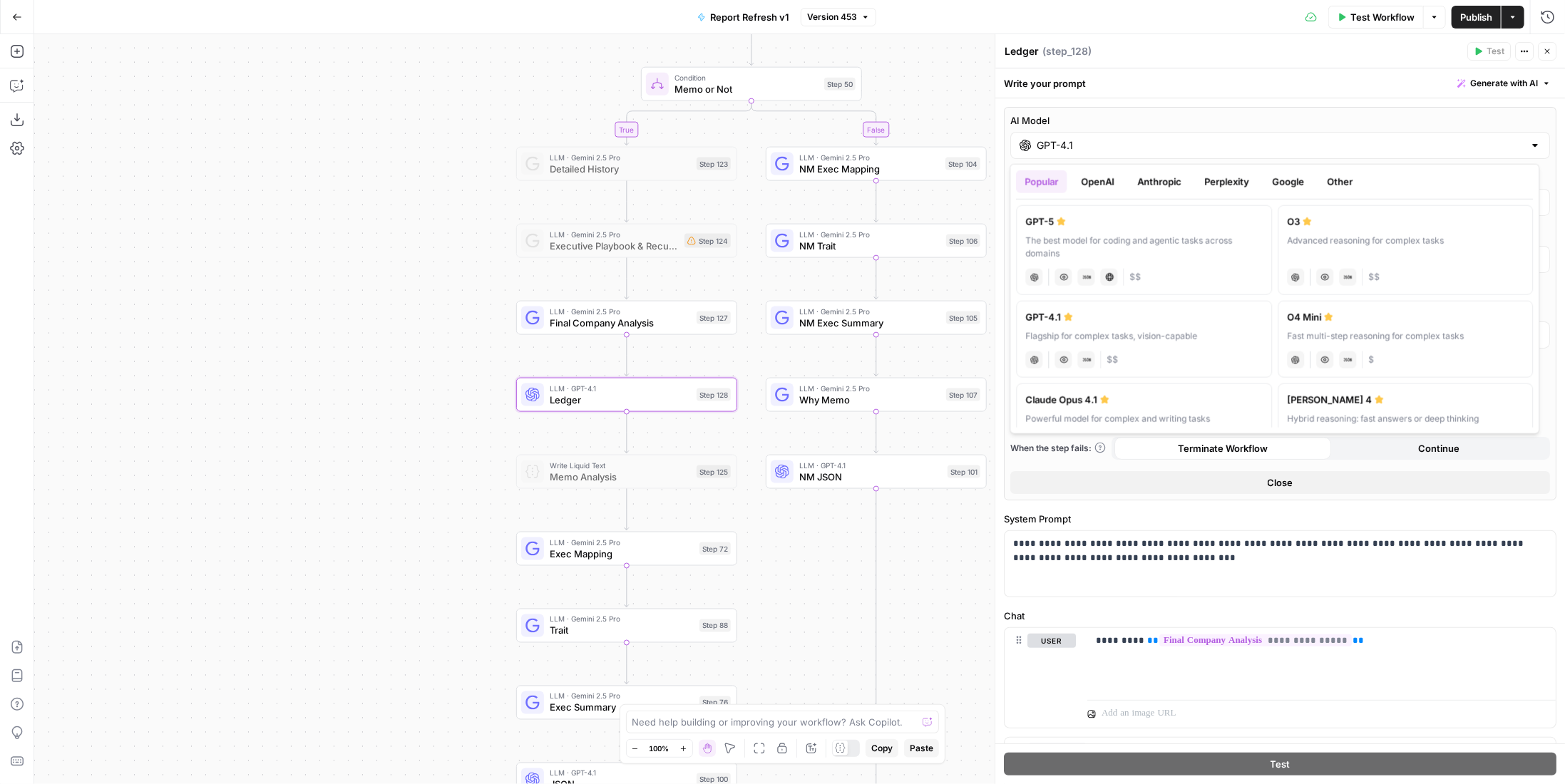
click at [1120, 186] on button "OpenAI" at bounding box center [1098, 182] width 50 height 23
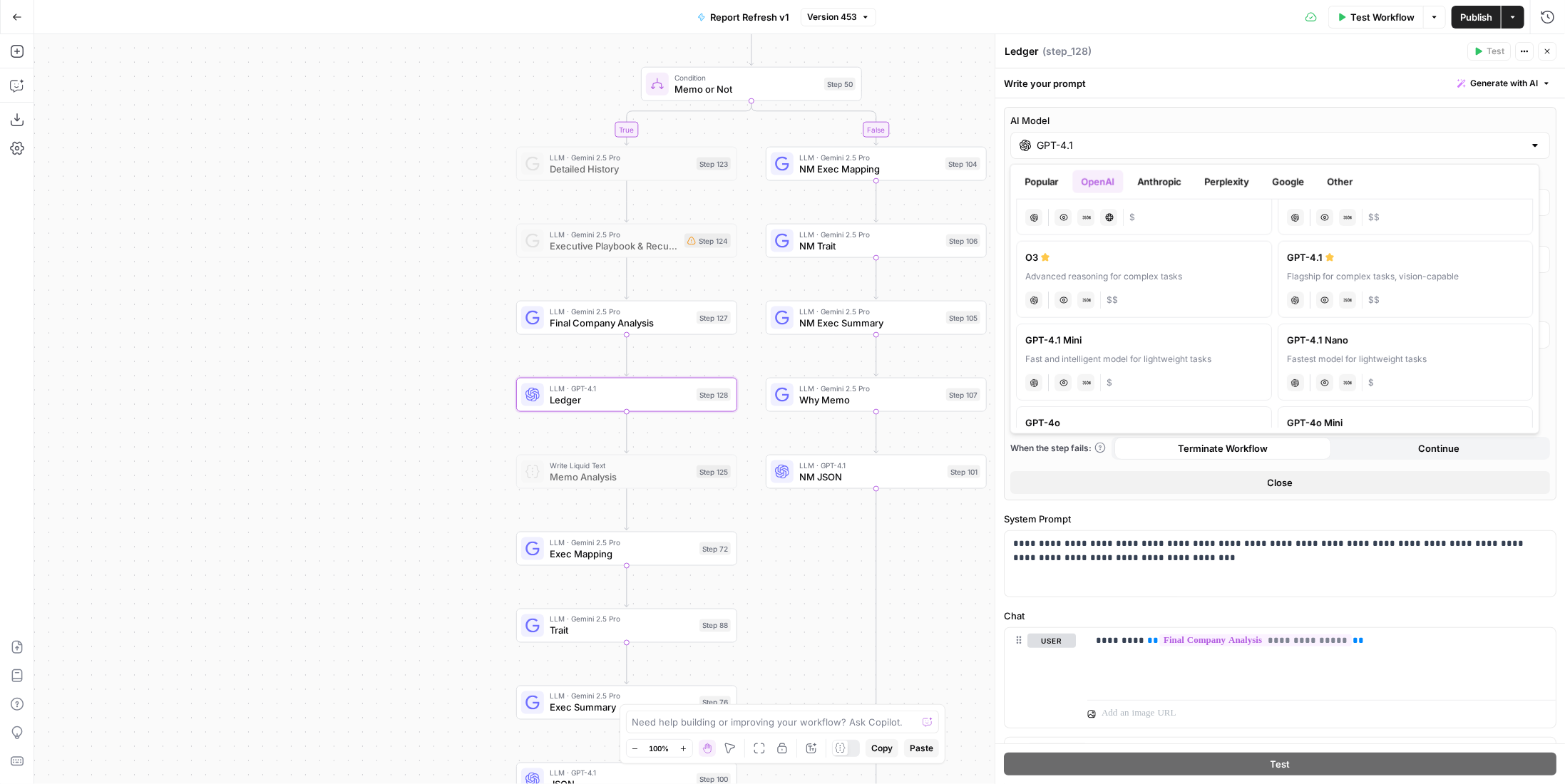
click at [1434, 355] on div "Fastest model for lightweight tasks" at bounding box center [1406, 359] width 237 height 13
type input "GPT-4.1 Nano"
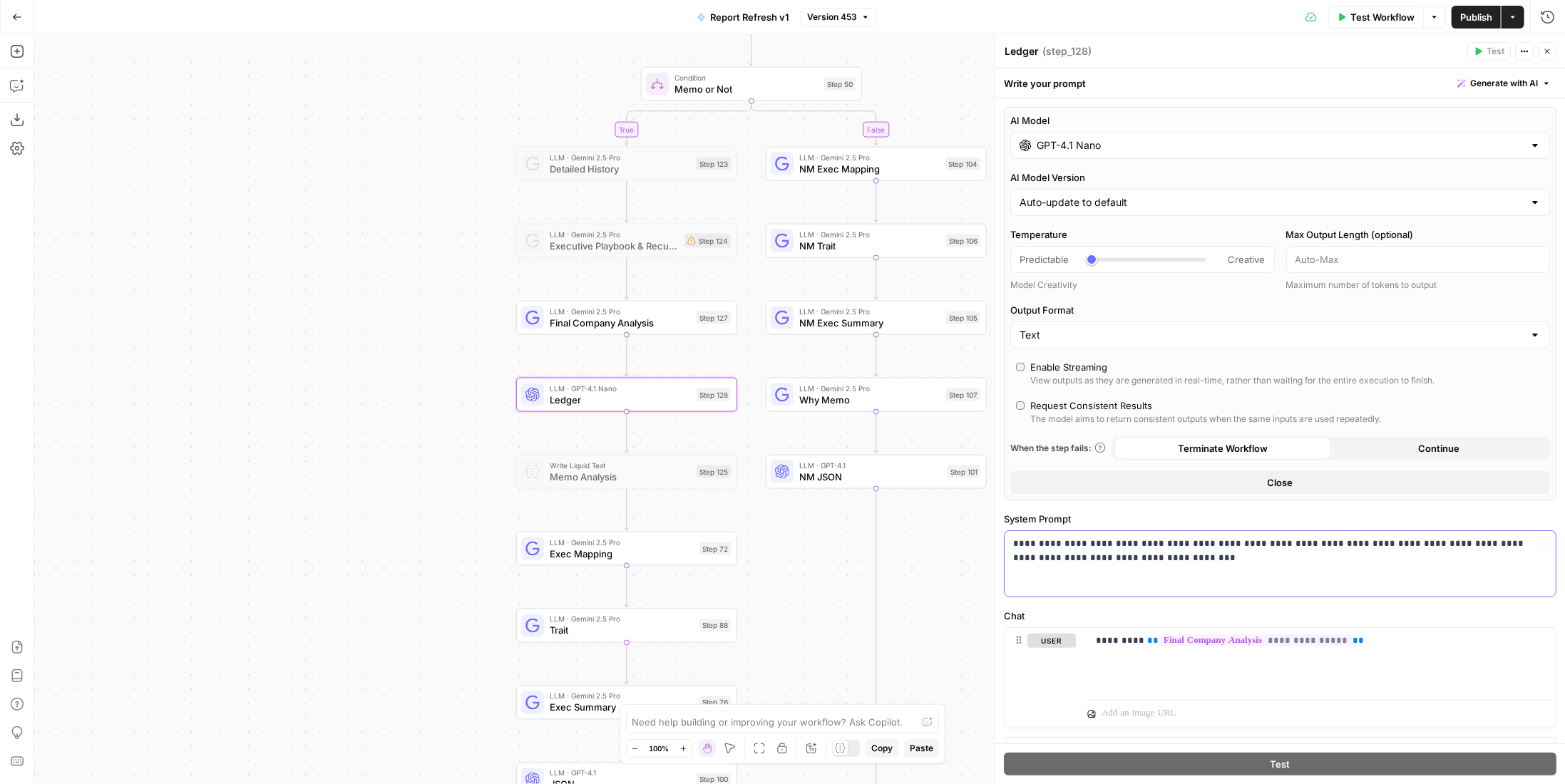
click at [1169, 561] on p "**********" at bounding box center [1275, 551] width 524 height 29
copy p "**********"
click at [1547, 48] on span "E" at bounding box center [1545, 48] width 11 height 14
click at [1553, 47] on button "Close" at bounding box center [1547, 51] width 18 height 18
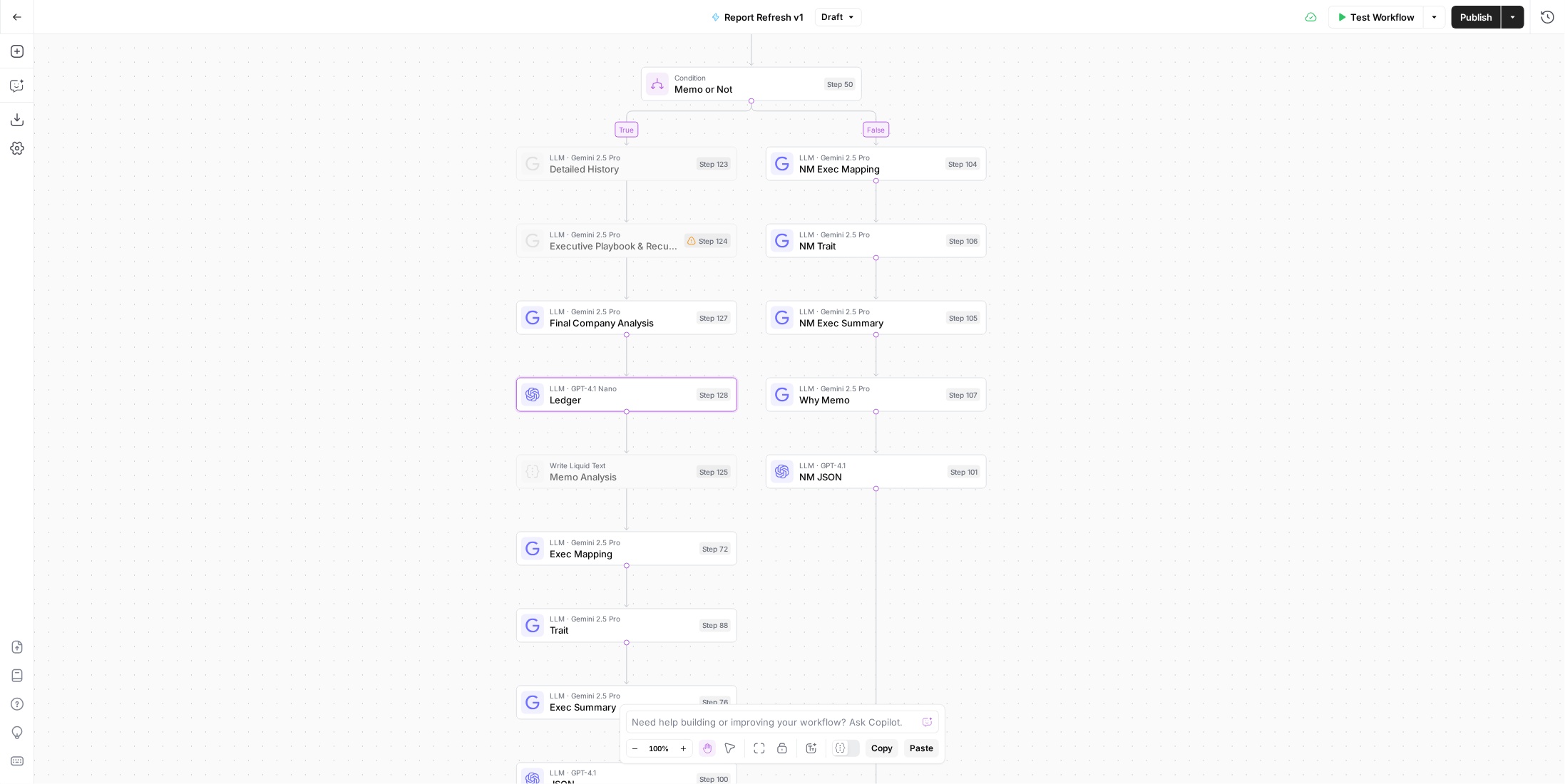
click at [1458, 12] on button "Publish" at bounding box center [1476, 17] width 49 height 23
